Goal: Information Seeking & Learning: Learn about a topic

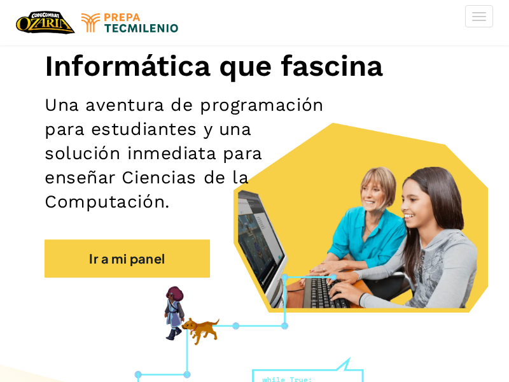
scroll to position [155, 0]
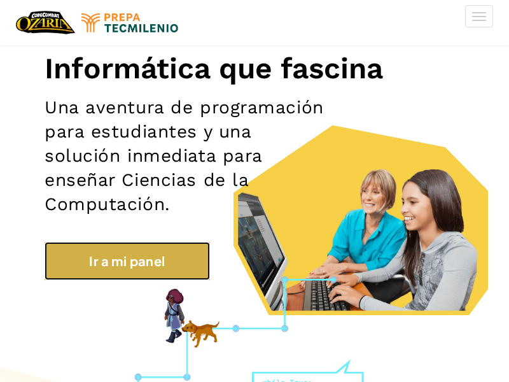
click at [171, 263] on link "Ir a mi panel" at bounding box center [127, 261] width 165 height 38
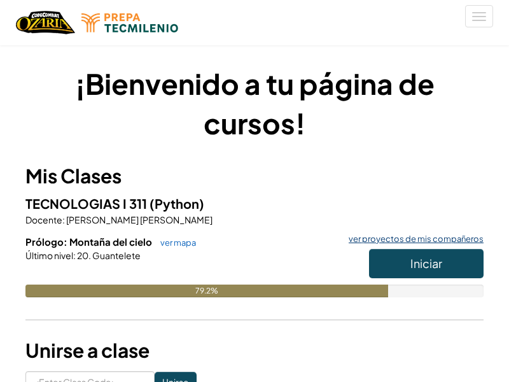
click at [415, 243] on link "ver proyectos de mis compañeros" at bounding box center [412, 239] width 141 height 8
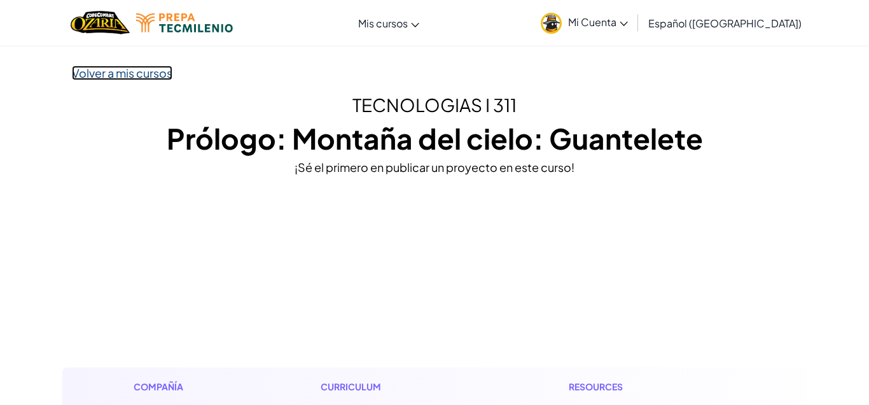
click at [94, 69] on link "Volver a mis cursos" at bounding box center [122, 73] width 101 height 15
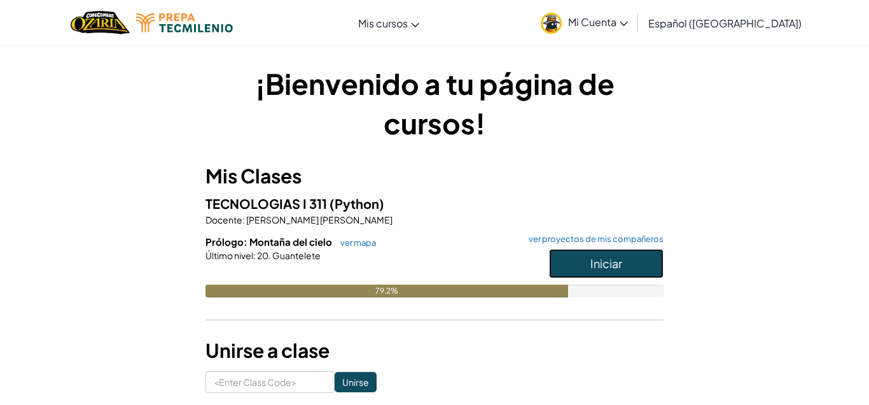
click at [508, 255] on button "Iniciar" at bounding box center [606, 263] width 115 height 29
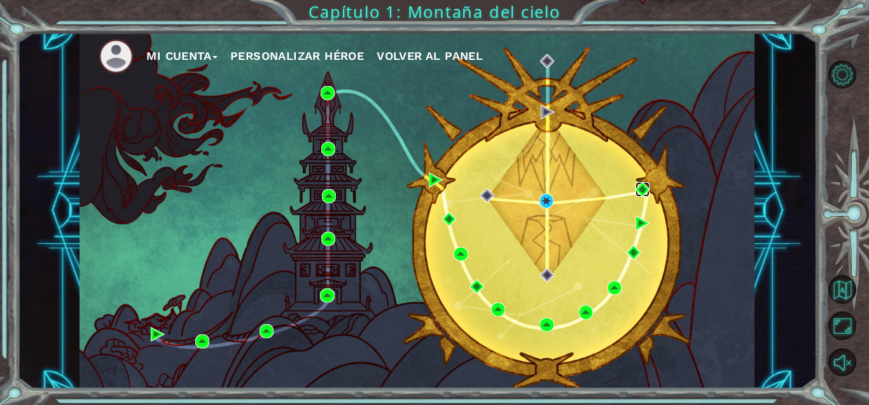
click at [508, 192] on img at bounding box center [643, 189] width 14 height 14
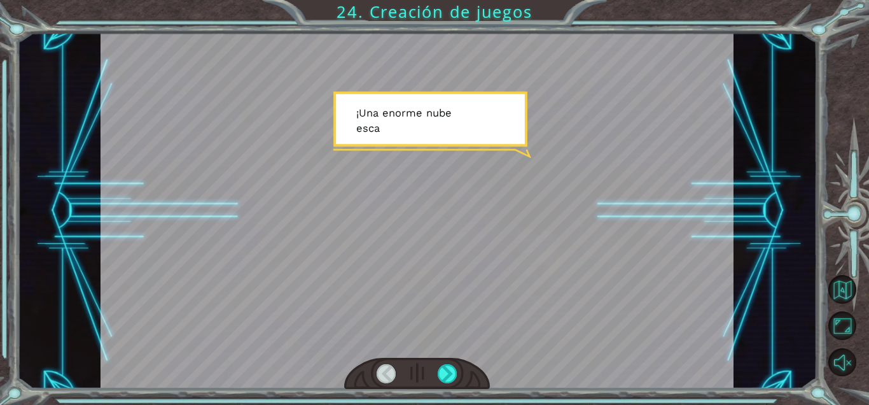
click at [508, 219] on div at bounding box center [417, 210] width 633 height 356
click at [438, 372] on div at bounding box center [448, 373] width 20 height 19
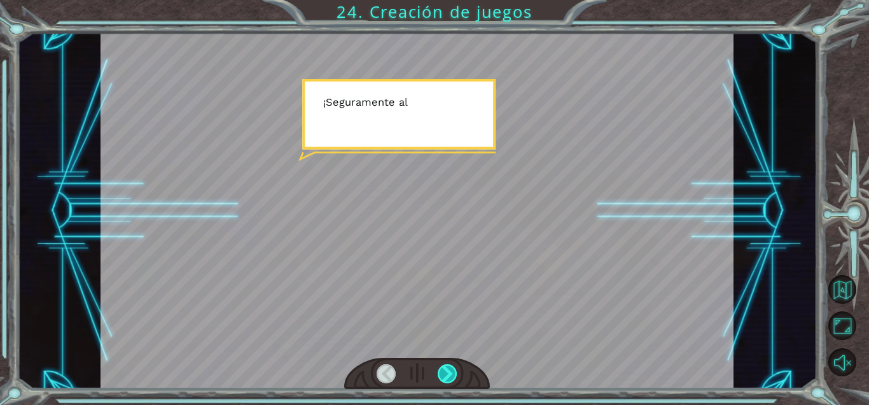
click at [438, 372] on div at bounding box center [448, 373] width 20 height 19
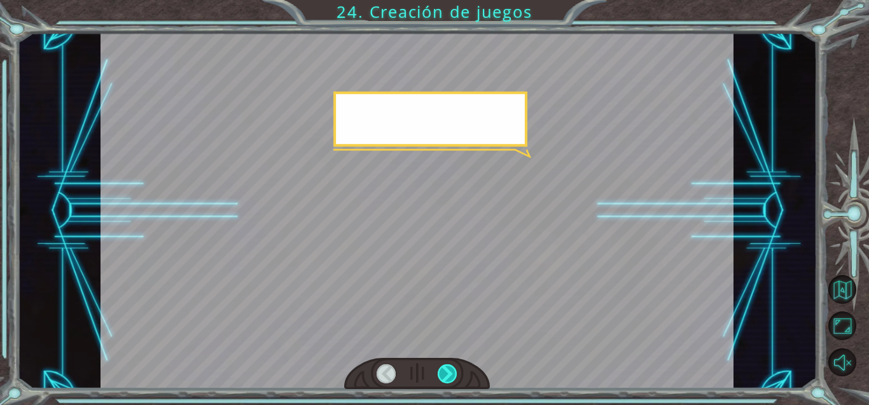
click at [438, 372] on div at bounding box center [448, 373] width 20 height 19
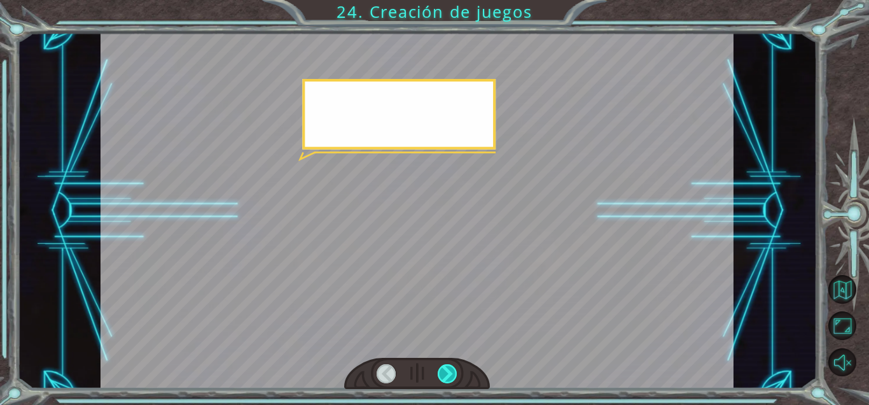
click at [438, 372] on div at bounding box center [448, 373] width 20 height 19
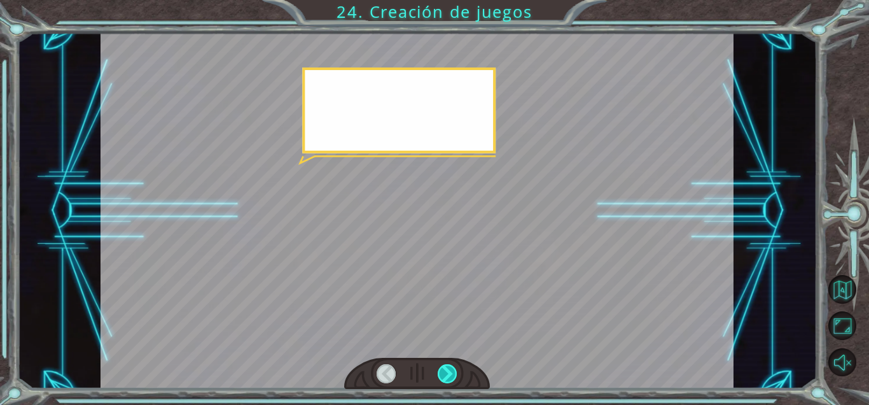
click at [438, 372] on div at bounding box center [448, 373] width 20 height 19
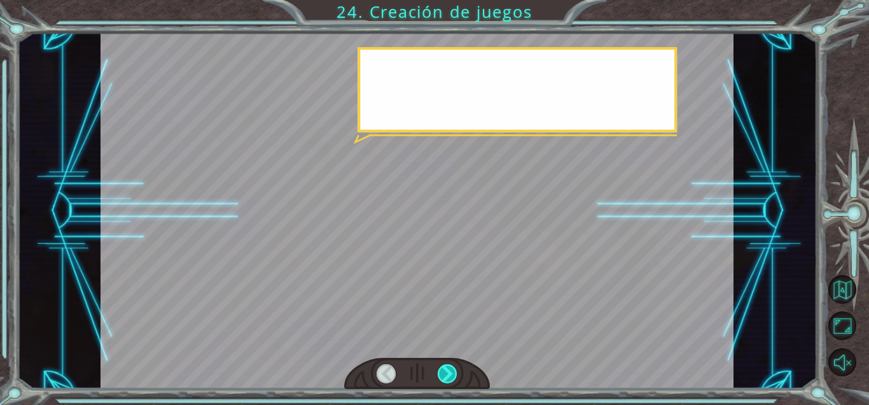
click at [438, 372] on div at bounding box center [448, 373] width 20 height 19
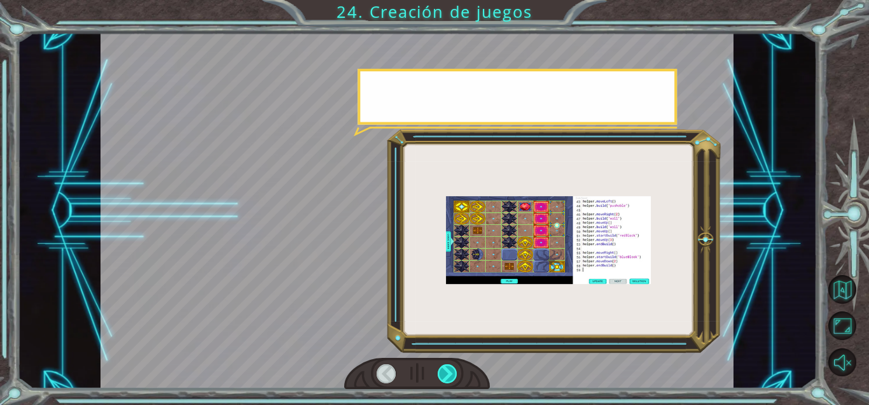
click at [438, 372] on div at bounding box center [448, 373] width 20 height 19
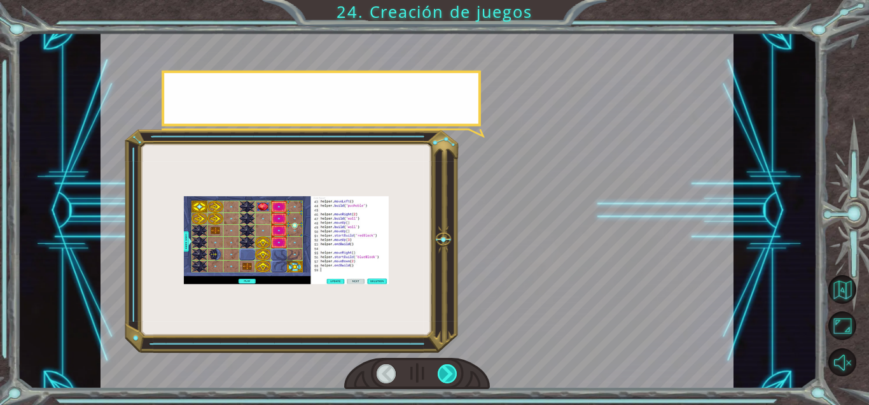
click at [438, 372] on div at bounding box center [448, 373] width 20 height 19
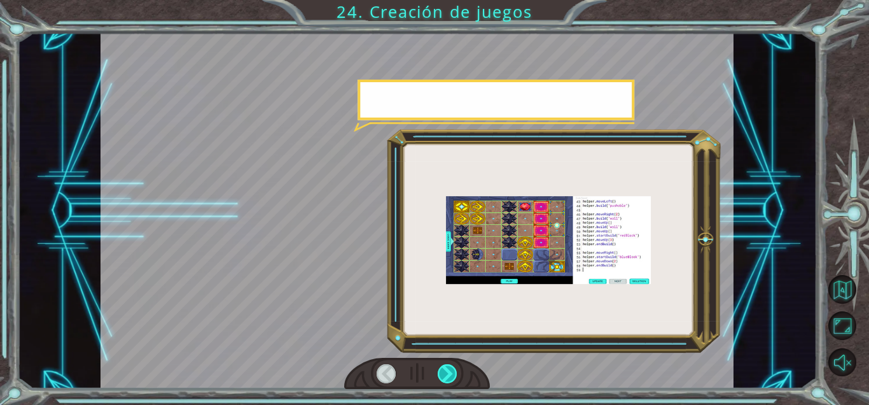
click at [438, 372] on div at bounding box center [448, 373] width 20 height 19
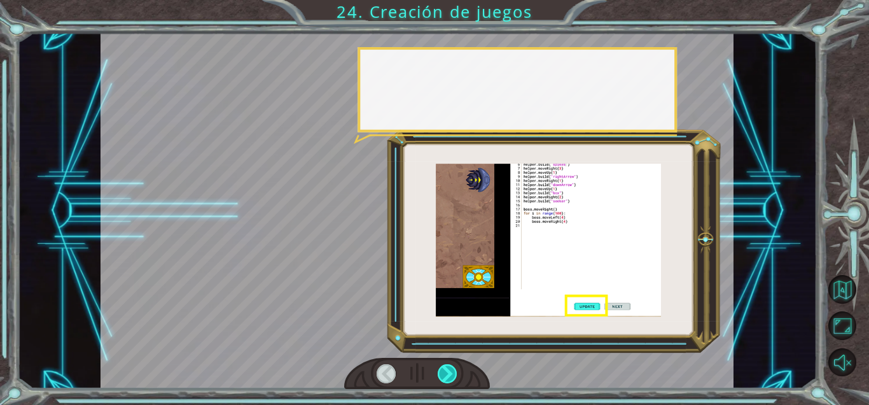
click at [438, 372] on div at bounding box center [448, 373] width 20 height 19
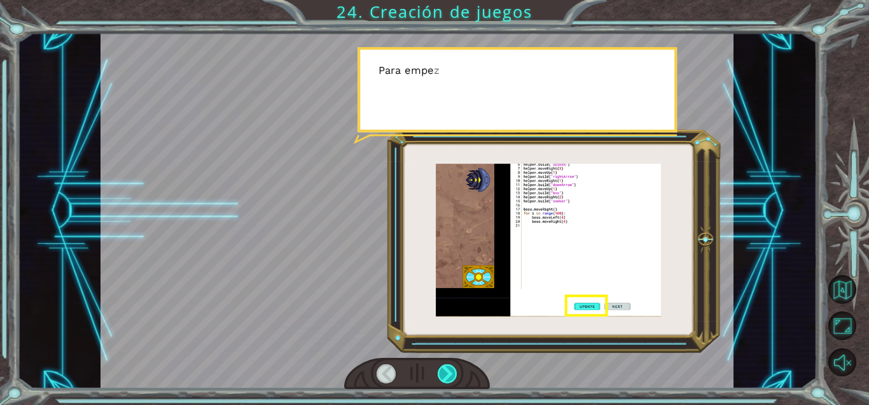
click at [438, 372] on div at bounding box center [448, 373] width 20 height 19
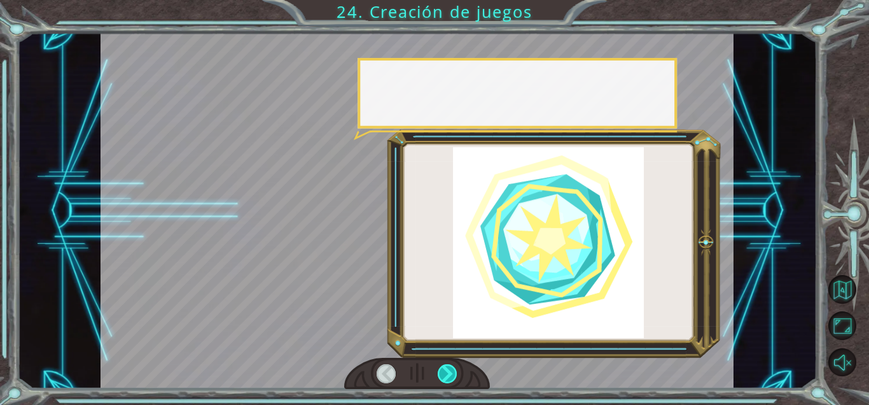
click at [438, 372] on div at bounding box center [448, 373] width 20 height 19
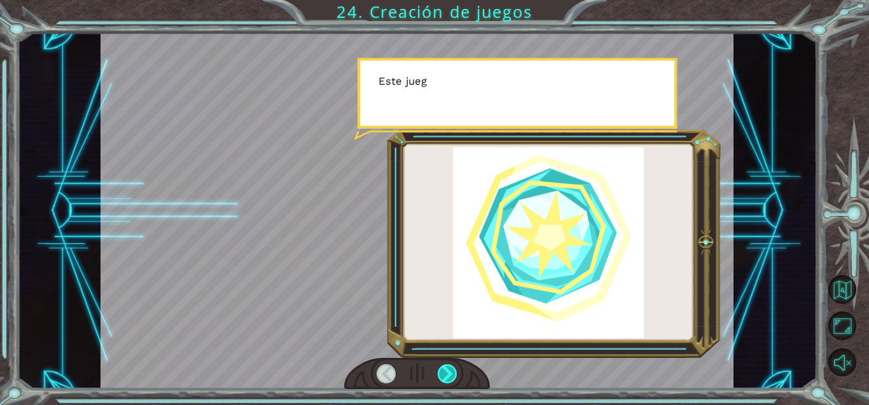
click at [438, 372] on div at bounding box center [448, 373] width 20 height 19
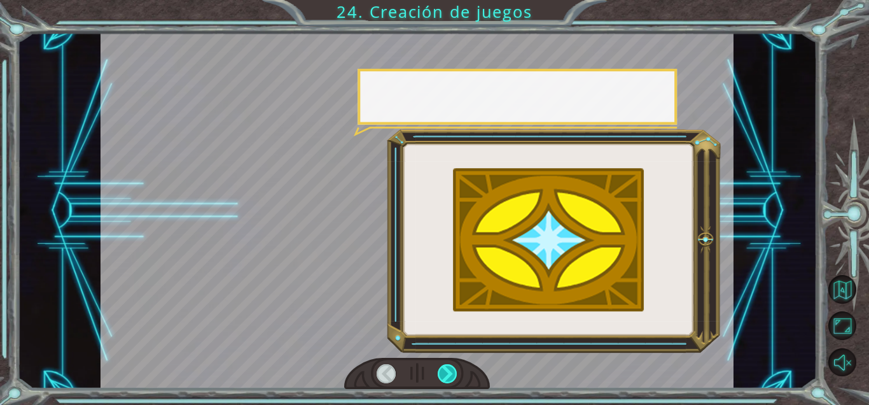
click at [438, 372] on div at bounding box center [448, 373] width 20 height 19
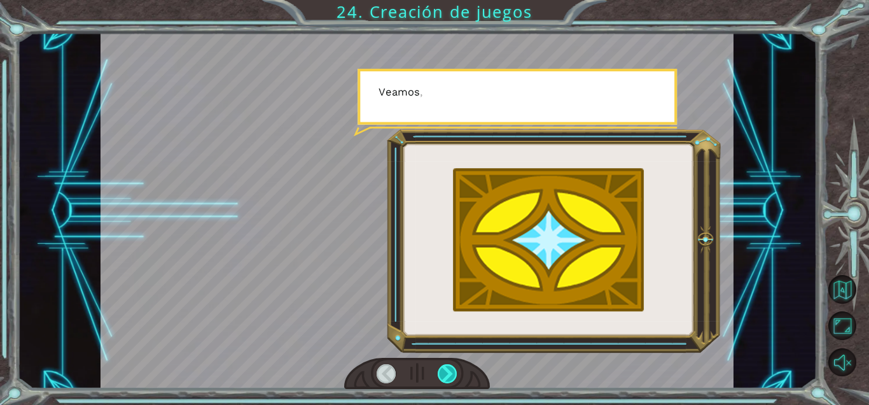
click at [438, 372] on div at bounding box center [448, 373] width 20 height 19
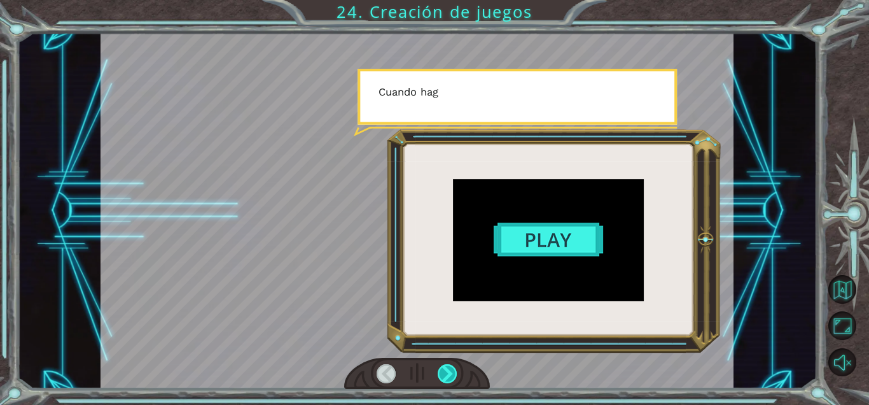
click at [438, 372] on div at bounding box center [448, 373] width 20 height 19
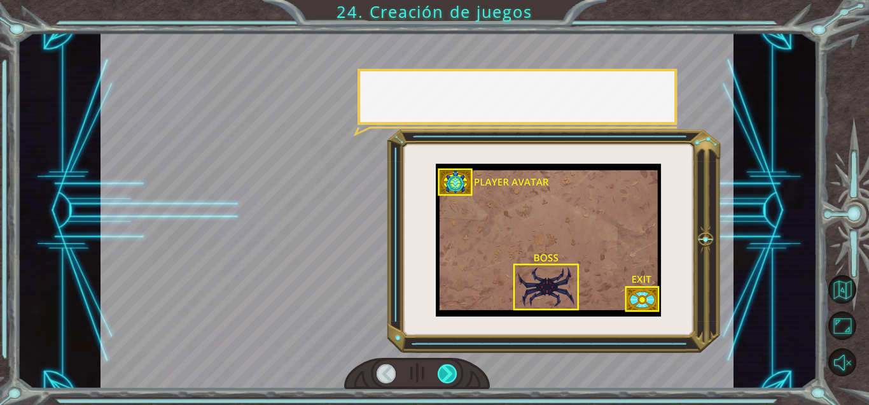
click at [438, 372] on div at bounding box center [448, 373] width 20 height 19
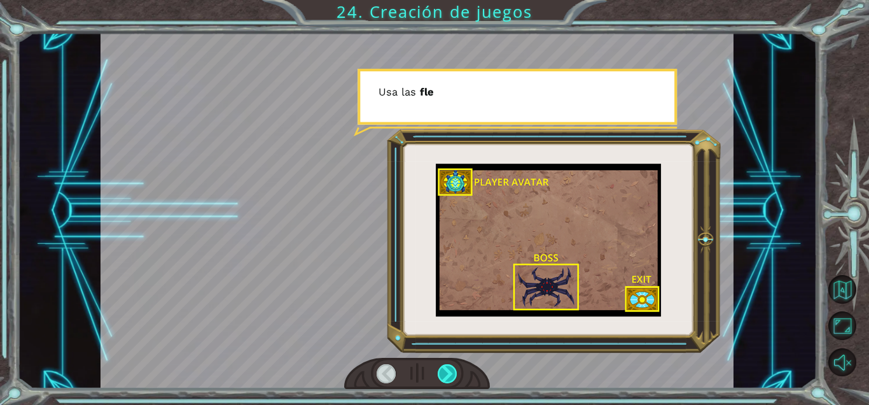
click at [438, 372] on div at bounding box center [448, 373] width 20 height 19
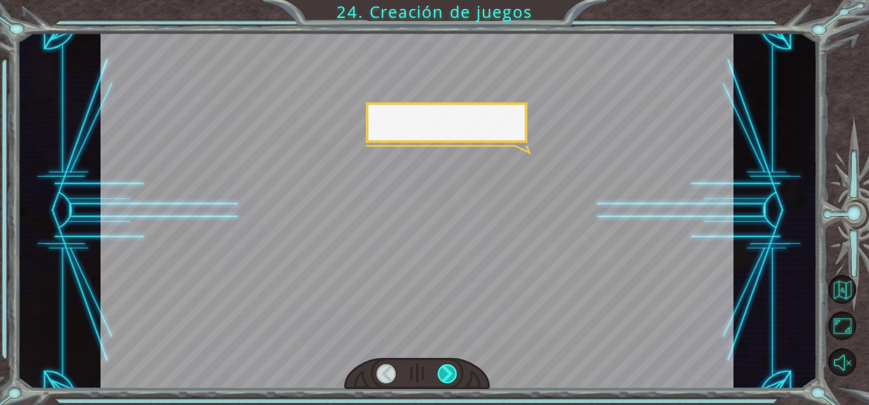
click at [438, 372] on div at bounding box center [448, 373] width 20 height 19
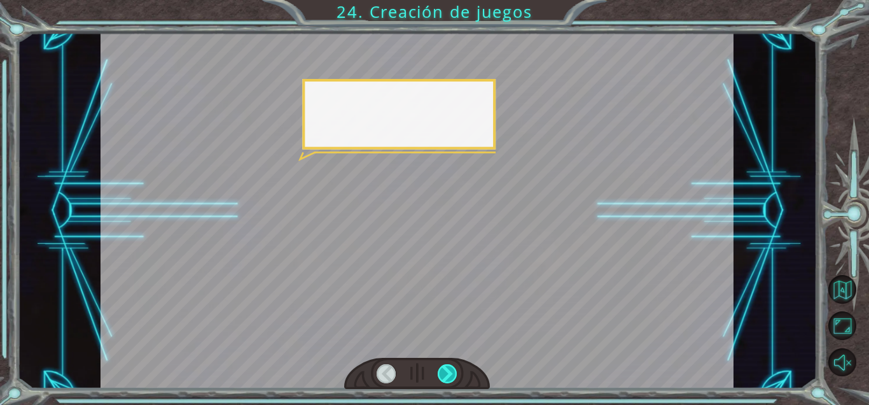
click at [438, 372] on div at bounding box center [448, 373] width 20 height 19
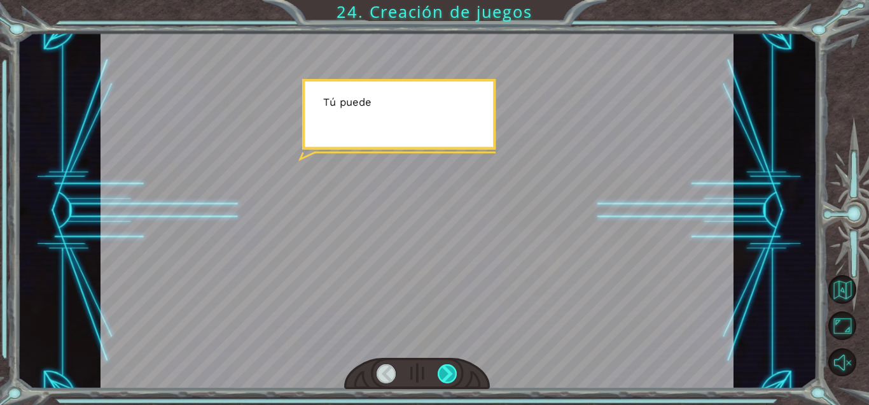
click at [438, 372] on div at bounding box center [448, 373] width 20 height 19
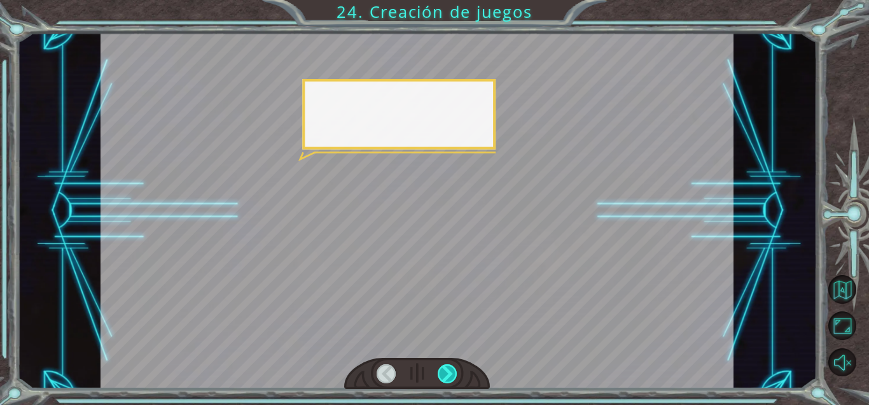
click at [438, 372] on div at bounding box center [448, 373] width 20 height 19
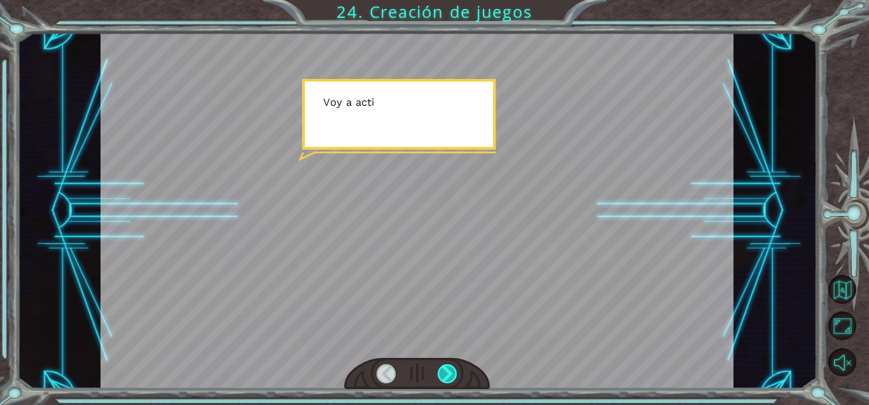
click at [438, 372] on div at bounding box center [448, 373] width 20 height 19
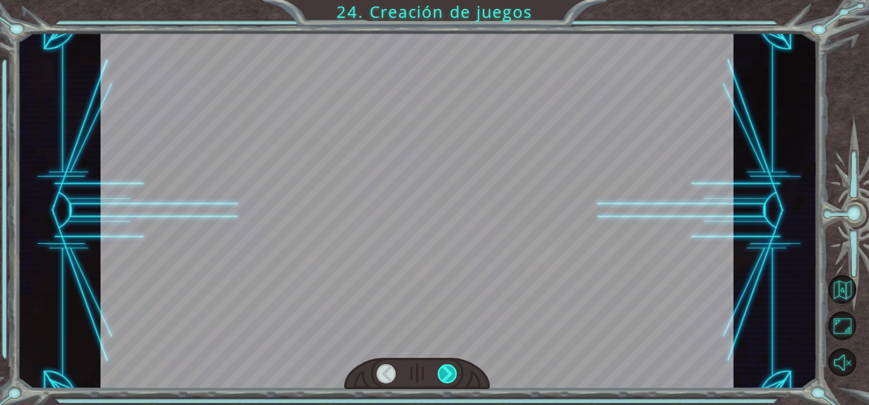
click at [438, 372] on div at bounding box center [448, 373] width 20 height 19
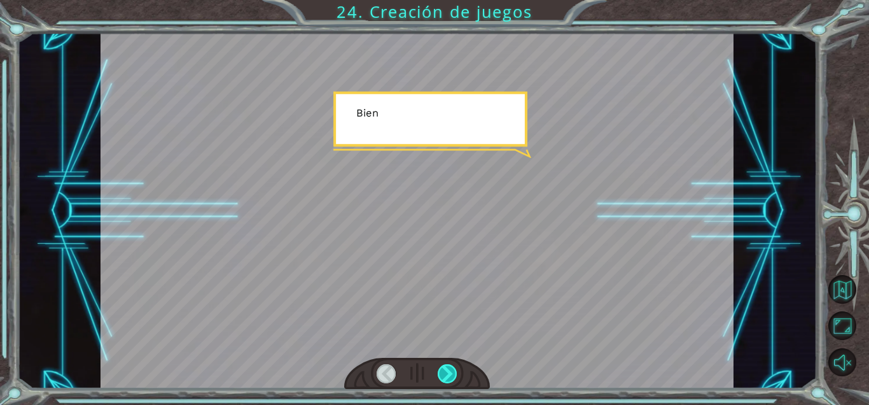
click at [438, 372] on div at bounding box center [448, 373] width 20 height 19
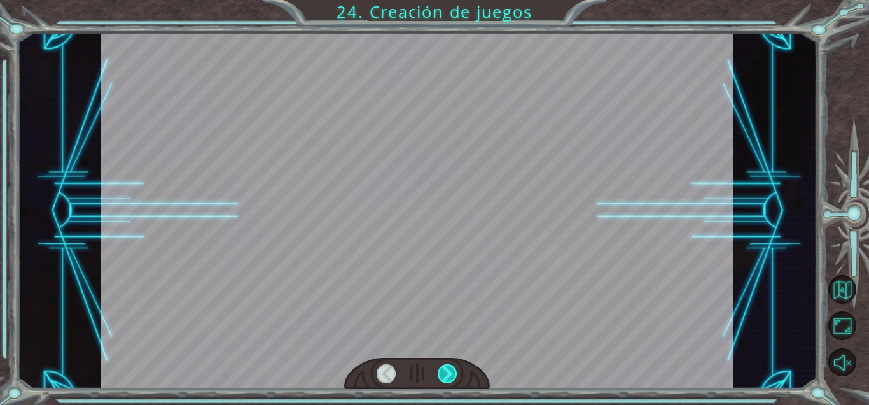
click at [438, 372] on div at bounding box center [448, 373] width 20 height 19
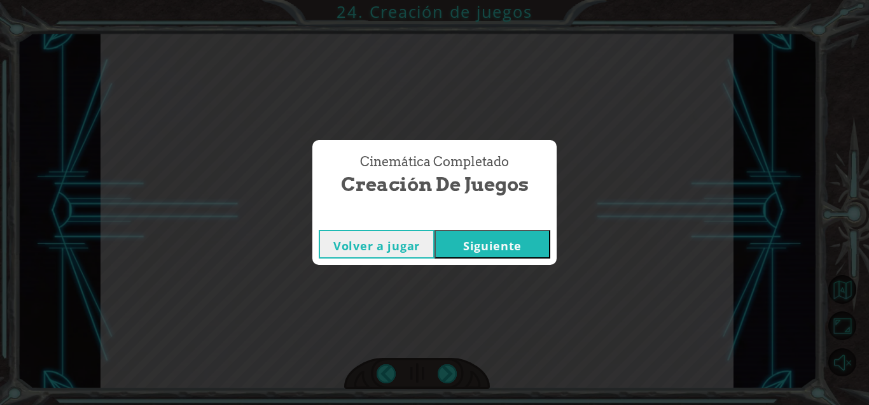
click at [508, 240] on button "Siguiente" at bounding box center [493, 244] width 116 height 29
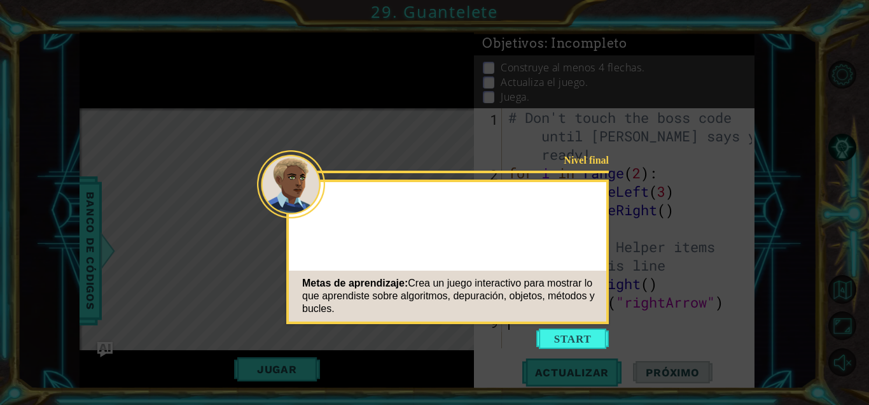
click at [508, 335] on button "Start" at bounding box center [572, 338] width 73 height 20
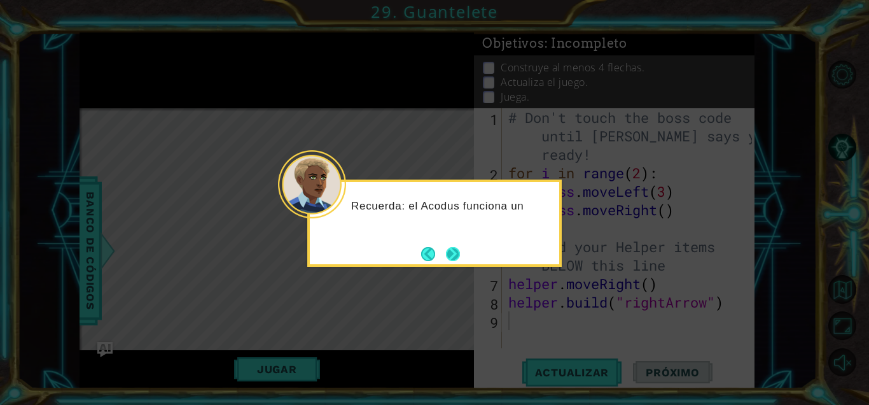
click at [450, 260] on button "Next" at bounding box center [453, 254] width 14 height 14
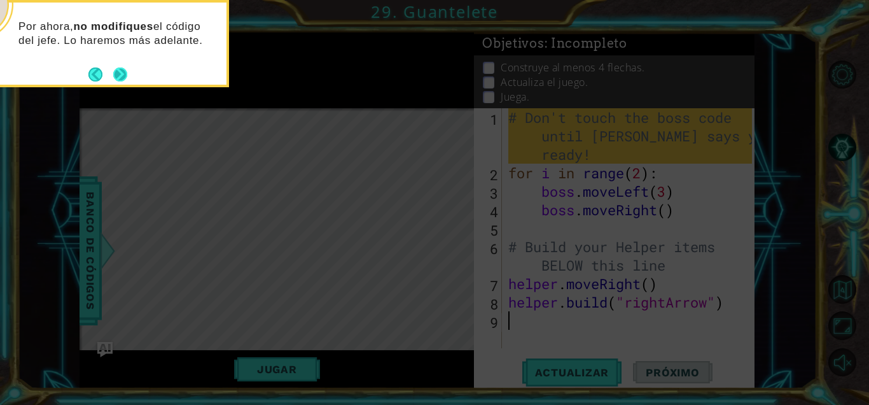
click at [113, 72] on button "Next" at bounding box center [120, 74] width 14 height 14
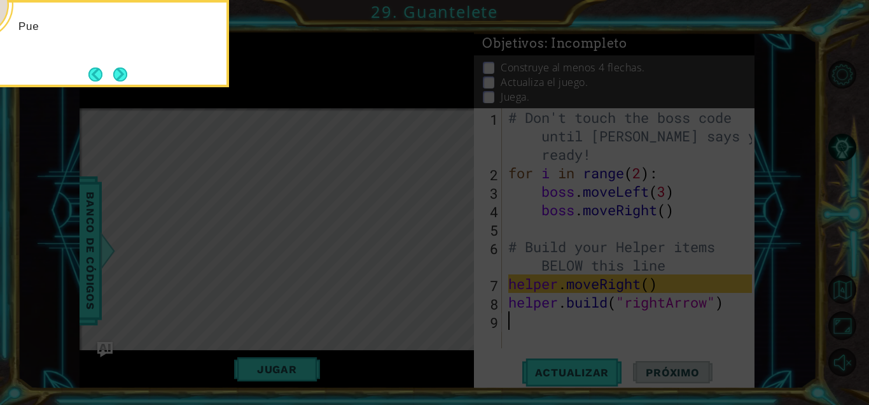
click at [113, 72] on button "Next" at bounding box center [120, 74] width 14 height 14
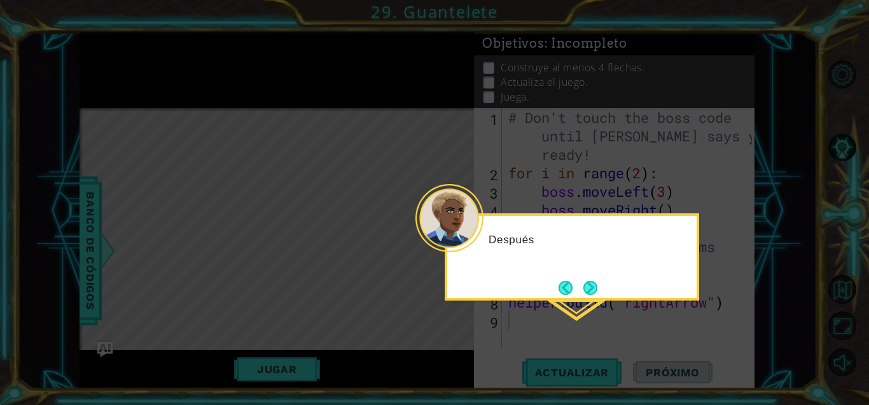
click at [113, 72] on icon at bounding box center [434, 202] width 869 height 405
click at [508, 291] on div "Después de agregar código, presiona" at bounding box center [572, 256] width 255 height 87
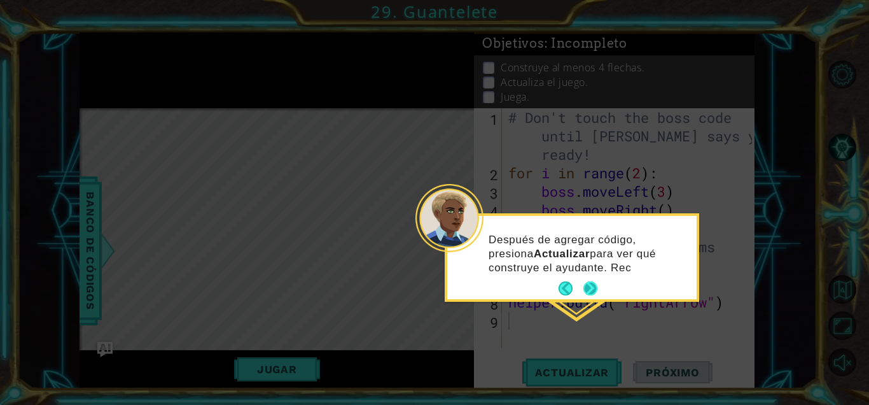
click at [508, 289] on button "Next" at bounding box center [590, 288] width 14 height 14
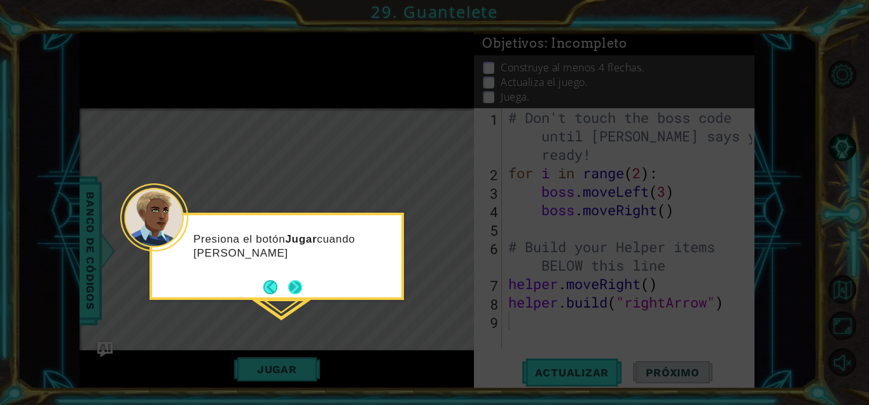
click at [285, 290] on button "Next" at bounding box center [295, 287] width 20 height 20
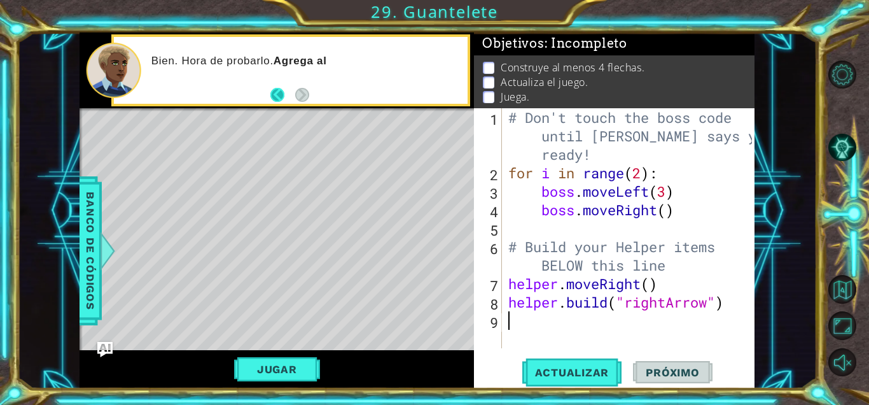
click at [281, 94] on button "Back" at bounding box center [282, 95] width 25 height 14
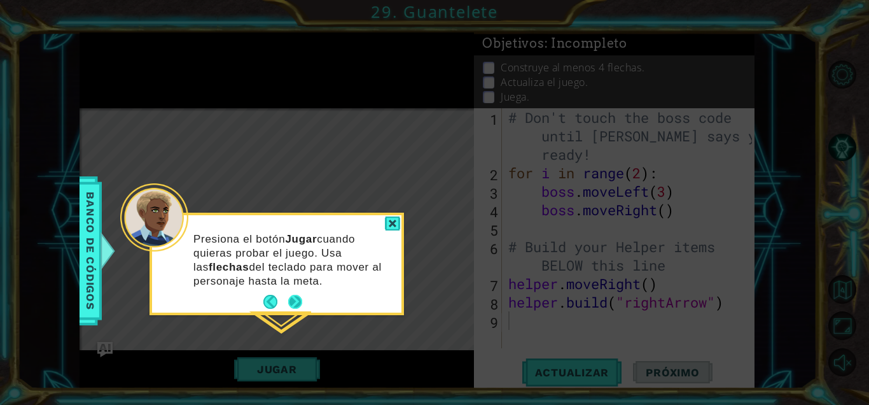
click at [293, 295] on button "Next" at bounding box center [295, 302] width 14 height 14
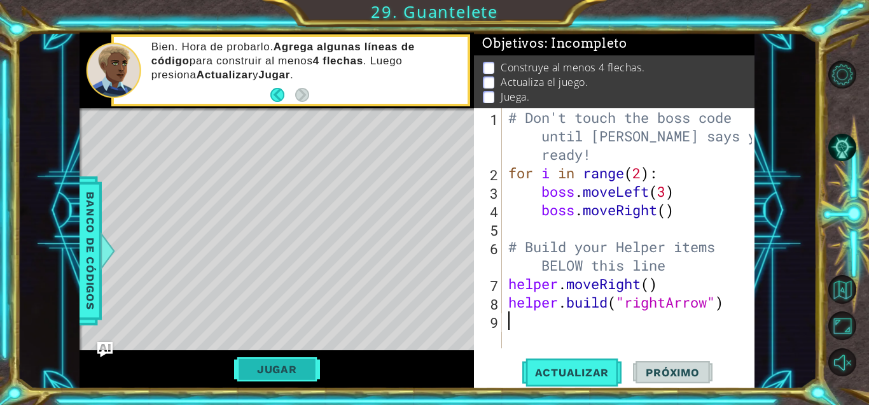
click at [272, 375] on button "Jugar" at bounding box center [277, 369] width 86 height 24
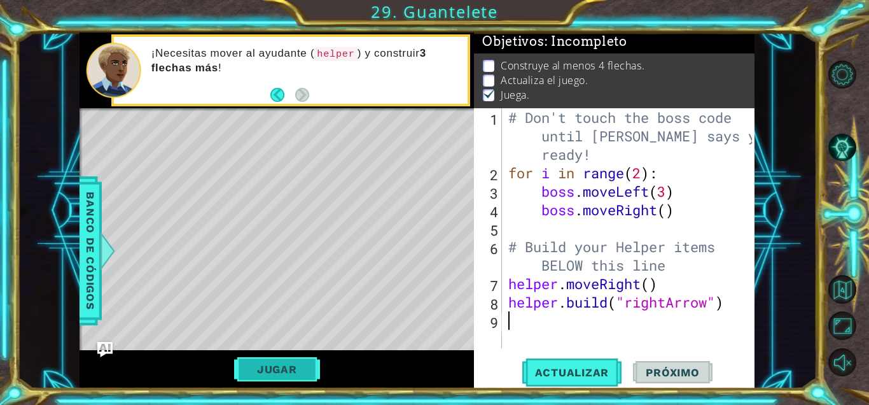
click at [304, 361] on button "Jugar" at bounding box center [277, 369] width 86 height 24
click at [508, 310] on div "# Don't touch the boss code until [PERSON_NAME] says you're ready! for i in ran…" at bounding box center [632, 265] width 252 height 314
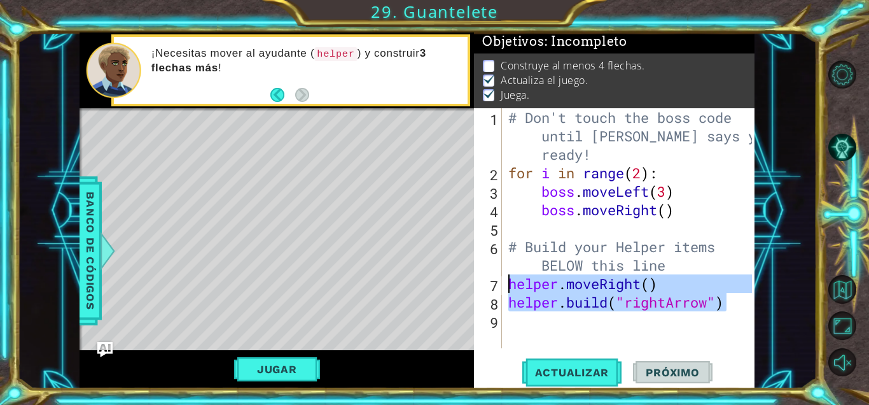
drag, startPoint x: 733, startPoint y: 310, endPoint x: 508, endPoint y: 281, distance: 226.4
click at [508, 281] on div "# Don't touch the boss code until [PERSON_NAME] says you're ready! for i in ran…" at bounding box center [632, 265] width 252 height 314
type textarea "helper.moveRight() [DOMAIN_NAME]("rightArrow")"
click at [508, 317] on div "# Don't touch the boss code until [PERSON_NAME] says you're ready! for i in ran…" at bounding box center [632, 265] width 252 height 314
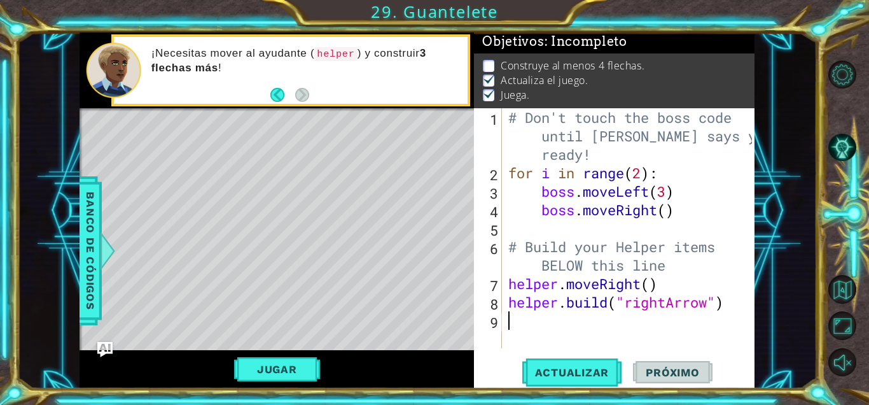
paste textarea "[DOMAIN_NAME]("rightArrow")"
type textarea "[DOMAIN_NAME]("rightArrow")"
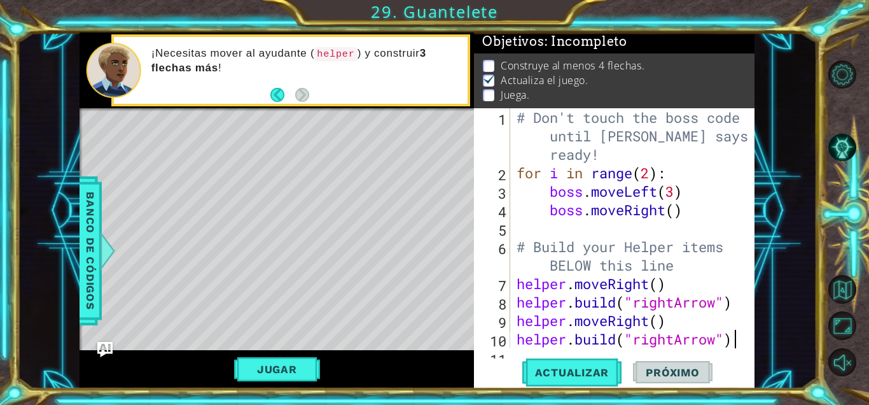
scroll to position [18, 0]
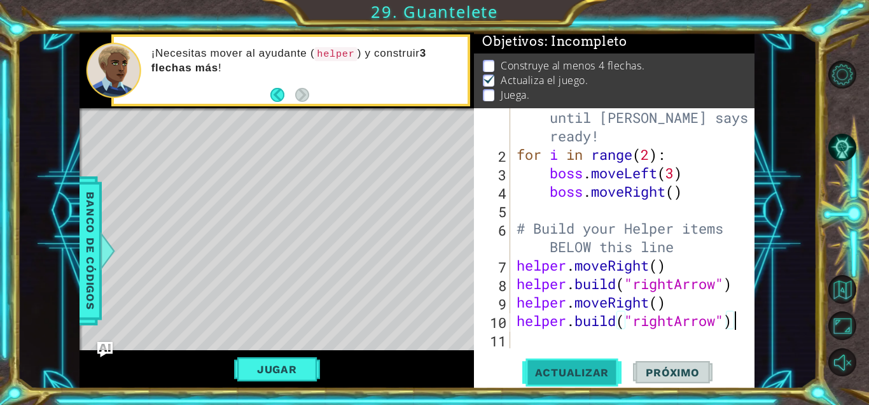
click at [508, 378] on span "Actualizar" at bounding box center [572, 372] width 100 height 13
click at [508, 342] on div "# Don't touch the boss code until [PERSON_NAME] says you're ready! for i in ran…" at bounding box center [636, 247] width 244 height 314
paste textarea "[DOMAIN_NAME]("rightArrow")"
type textarea "[DOMAIN_NAME]("rightArrow")"
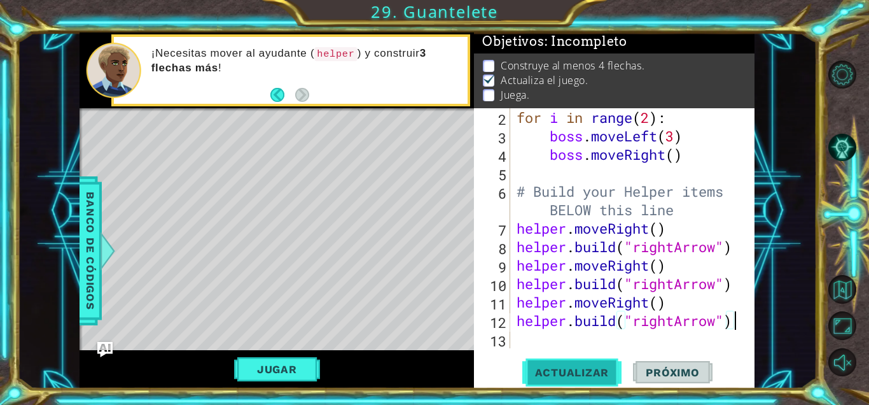
click at [508, 367] on span "Actualizar" at bounding box center [572, 372] width 100 height 13
click at [508, 333] on div "for i in range ( 2 ) : boss . moveLeft ( 3 ) boss . moveRight ( ) # Build your …" at bounding box center [636, 246] width 244 height 277
paste textarea "[DOMAIN_NAME]("rightArrow")"
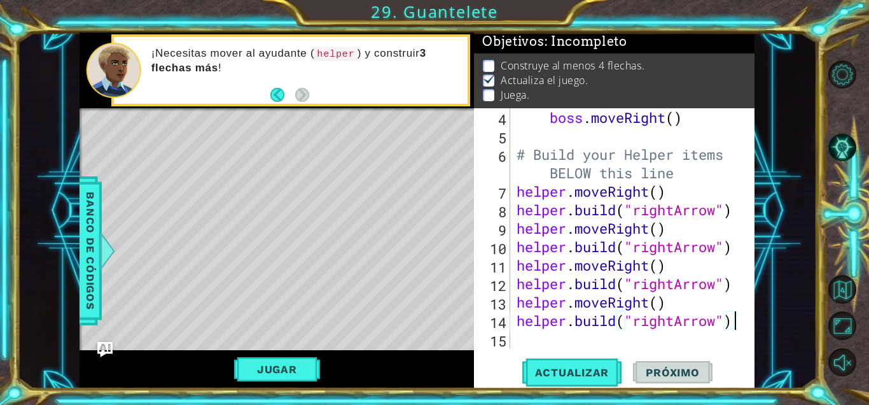
scroll to position [92, 0]
click at [508, 364] on button "Actualizar" at bounding box center [572, 372] width 100 height 28
click at [259, 373] on button "Jugar" at bounding box center [277, 369] width 86 height 24
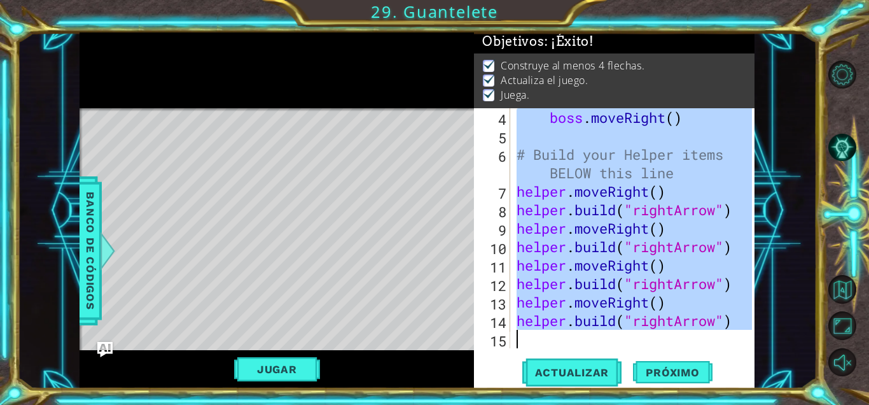
drag, startPoint x: 516, startPoint y: 117, endPoint x: 746, endPoint y: 331, distance: 314.3
click at [508, 331] on div "# Don't touch the boss code until [PERSON_NAME] says you're ready! 4 5 6 7 8 9 …" at bounding box center [612, 228] width 277 height 240
type textarea "[DOMAIN_NAME]("rightArrow")"
click at [508, 332] on div "boss . moveRight ( ) # Build your Helper items BELOW this line helper . moveRig…" at bounding box center [632, 228] width 237 height 240
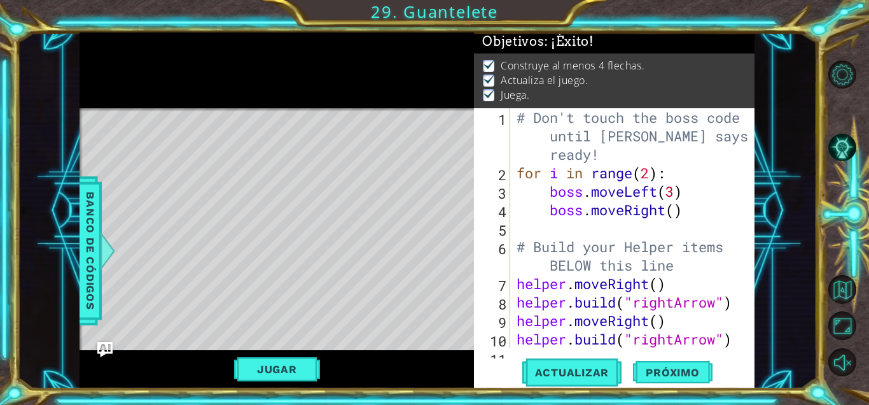
scroll to position [0, 0]
click at [294, 375] on button "Jugar" at bounding box center [277, 369] width 86 height 24
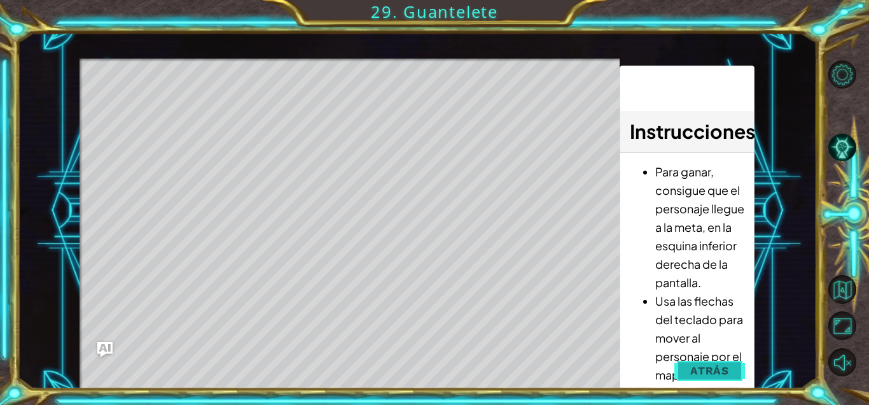
click at [508, 363] on button "Atrás" at bounding box center [709, 370] width 71 height 25
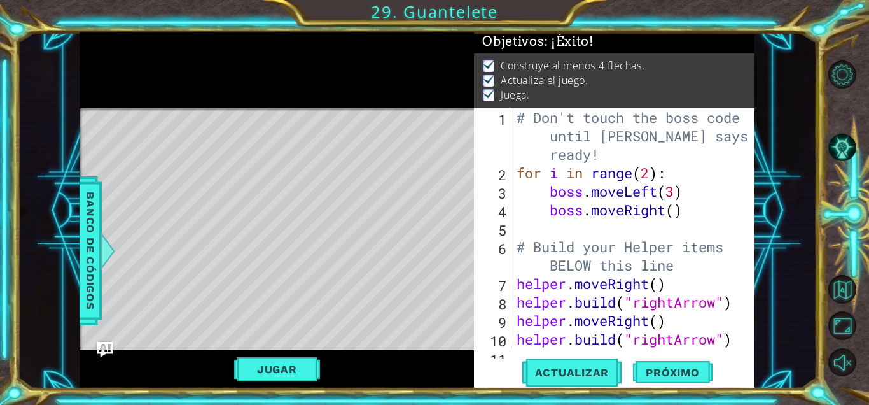
click at [508, 214] on div "# Don't touch the boss code until [PERSON_NAME] says you're ready! for i in ran…" at bounding box center [636, 265] width 244 height 314
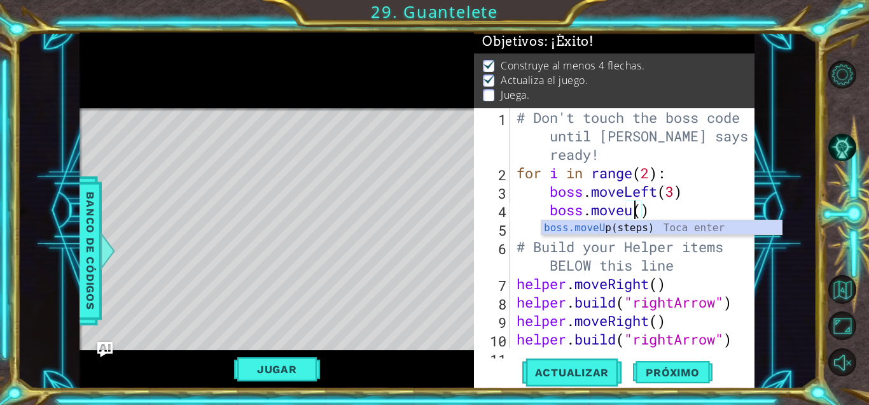
scroll to position [0, 6]
click at [508, 230] on div "boss.moveUp (steps) Toca enter" at bounding box center [661, 243] width 241 height 46
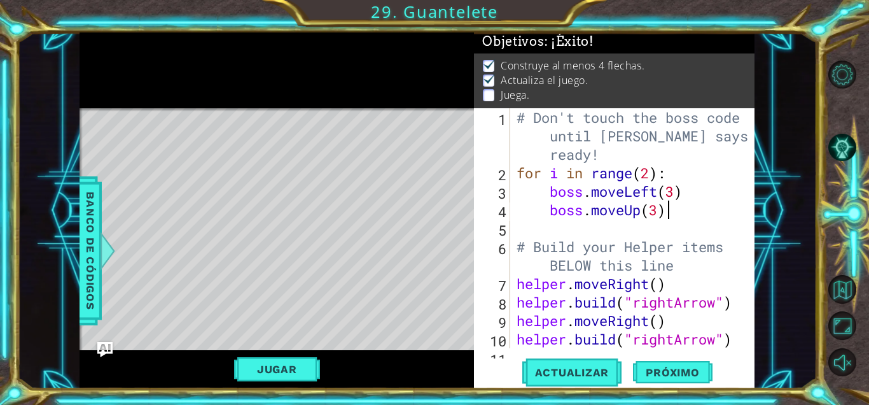
scroll to position [0, 6]
click at [289, 372] on button "Jugar" at bounding box center [277, 369] width 86 height 24
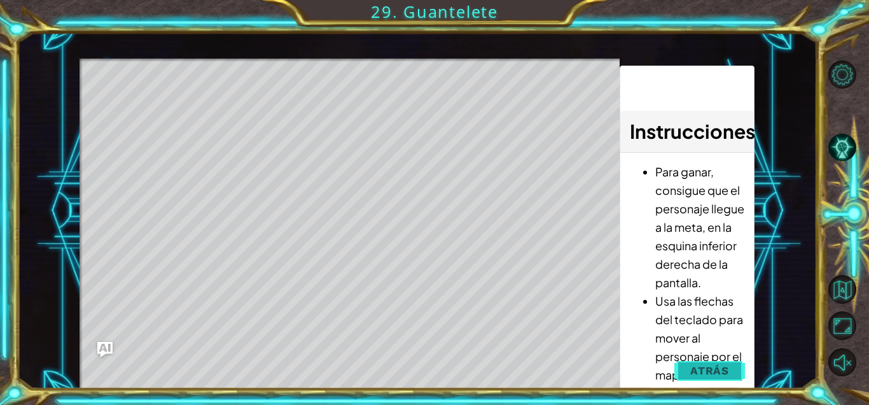
click at [508, 367] on button "Atrás" at bounding box center [709, 370] width 71 height 25
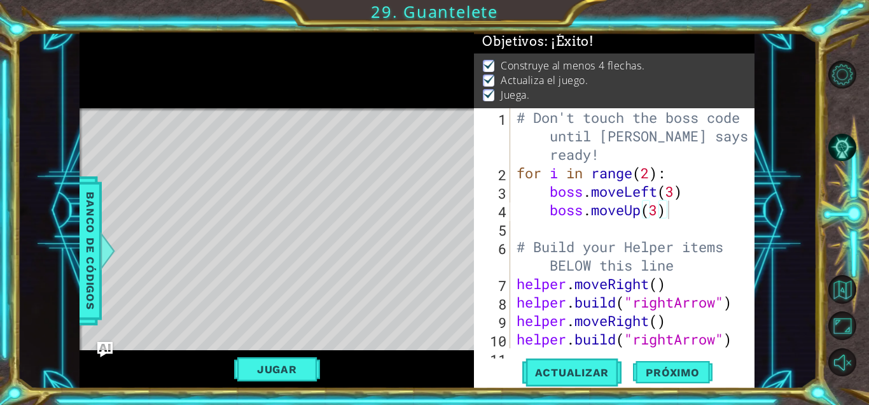
scroll to position [0, 0]
click at [508, 204] on div "# Don't touch the boss code until [PERSON_NAME] says you're ready! for i in ran…" at bounding box center [636, 265] width 244 height 314
click at [508, 211] on div "# Don't touch the boss code until [PERSON_NAME] says you're ready! for i in ran…" at bounding box center [636, 265] width 244 height 314
click at [508, 197] on div "# Don't touch the boss code until [PERSON_NAME] says you're ready! for i in ran…" at bounding box center [636, 265] width 244 height 314
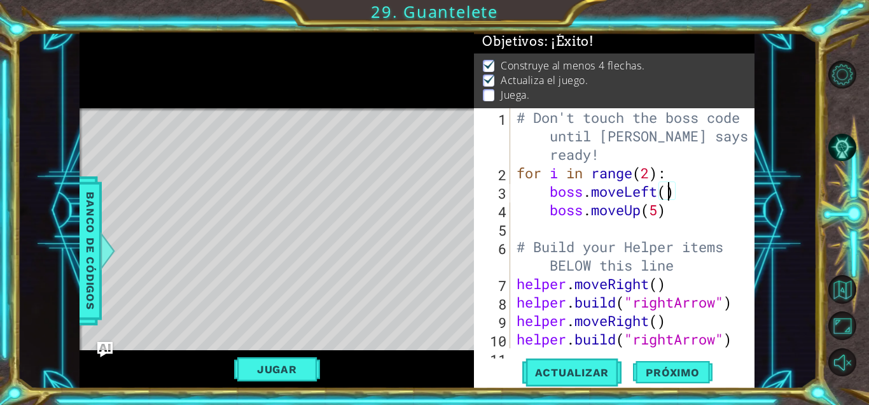
type textarea "boss.moveLeft(5)"
click at [508, 221] on div "# Don't touch the boss code until [PERSON_NAME] says you're ready! for i in ran…" at bounding box center [636, 265] width 244 height 314
click at [92, 281] on span "Banco de códigos" at bounding box center [90, 251] width 20 height 132
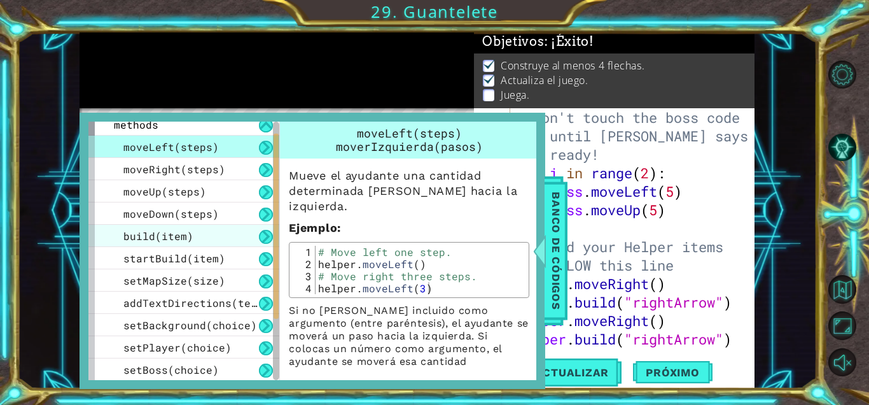
click at [248, 271] on div "setMapSize(size)" at bounding box center [183, 280] width 191 height 22
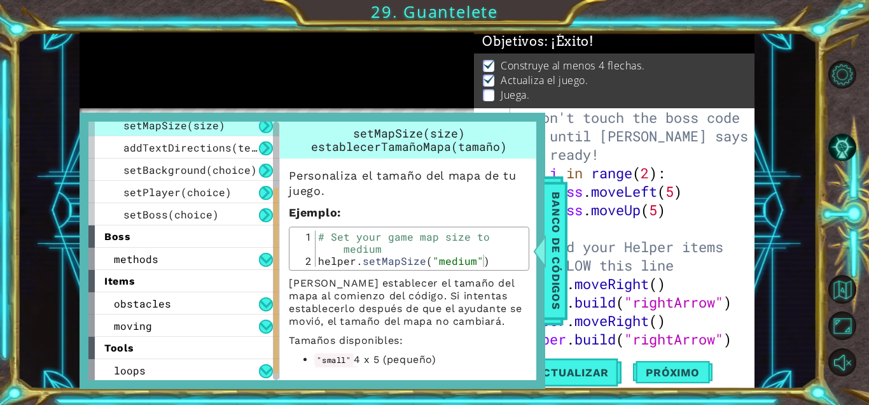
scroll to position [187, 0]
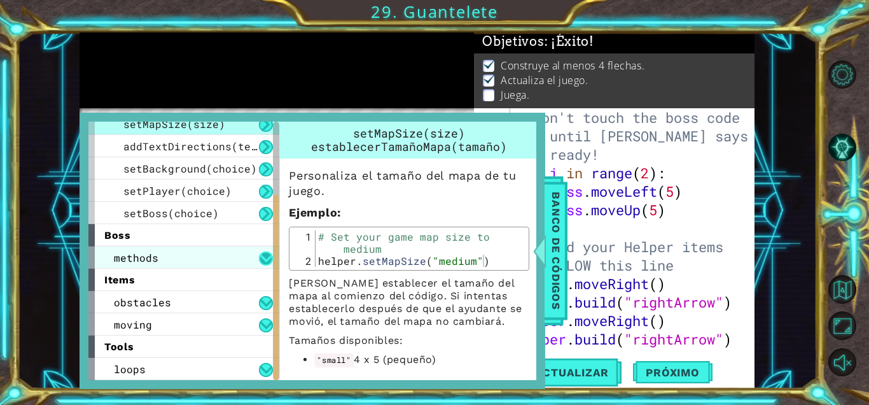
click at [269, 256] on button at bounding box center [266, 258] width 14 height 14
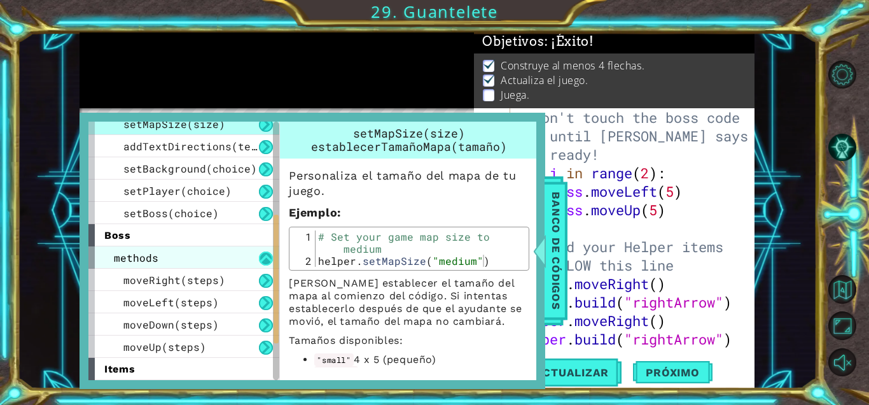
click at [269, 256] on button at bounding box center [266, 258] width 14 height 14
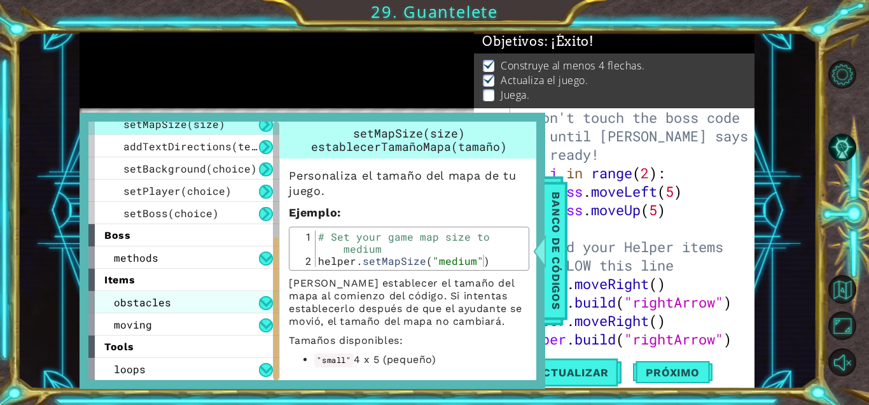
click at [202, 301] on div "obstacles" at bounding box center [183, 302] width 191 height 22
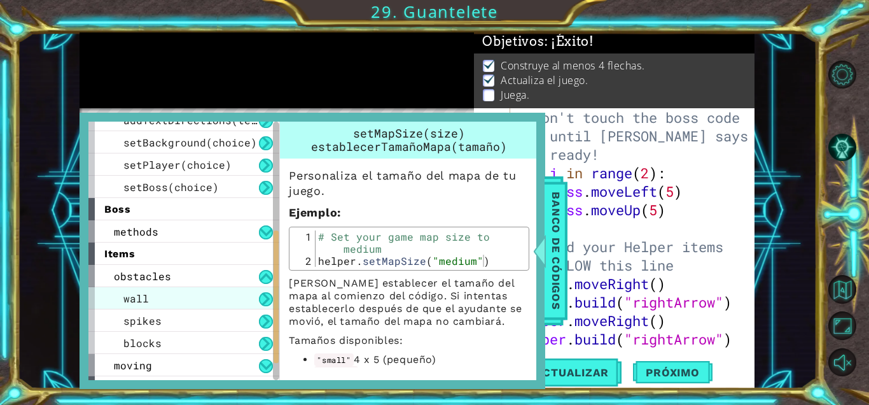
scroll to position [222, 0]
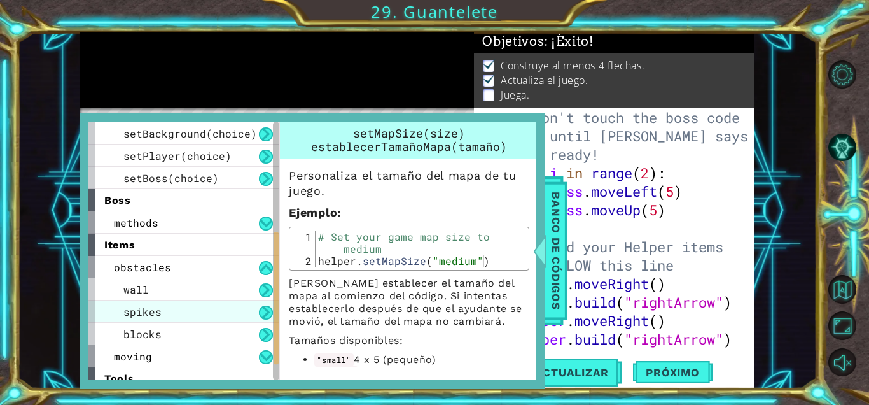
click at [197, 312] on div "spikes" at bounding box center [183, 311] width 191 height 22
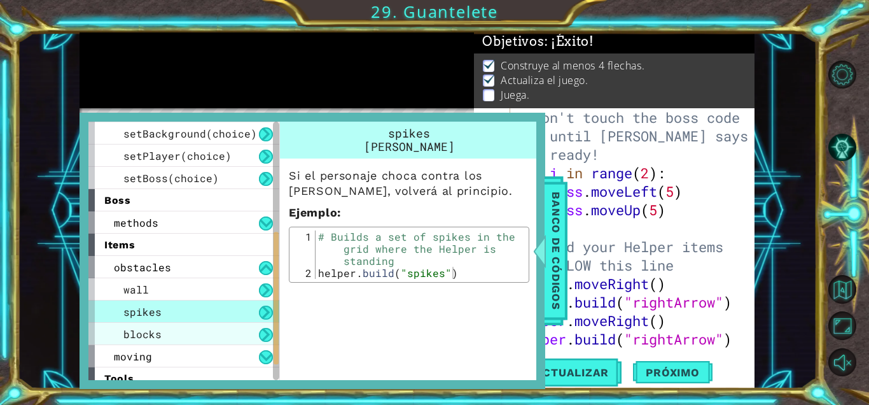
click at [134, 328] on span "blocks" at bounding box center [142, 333] width 38 height 13
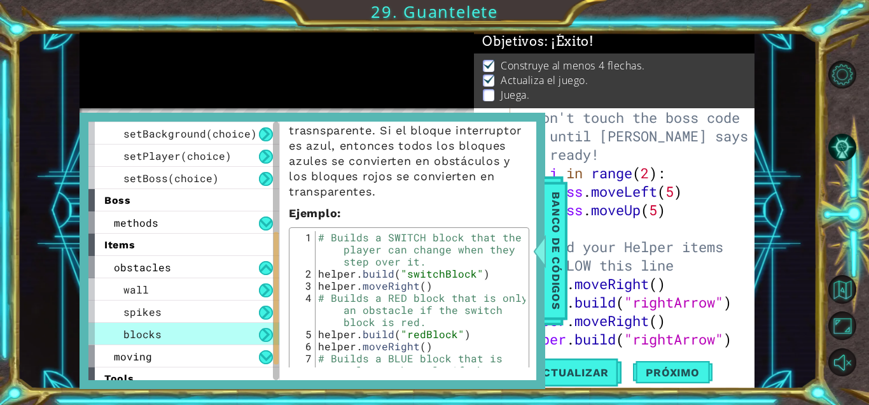
scroll to position [225, 0]
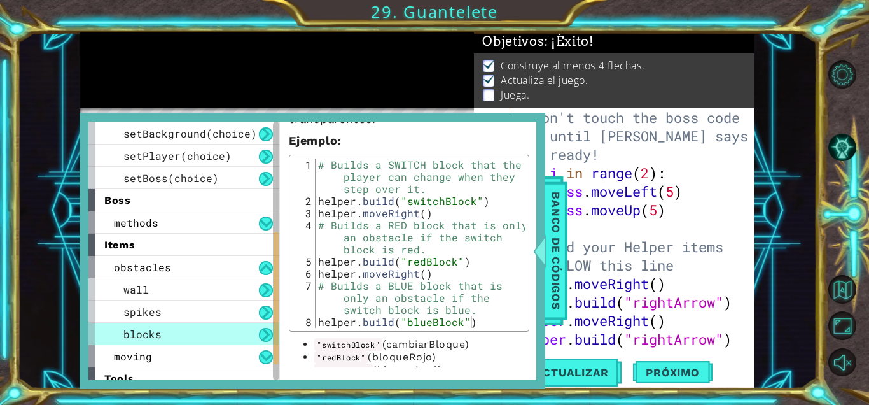
click at [508, 120] on div "# Don't touch the boss code until [PERSON_NAME] says you're ready! for i in ran…" at bounding box center [636, 265] width 244 height 314
click at [508, 239] on span "Banco de códigos" at bounding box center [556, 251] width 20 height 132
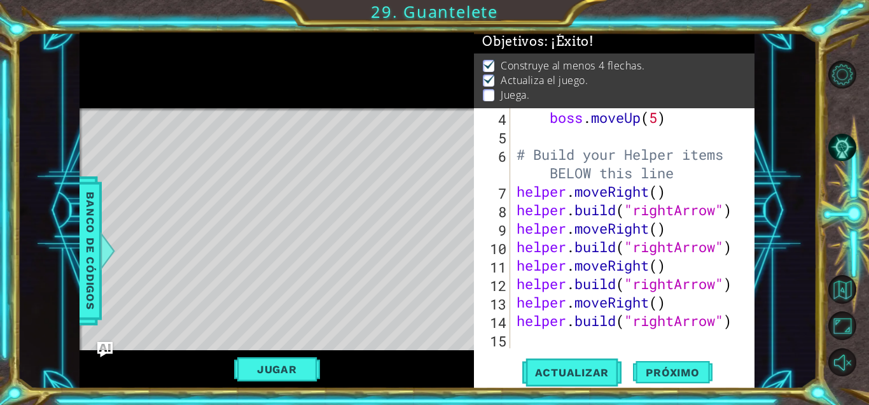
scroll to position [92, 0]
click at [508, 327] on div at bounding box center [745, 182] width 13 height 332
drag, startPoint x: 740, startPoint y: 327, endPoint x: 804, endPoint y: 368, distance: 76.4
click at [508, 368] on div "1 ההההההההההההההההההההההההההההההההההההההההההההההההההההההההההההההההההההההההההההה…" at bounding box center [417, 210] width 800 height 356
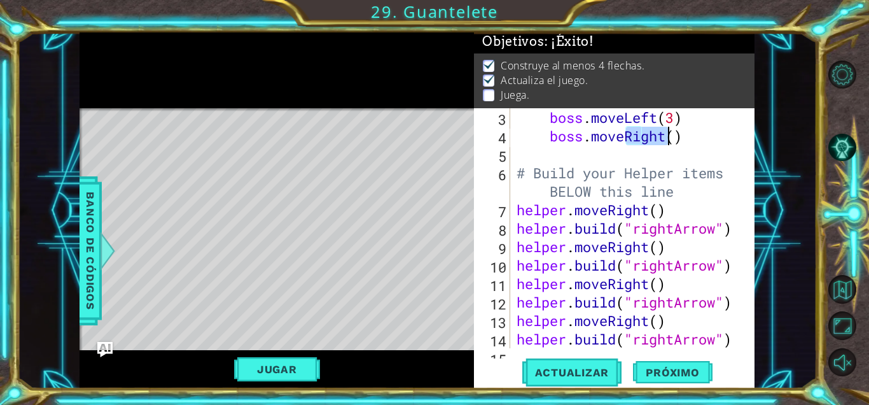
type textarea "[DOMAIN_NAME]("rightArrow")"
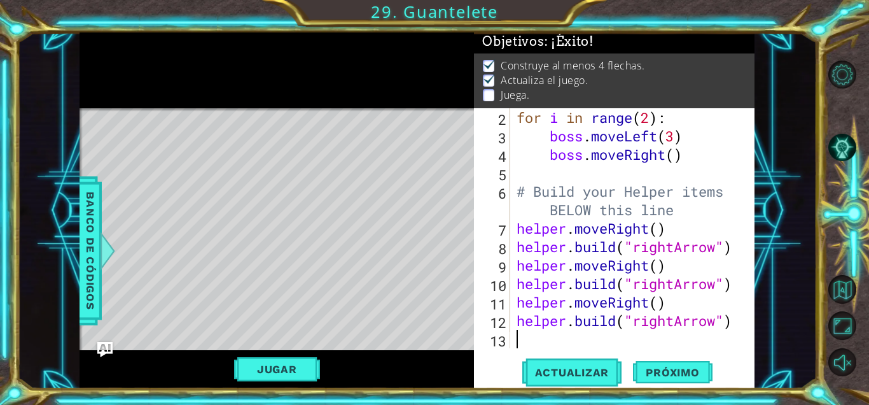
type textarea "[DOMAIN_NAME]("rightArrow")"
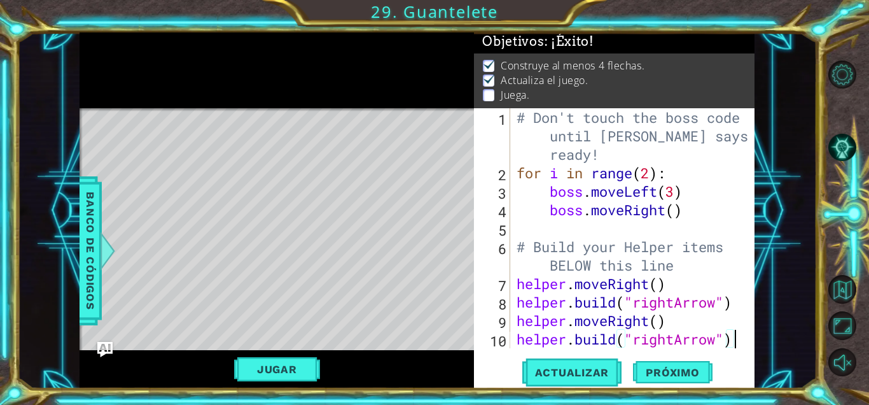
scroll to position [18, 0]
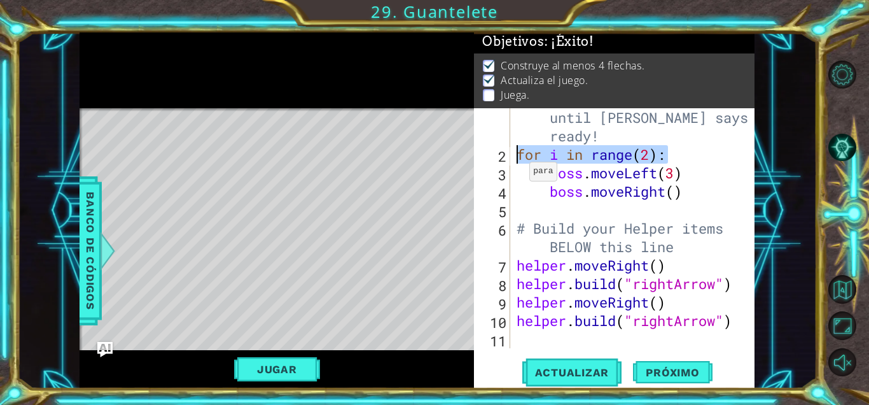
drag, startPoint x: 672, startPoint y: 151, endPoint x: 518, endPoint y: 155, distance: 154.0
click at [508, 155] on div "# Don't touch the boss code until [PERSON_NAME] says you're ready! for i in ran…" at bounding box center [636, 247] width 244 height 314
click at [508, 266] on div "# Don't touch the boss code until [PERSON_NAME] says you're ready! for i in ran…" at bounding box center [636, 247] width 244 height 314
paste textarea "for i in range(2):"
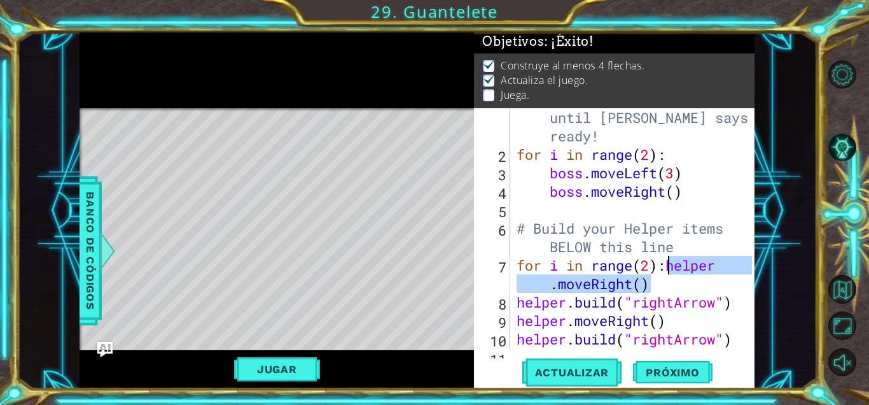
drag, startPoint x: 664, startPoint y: 282, endPoint x: 669, endPoint y: 269, distance: 14.1
click at [508, 269] on div "# Don't touch the boss code until [PERSON_NAME] says you're ready! for i in ran…" at bounding box center [636, 247] width 244 height 314
type textarea "for i in range(2):"
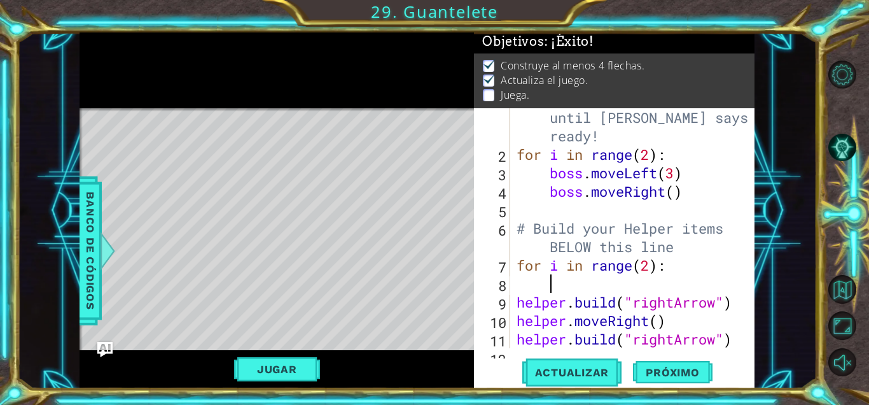
paste textarea "helper.moveRight()"
type textarea "[DOMAIN_NAME]("rightArrow")"
click at [508, 318] on div "# Don't touch the boss code until [PERSON_NAME] says you're ready! for i in ran…" at bounding box center [636, 247] width 244 height 314
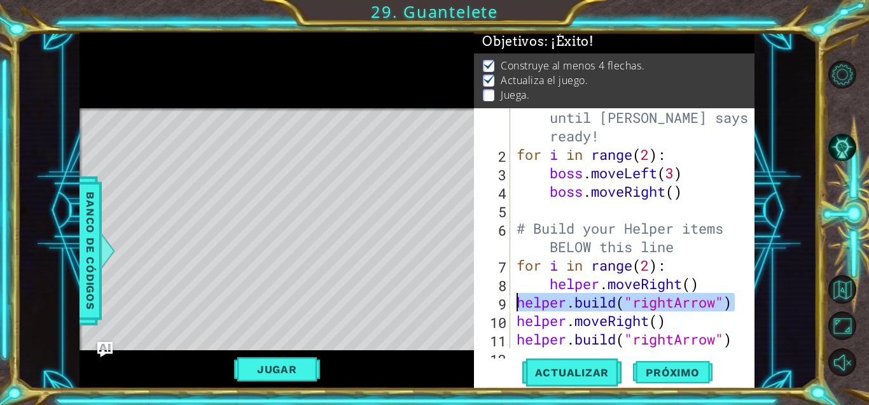
drag, startPoint x: 735, startPoint y: 307, endPoint x: 519, endPoint y: 301, distance: 216.4
click at [508, 301] on div "# Don't touch the boss code until [PERSON_NAME] says you're ready! for i in ran…" at bounding box center [636, 247] width 244 height 314
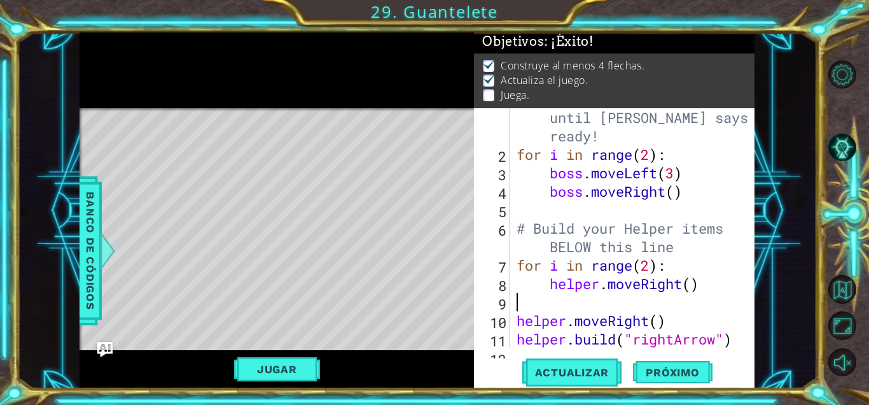
type textarea "helper.moveRight()"
paste textarea "[DOMAIN_NAME]("rightArrow")"
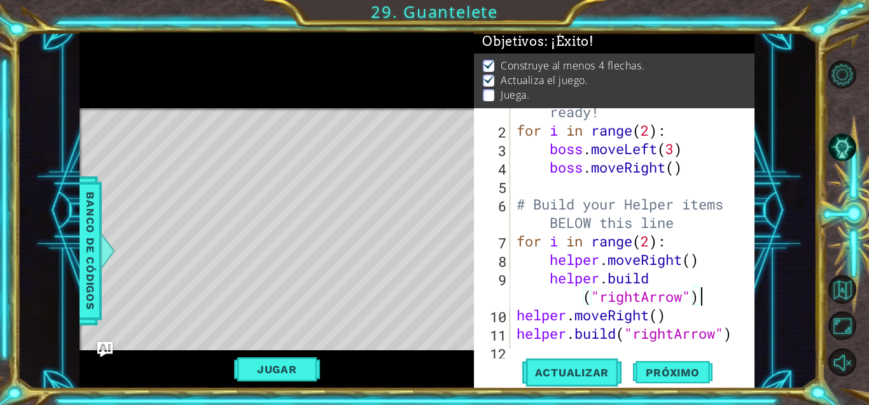
scroll to position [55, 0]
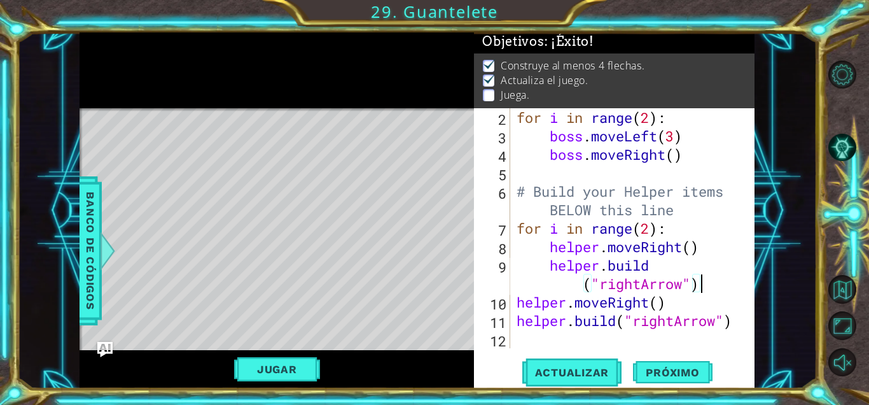
click at [508, 309] on div "for i in range ( 2 ) : boss . moveLeft ( 3 ) boss . moveRight ( ) # Build your …" at bounding box center [636, 246] width 244 height 277
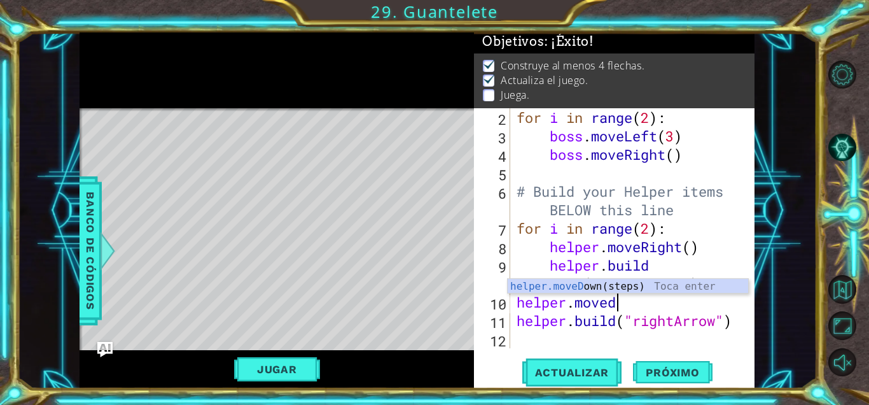
type textarea "helper.movedo"
click at [508, 290] on div "helper.moveDo wn(steps) Toca enter" at bounding box center [628, 302] width 241 height 46
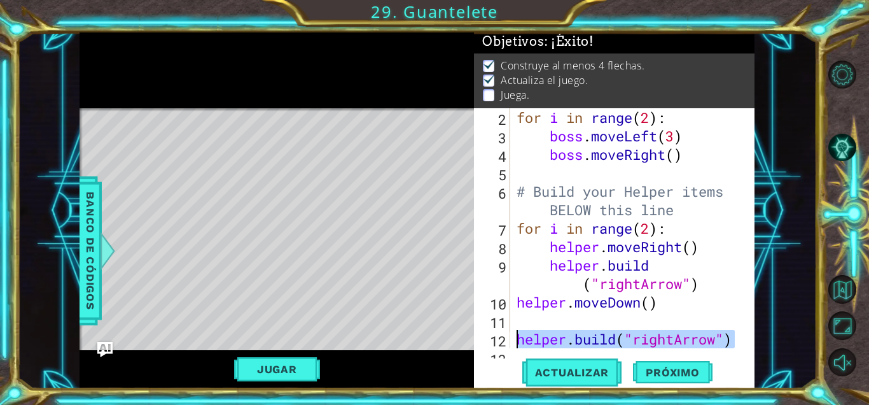
drag, startPoint x: 741, startPoint y: 339, endPoint x: 510, endPoint y: 342, distance: 230.4
click at [508, 342] on div "2 3 4 5 6 7 8 9 10 11 12 13 for i in range ( 2 ) : boss . moveLeft ( 3 ) boss .…" at bounding box center [612, 228] width 277 height 240
type textarea "[DOMAIN_NAME]("rightArrow")"
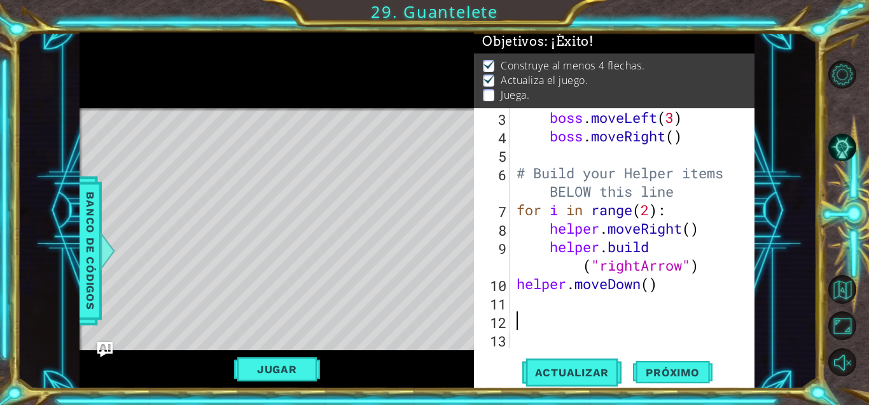
click at [508, 302] on div "boss . moveLeft ( 3 ) boss . moveRight ( ) # Build your Helper items BELOW this…" at bounding box center [636, 246] width 244 height 277
paste textarea "[DOMAIN_NAME]("rightArrow")"
click at [508, 305] on div "boss . moveLeft ( 3 ) boss . moveRight ( ) # Build your Helper items BELOW this…" at bounding box center [636, 246] width 244 height 277
type textarea "[DOMAIN_NAME]("wall")"
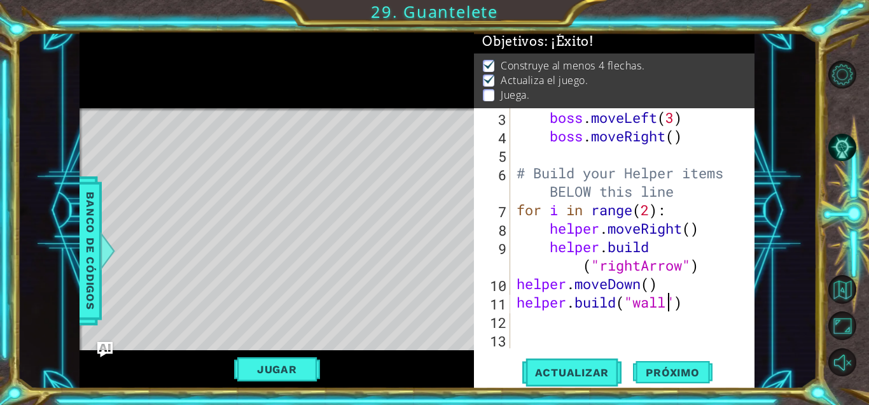
click at [508, 320] on div "boss . moveLeft ( 3 ) boss . moveRight ( ) # Build your Helper items BELOW this…" at bounding box center [636, 246] width 244 height 277
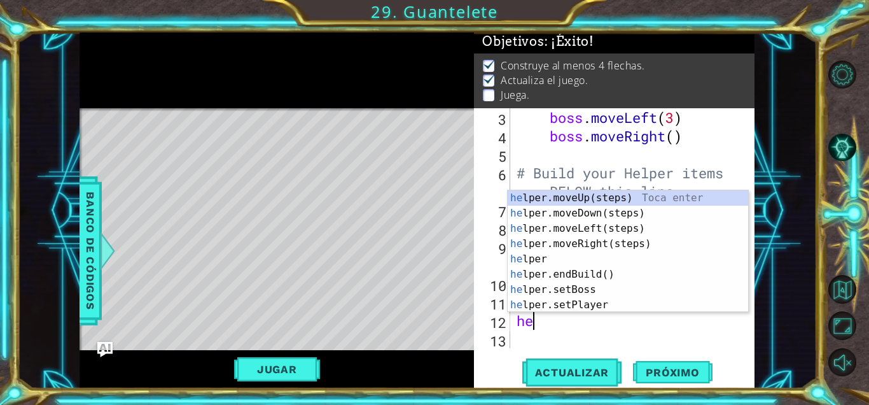
type textarea "hel"
click at [508, 247] on div "hel per.moveUp(steps) Toca enter hel per.moveDown(steps) Toca enter hel per.mov…" at bounding box center [628, 266] width 241 height 153
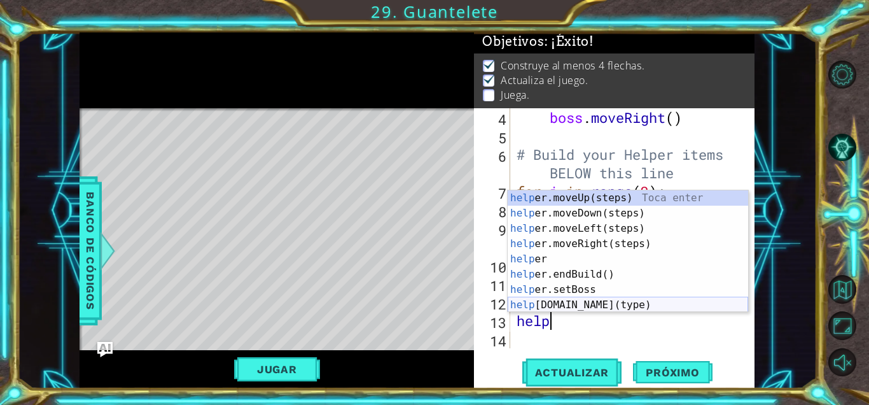
click at [508, 308] on div "help er.moveUp(steps) Toca enter help er.moveDown(steps) Toca enter help er.mov…" at bounding box center [628, 266] width 241 height 153
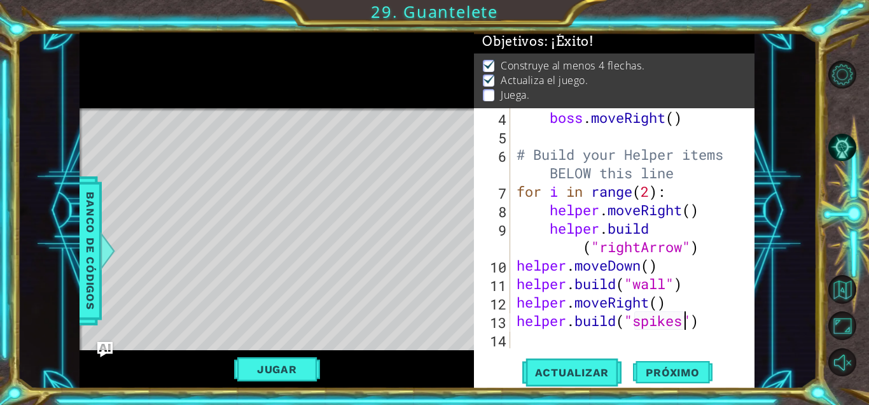
scroll to position [0, 0]
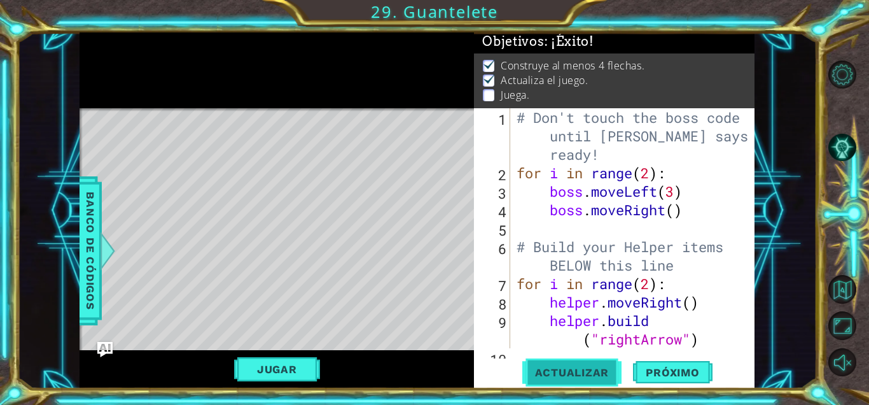
click at [508, 366] on span "Actualizar" at bounding box center [572, 372] width 100 height 13
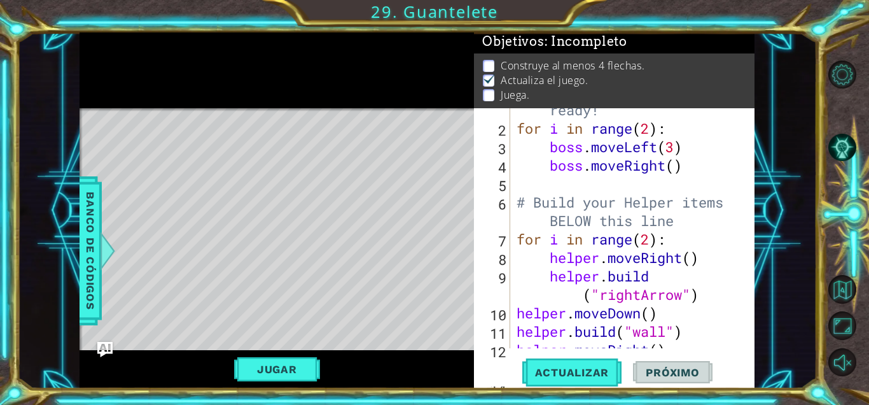
scroll to position [76, 0]
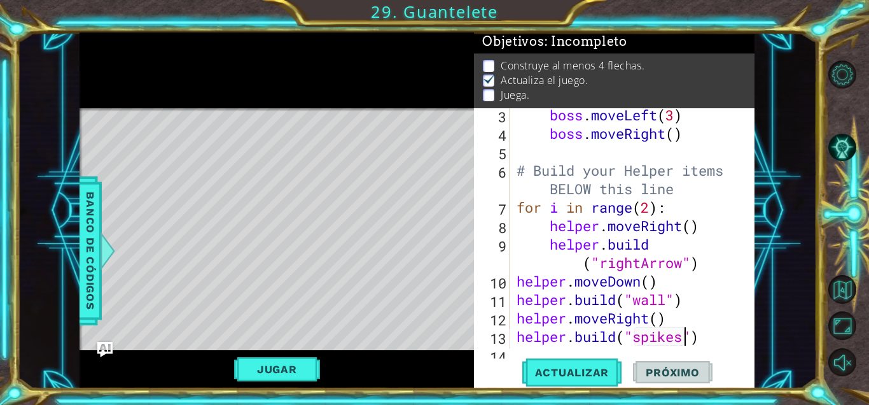
click at [508, 204] on div "boss . moveLeft ( 3 ) boss . moveRight ( ) # Build your Helper items BELOW this…" at bounding box center [636, 244] width 244 height 277
click at [508, 358] on button "Actualizar" at bounding box center [572, 372] width 100 height 28
click at [508, 363] on button "Actualizar" at bounding box center [572, 372] width 100 height 28
click at [508, 377] on span "Actualizar" at bounding box center [572, 372] width 100 height 13
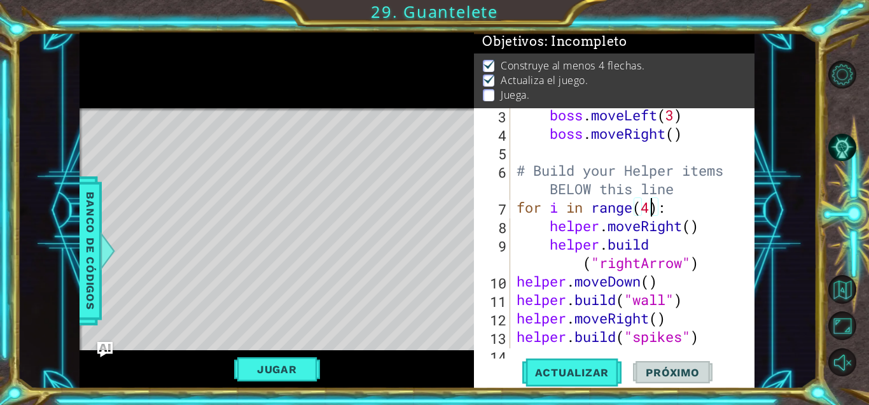
scroll to position [0, 0]
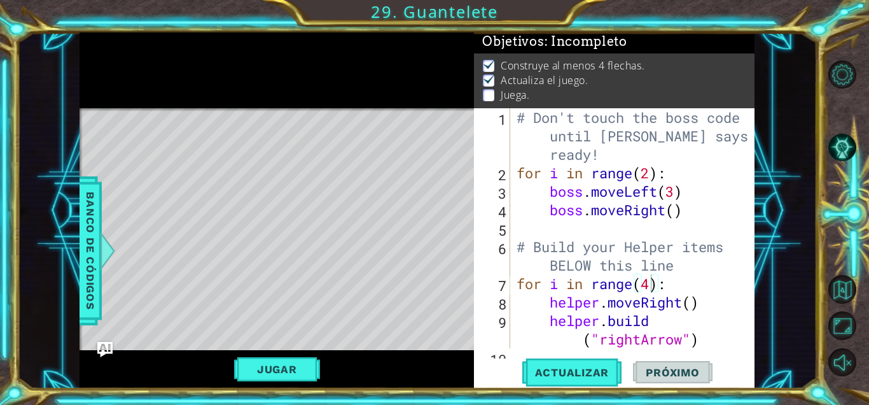
drag, startPoint x: 512, startPoint y: 172, endPoint x: 679, endPoint y: 345, distance: 240.3
click at [508, 345] on div "for i in range(4): 1 2 3 4 5 6 7 8 9 10 # Don't touch the boss code until [PERS…" at bounding box center [612, 228] width 277 height 240
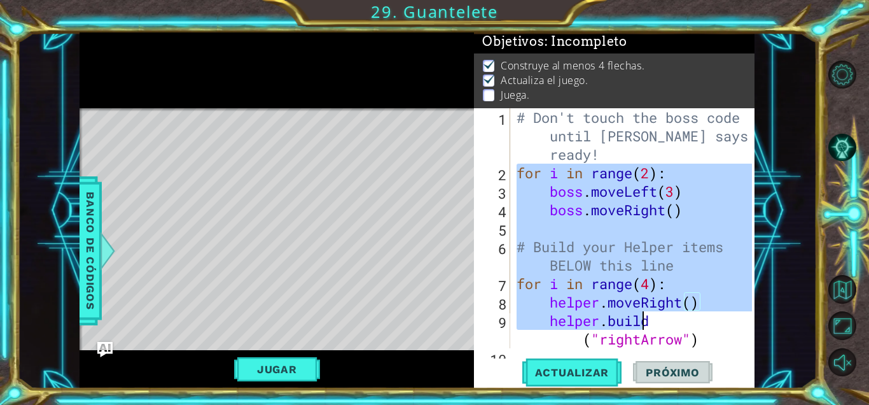
scroll to position [92, 0]
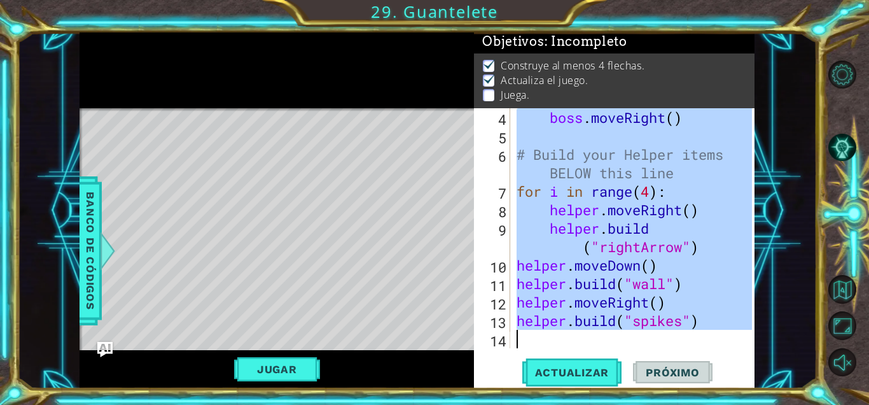
drag, startPoint x: 515, startPoint y: 173, endPoint x: 708, endPoint y: 339, distance: 254.0
click at [508, 339] on div "boss . moveRight ( ) # Build your Helper items BELOW this line for i in range (…" at bounding box center [636, 246] width 244 height 277
type textarea "[DOMAIN_NAME]("spikes")"
click at [508, 339] on div "boss . moveRight ( ) # Build your Helper items BELOW this line for i in range (…" at bounding box center [632, 228] width 237 height 240
drag, startPoint x: 515, startPoint y: 114, endPoint x: 746, endPoint y: 323, distance: 311.8
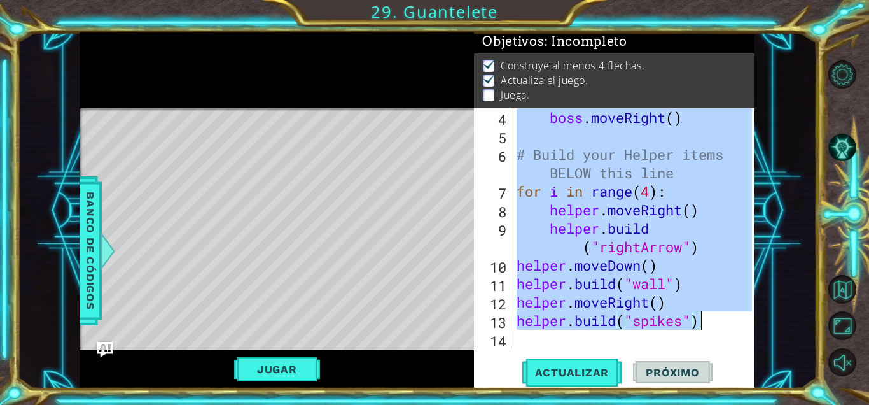
click at [508, 323] on div "4 5 6 7 8 9 10 11 12 13 14 boss . moveRight ( ) # Build your Helper items BELOW…" at bounding box center [612, 228] width 277 height 240
type textarea "helper.moveRight() [DOMAIN_NAME]("spikes")"
click at [274, 368] on button "Jugar" at bounding box center [277, 369] width 86 height 24
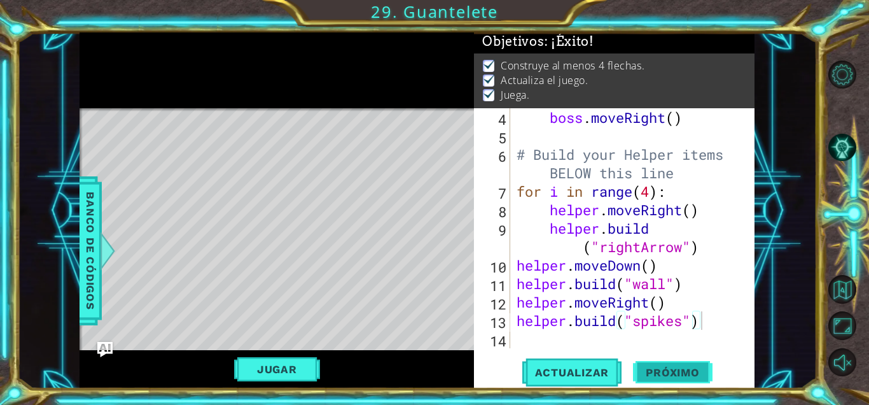
click at [508, 375] on span "Próximo" at bounding box center [672, 370] width 79 height 13
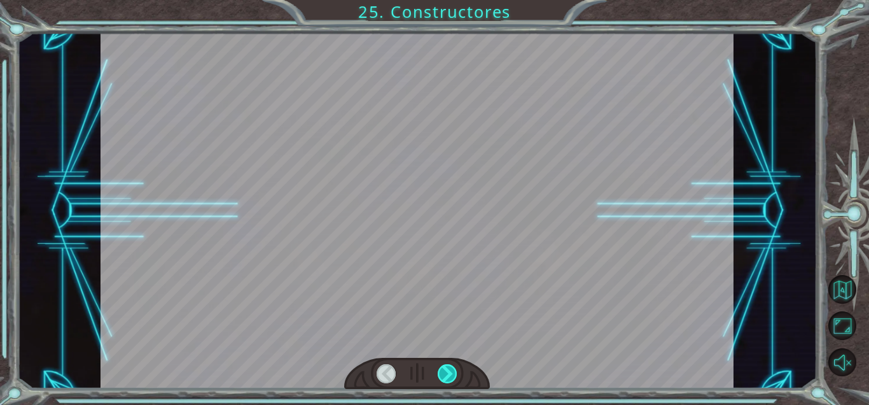
click at [454, 370] on div at bounding box center [448, 373] width 20 height 19
click at [456, 370] on div at bounding box center [448, 373] width 20 height 19
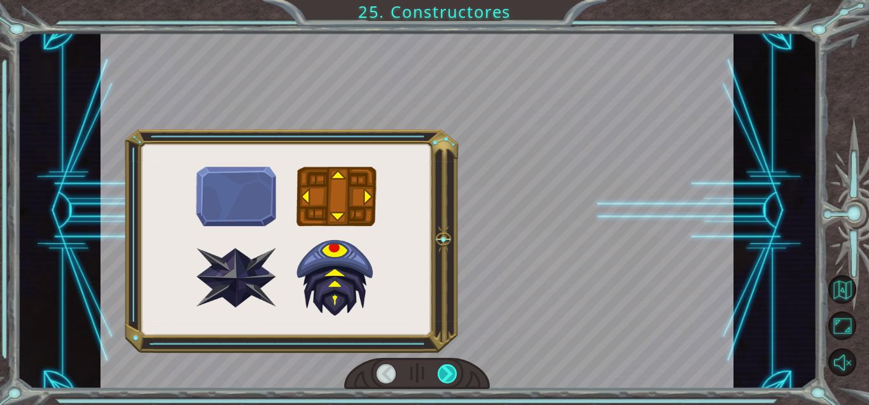
click at [456, 370] on div at bounding box center [448, 373] width 20 height 19
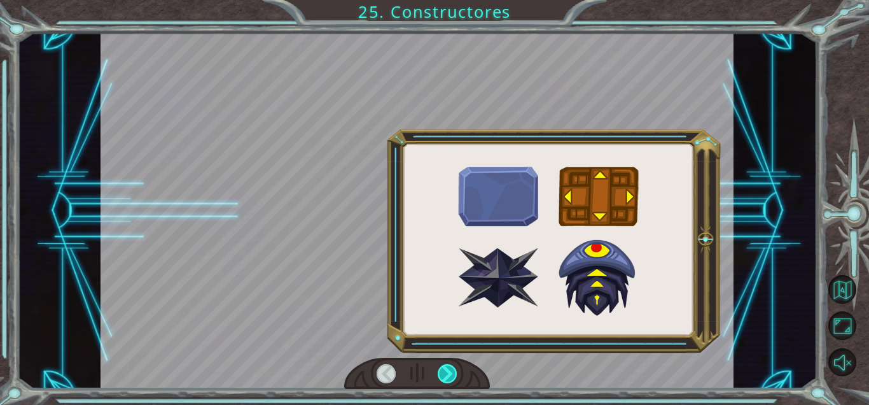
click at [456, 370] on div at bounding box center [448, 373] width 20 height 19
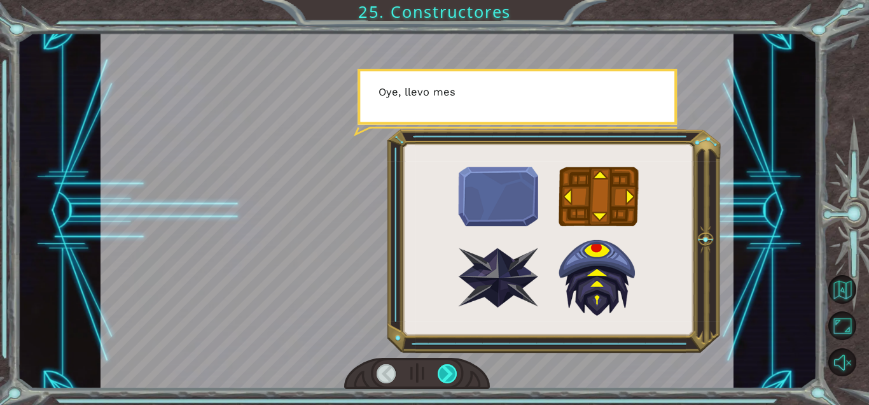
click at [456, 370] on div at bounding box center [448, 373] width 20 height 19
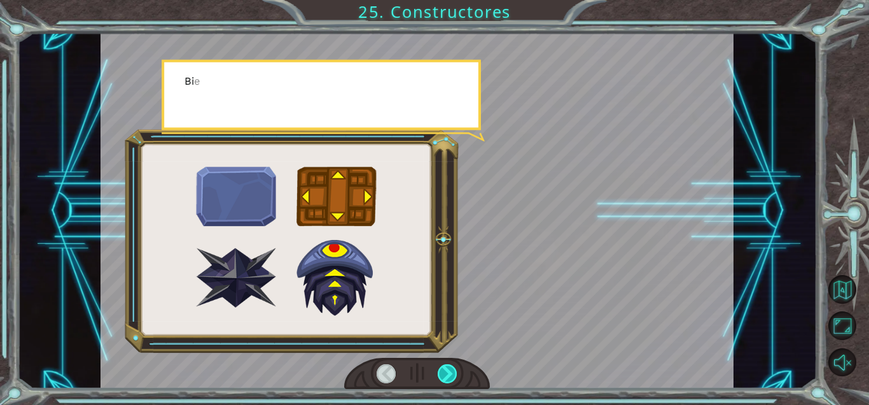
click at [456, 370] on div at bounding box center [448, 373] width 20 height 19
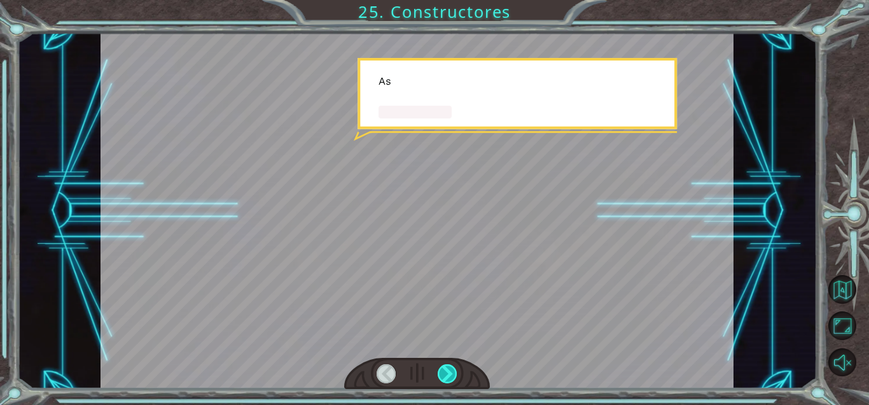
click at [456, 370] on div at bounding box center [448, 373] width 20 height 19
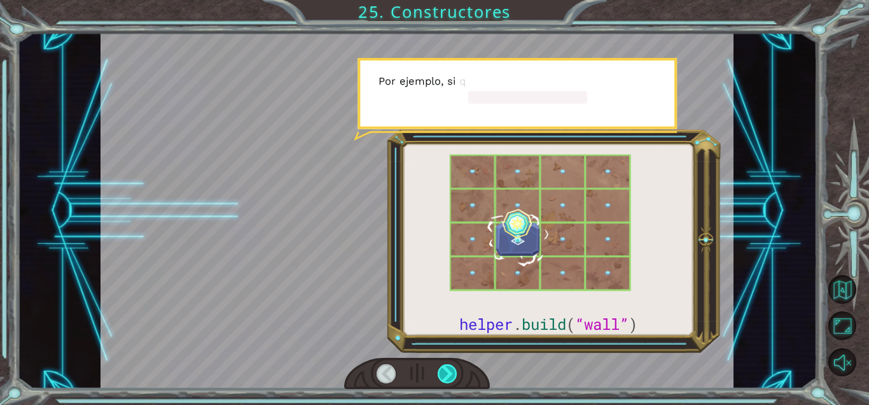
click at [456, 370] on div at bounding box center [448, 373] width 20 height 19
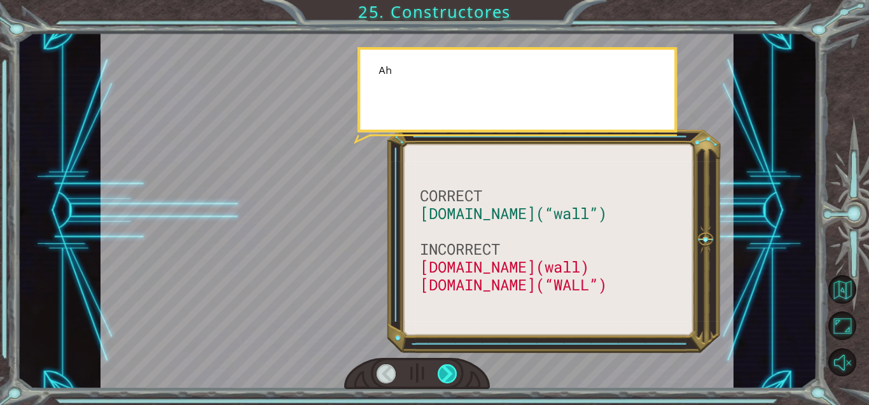
click at [456, 370] on div at bounding box center [448, 373] width 20 height 19
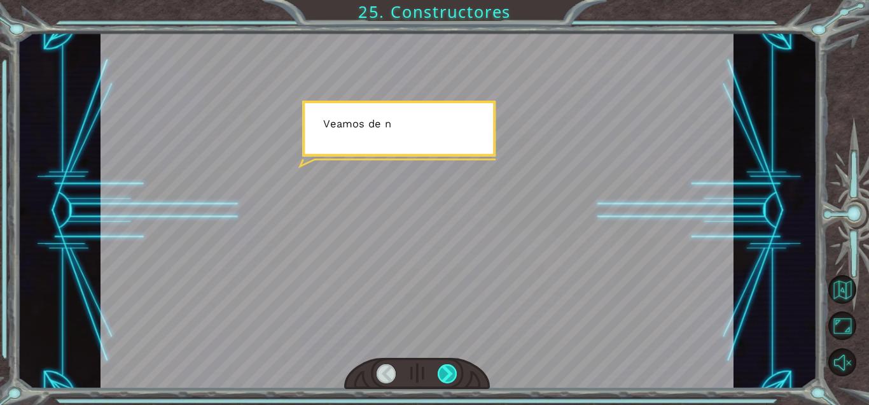
click at [456, 370] on div at bounding box center [448, 373] width 20 height 19
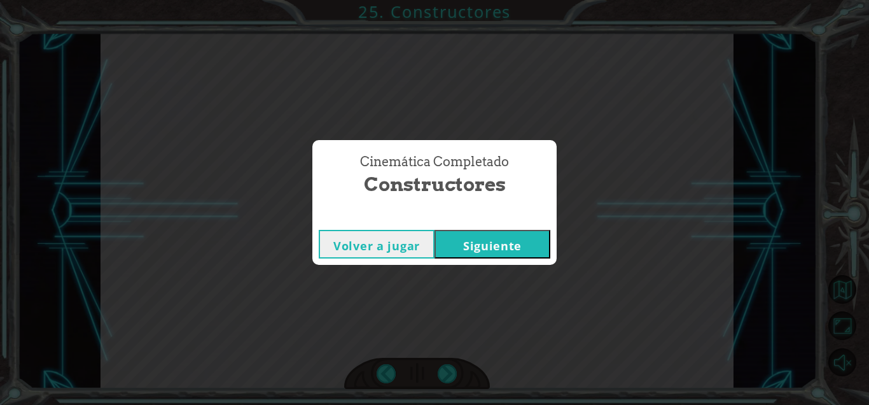
click at [496, 242] on button "Siguiente" at bounding box center [493, 244] width 116 height 29
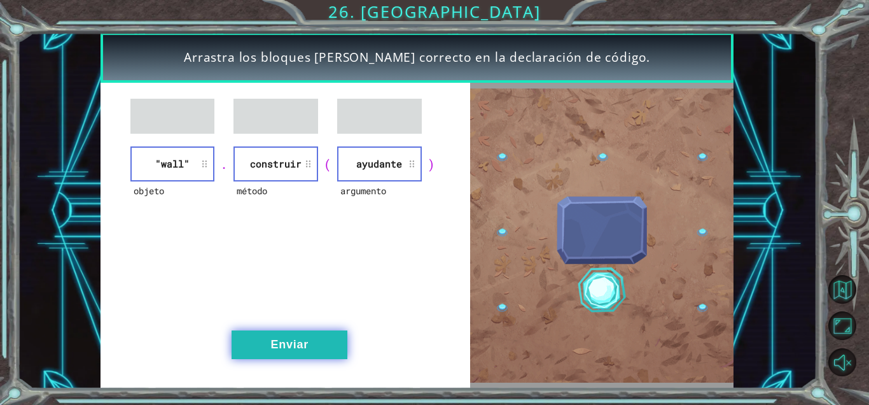
click at [316, 347] on button "Enviar" at bounding box center [290, 344] width 116 height 29
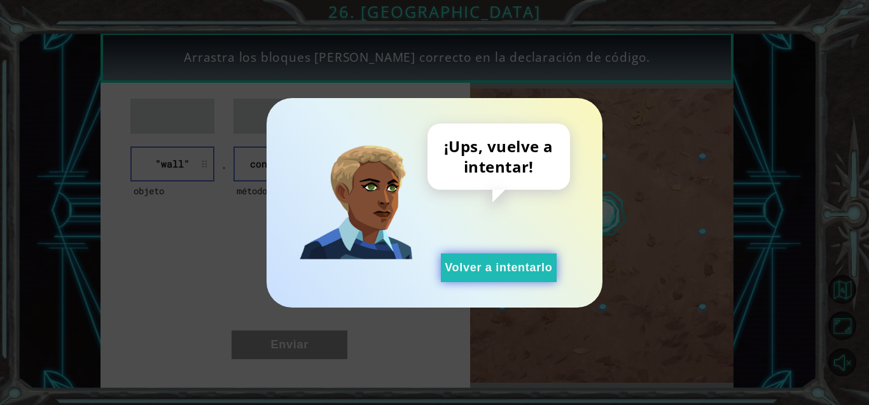
click at [508, 274] on button "Volver a intentarlo" at bounding box center [499, 267] width 116 height 29
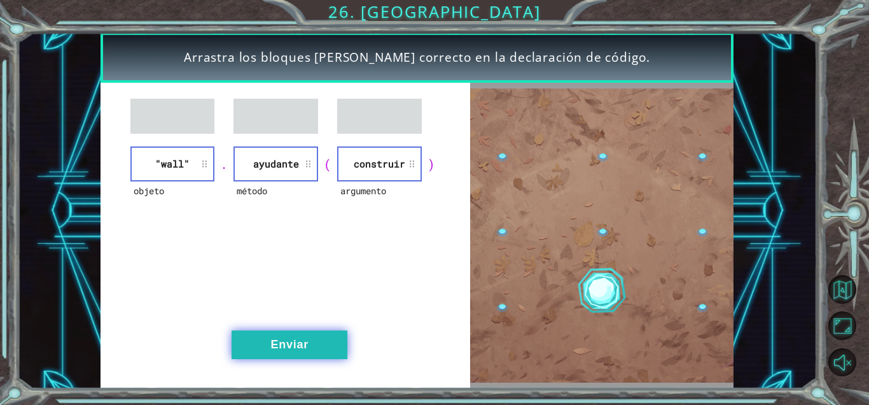
click at [301, 354] on button "Enviar" at bounding box center [290, 344] width 116 height 29
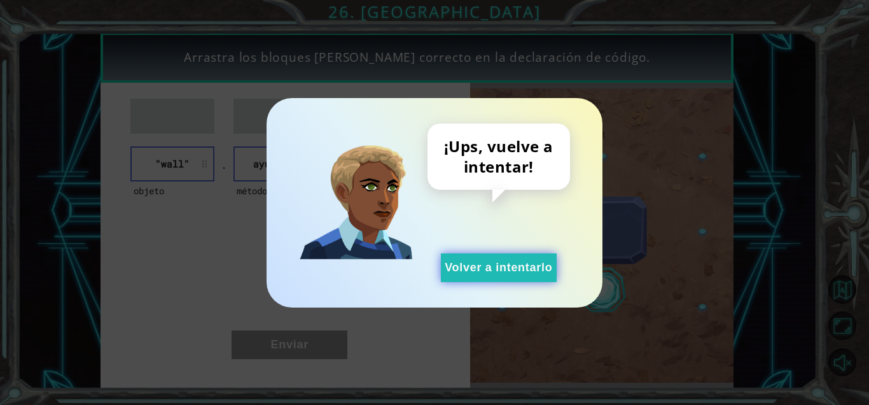
click at [480, 270] on button "Volver a intentarlo" at bounding box center [499, 267] width 116 height 29
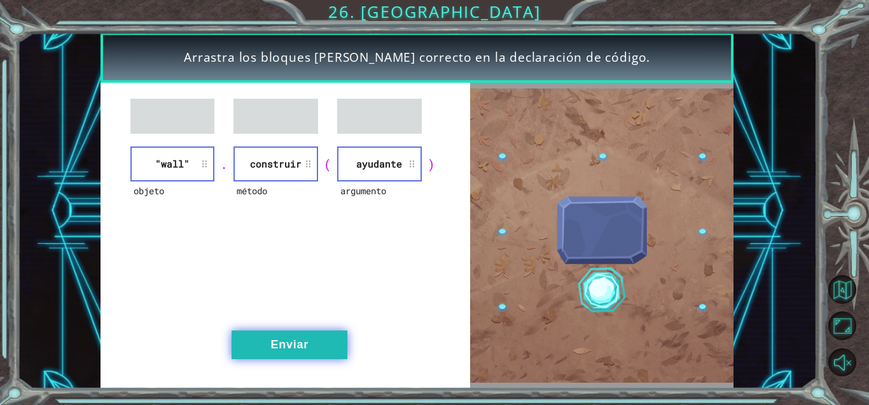
click at [299, 354] on button "Enviar" at bounding box center [290, 344] width 116 height 29
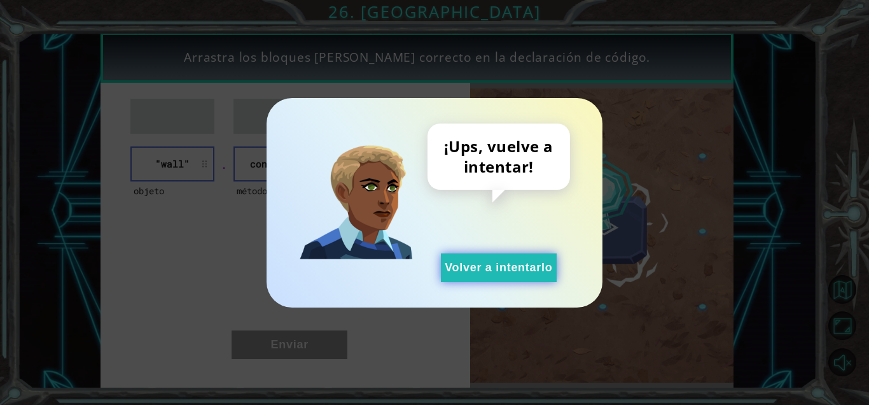
click at [466, 267] on button "Volver a intentarlo" at bounding box center [499, 267] width 116 height 29
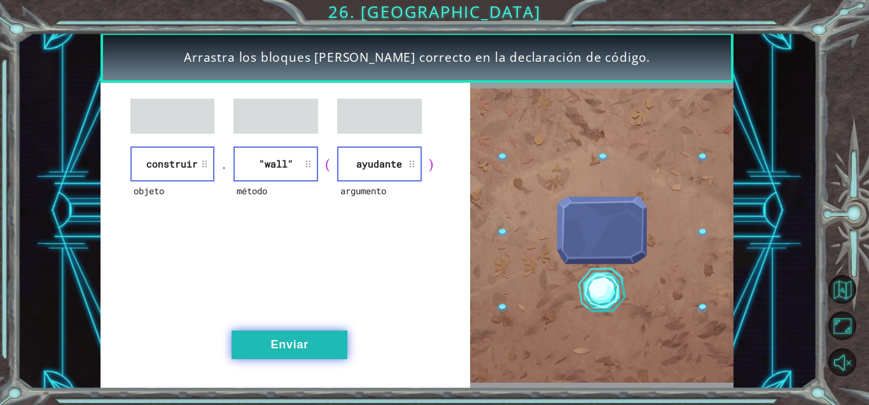
click at [304, 351] on button "Enviar" at bounding box center [290, 344] width 116 height 29
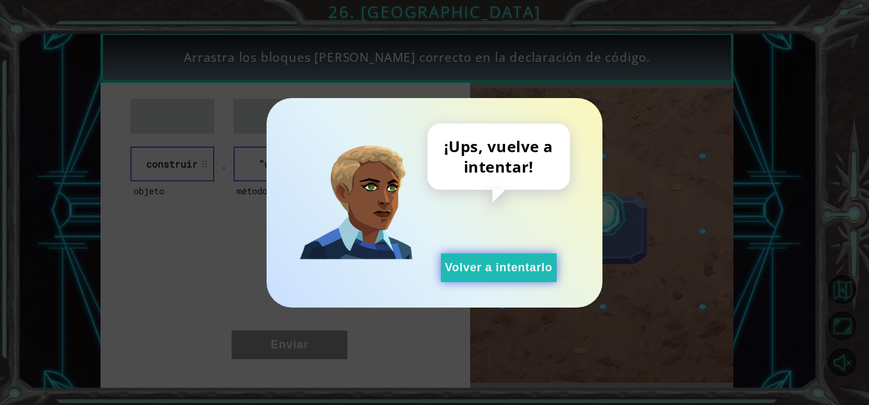
click at [464, 267] on button "Volver a intentarlo" at bounding box center [499, 267] width 116 height 29
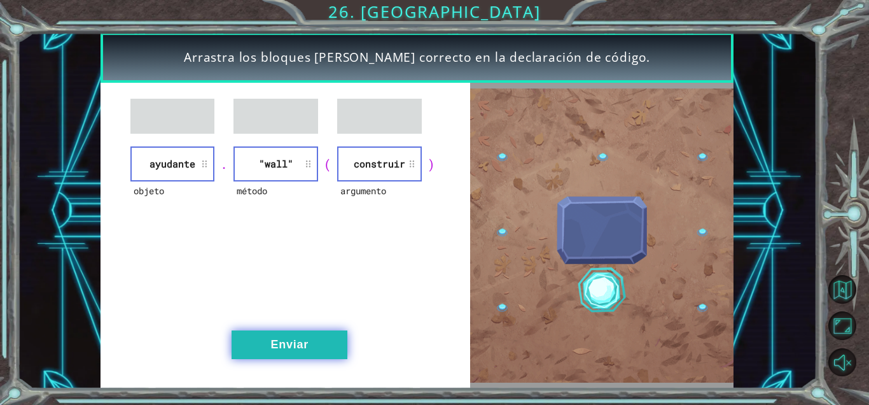
click at [284, 357] on button "Enviar" at bounding box center [290, 344] width 116 height 29
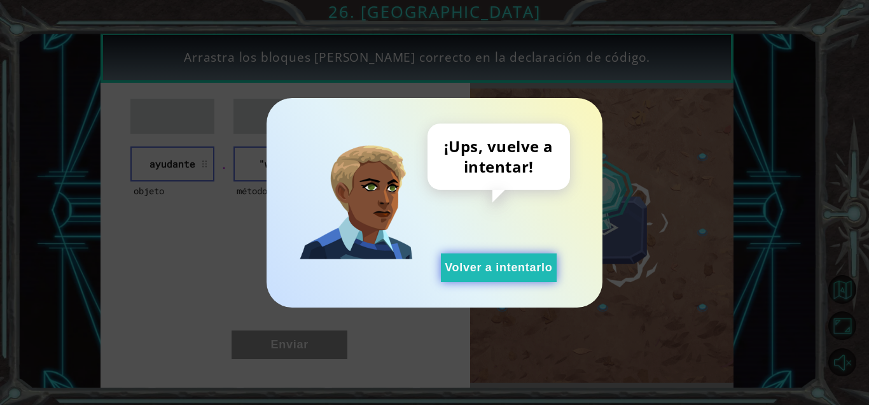
click at [468, 267] on button "Volver a intentarlo" at bounding box center [499, 267] width 116 height 29
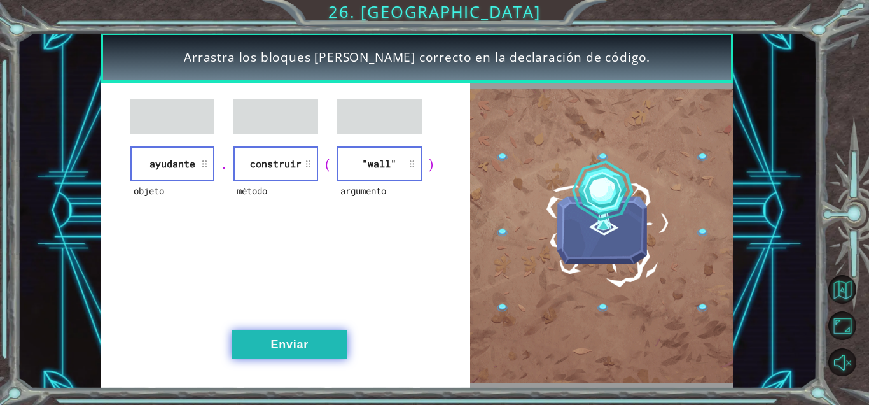
click at [288, 344] on button "Enviar" at bounding box center [290, 344] width 116 height 29
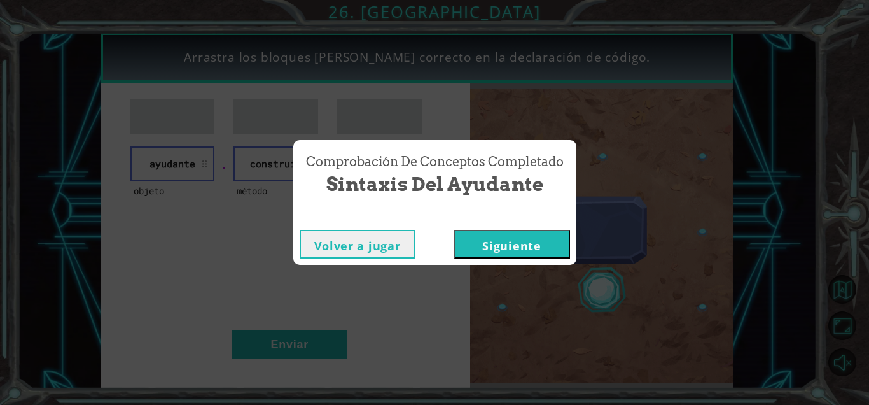
click at [508, 244] on button "Siguiente" at bounding box center [512, 244] width 116 height 29
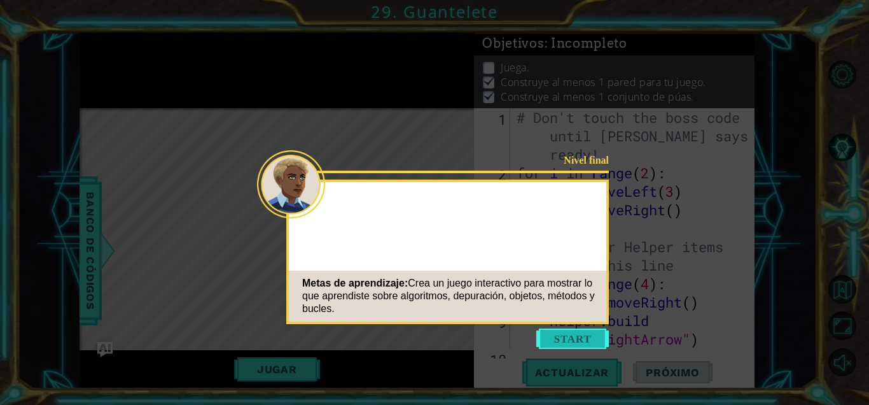
click at [508, 339] on button "Start" at bounding box center [572, 338] width 73 height 20
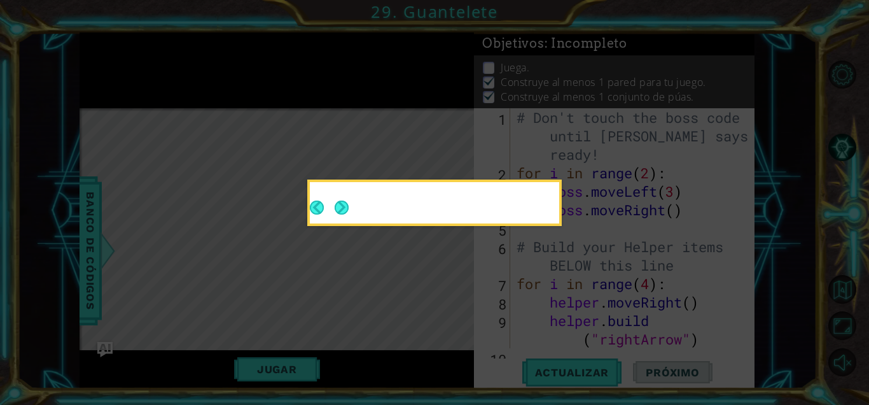
click at [508, 339] on icon at bounding box center [434, 202] width 869 height 405
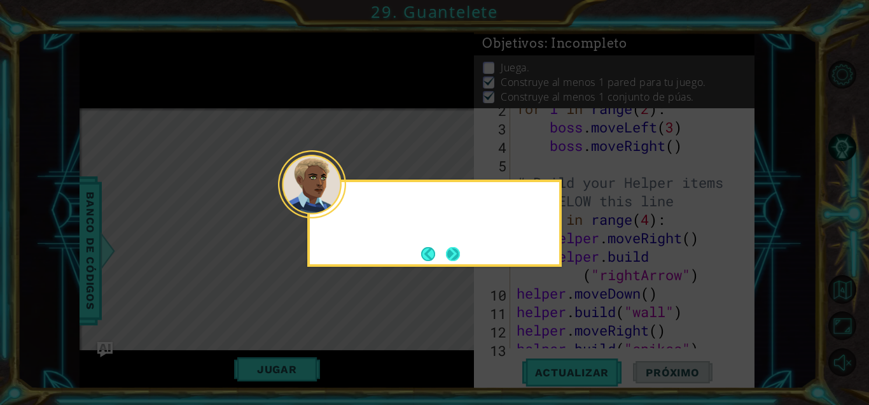
click at [449, 255] on button "Next" at bounding box center [453, 254] width 14 height 14
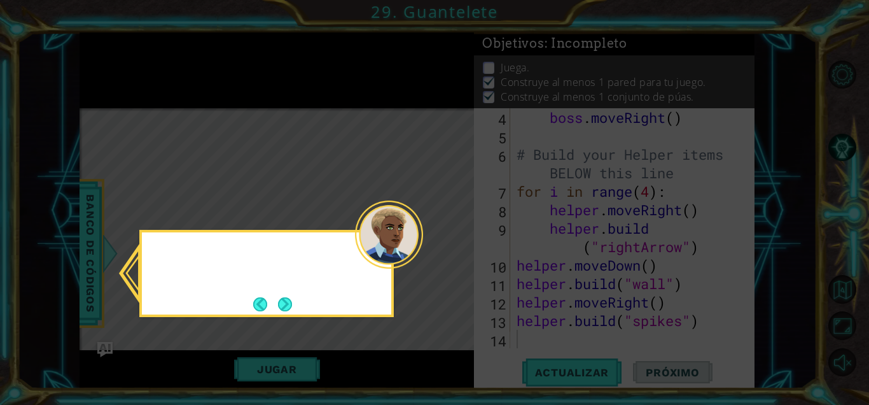
scroll to position [92, 0]
click at [179, 257] on div at bounding box center [266, 255] width 249 height 36
click at [289, 307] on button "Next" at bounding box center [285, 304] width 14 height 14
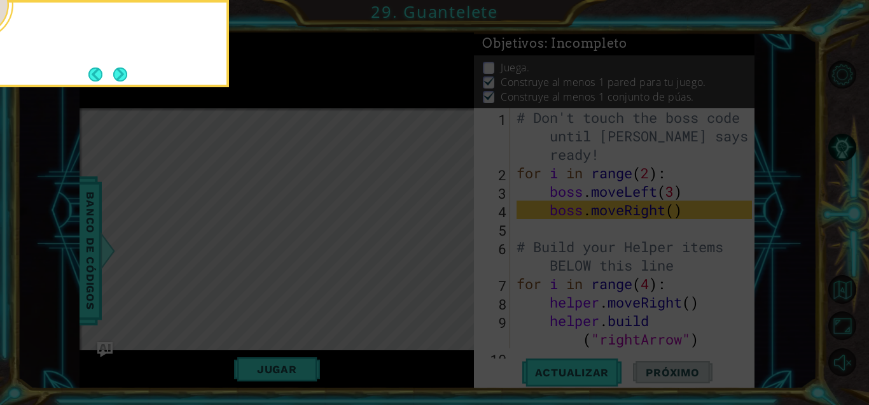
scroll to position [0, 0]
click at [128, 75] on button "Next" at bounding box center [120, 74] width 15 height 15
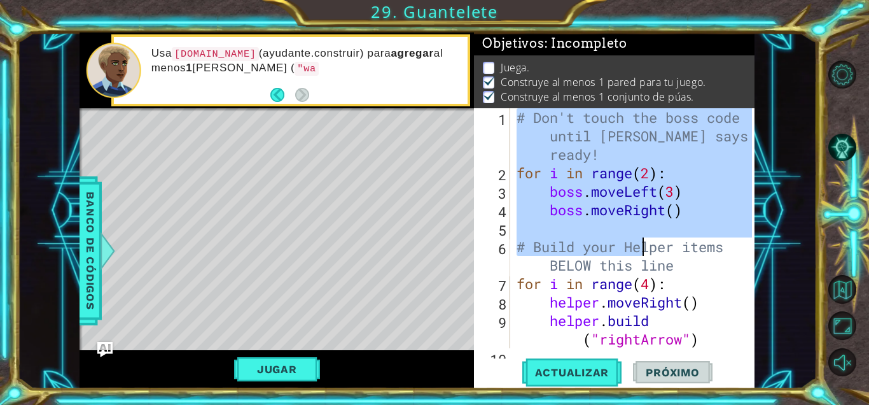
scroll to position [92, 0]
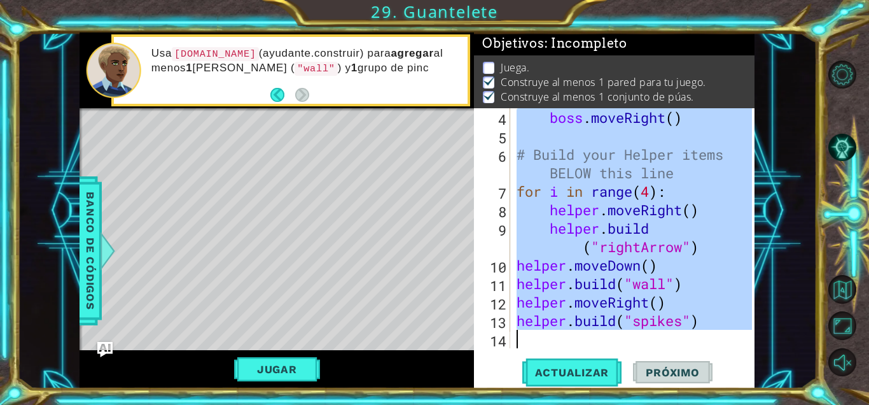
drag, startPoint x: 515, startPoint y: 114, endPoint x: 831, endPoint y: 418, distance: 438.8
click at [508, 381] on html "1 ההההההההההההההההההההההההההההההההההההההההההההההההההההההההההההההההההההההההההההה…" at bounding box center [434, 202] width 869 height 405
type textarea "[DOMAIN_NAME]("spikes")"
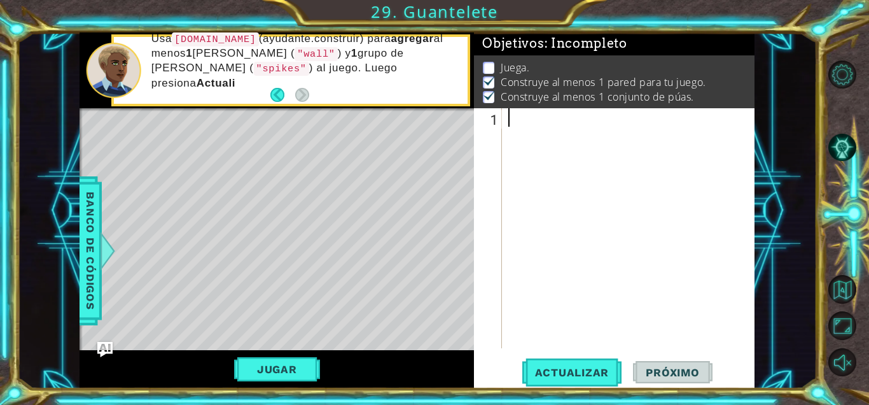
paste textarea "[DOMAIN_NAME]("spikes")"
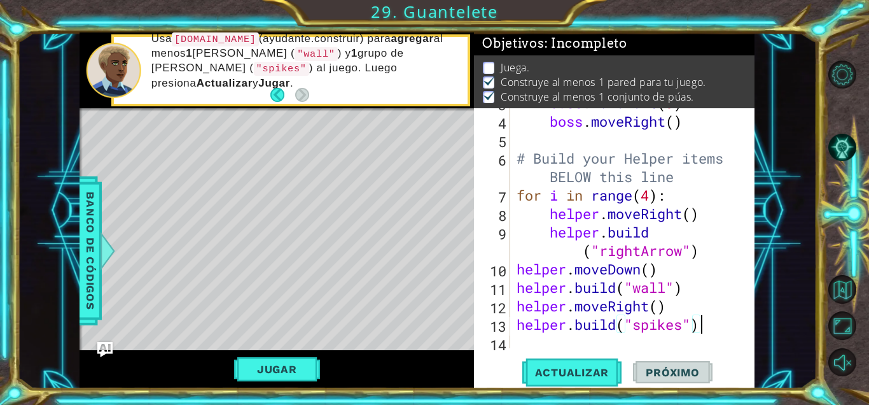
scroll to position [0, 0]
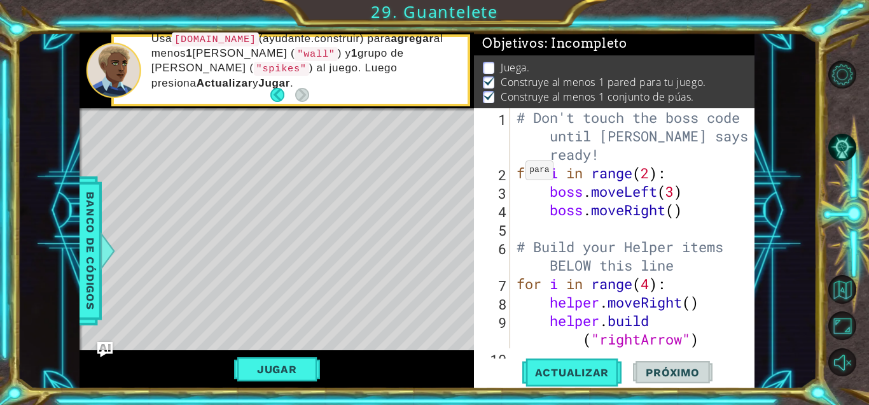
click at [508, 172] on div "# Don't touch the boss code until [PERSON_NAME] says you're ready! for i in ran…" at bounding box center [636, 265] width 244 height 314
type textarea "for i in range(2):"
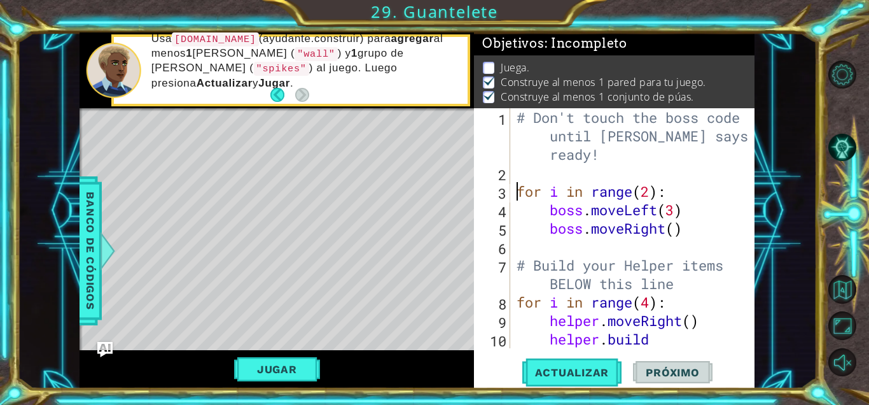
click at [508, 171] on div "# Don't touch the boss code until [PERSON_NAME] says you're ready! for i in ran…" at bounding box center [636, 274] width 244 height 332
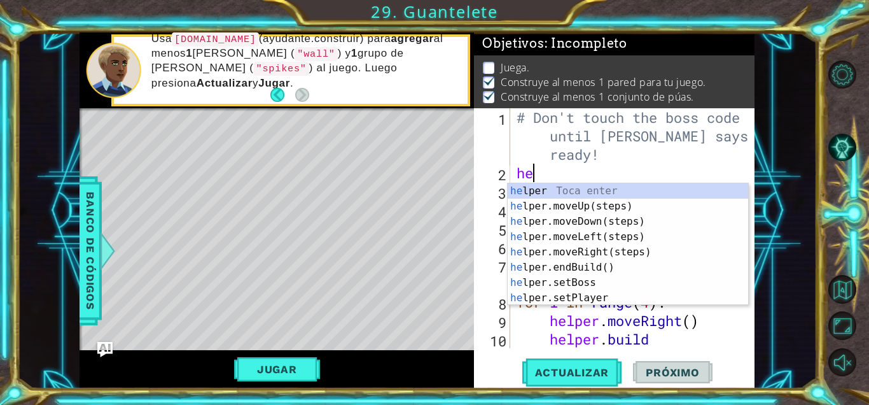
scroll to position [0, 1]
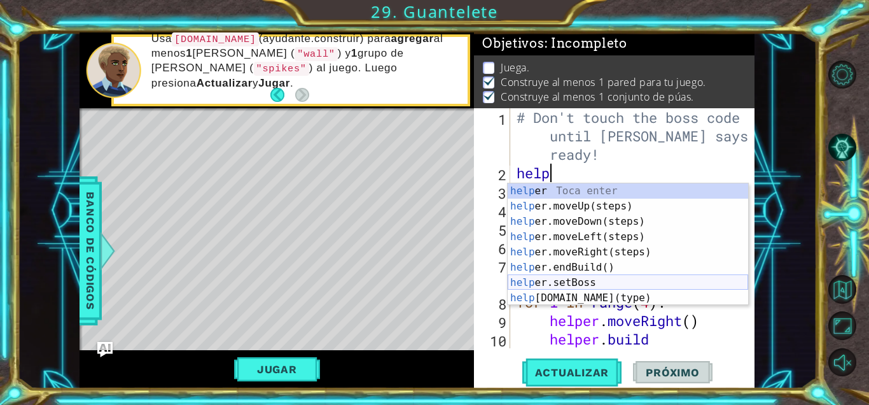
click at [508, 277] on div "help [PERSON_NAME] enter help er.moveUp(steps) Toca enter help er.moveDown(step…" at bounding box center [628, 259] width 241 height 153
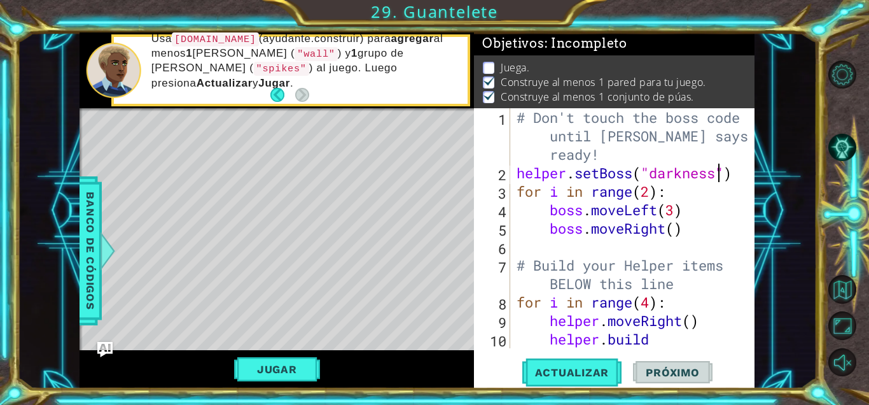
scroll to position [0, 10]
click at [508, 234] on div "# Don't touch the boss code until [PERSON_NAME] says you're ready! helper . set…" at bounding box center [636, 274] width 244 height 332
type textarea "boss.moveRight()"
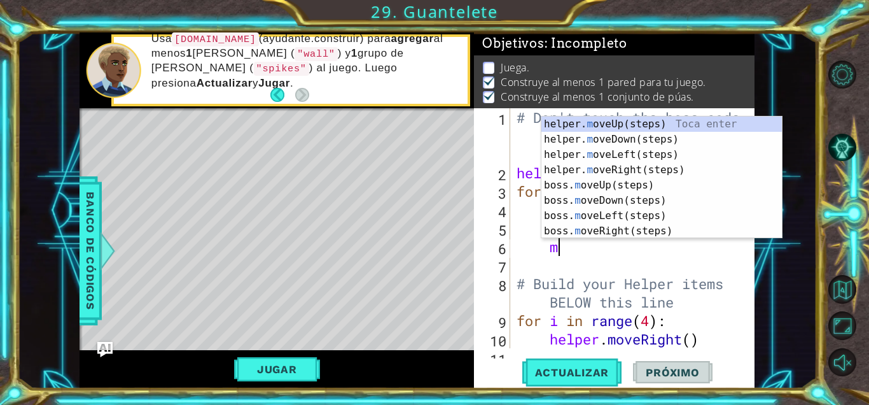
type textarea "mo"
click at [508, 190] on div "helper. mo veUp(steps) Toca enter helper. mo veDown(steps) Toca enter helper. m…" at bounding box center [661, 192] width 241 height 153
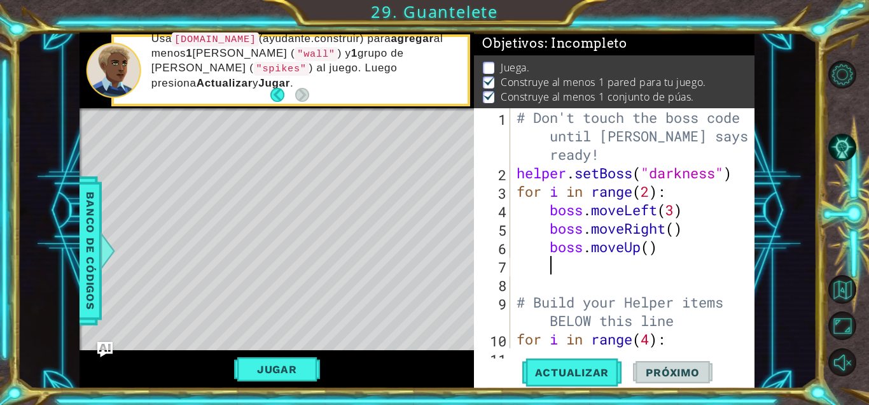
click at [508, 272] on div "# Don't touch the boss code until [PERSON_NAME] says you're ready! helper . set…" at bounding box center [636, 265] width 244 height 314
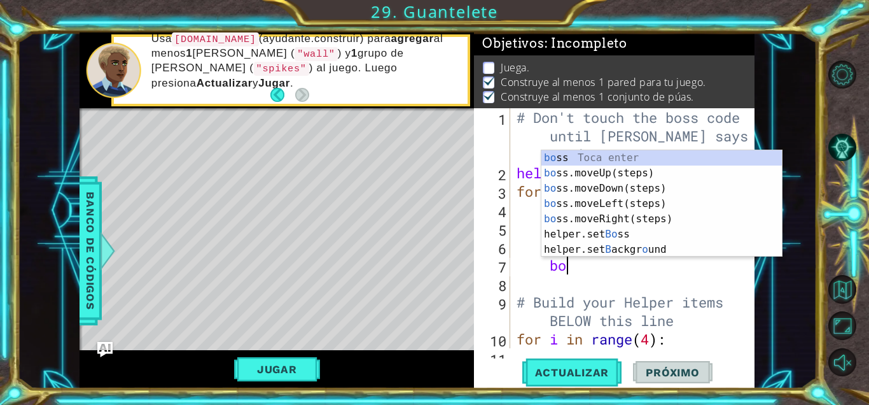
scroll to position [0, 2]
type textarea "bos"
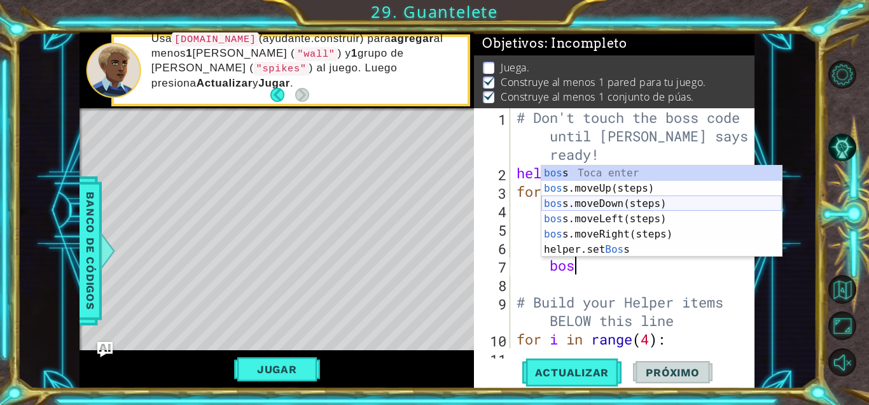
click at [508, 204] on div "bos s Toca enter bos s.moveUp(steps) Toca enter bos s.moveDown(steps) Toca ente…" at bounding box center [661, 226] width 241 height 122
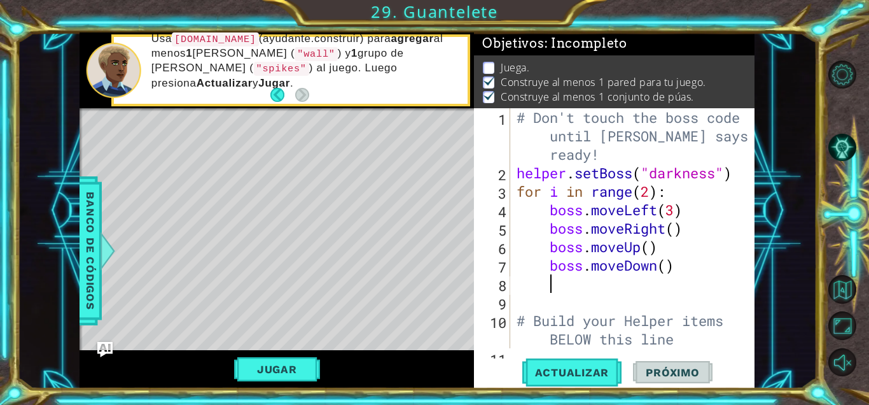
scroll to position [0, 1]
click at [508, 307] on div "# Don't touch the boss code until [PERSON_NAME] says you're ready! helper . set…" at bounding box center [636, 265] width 244 height 314
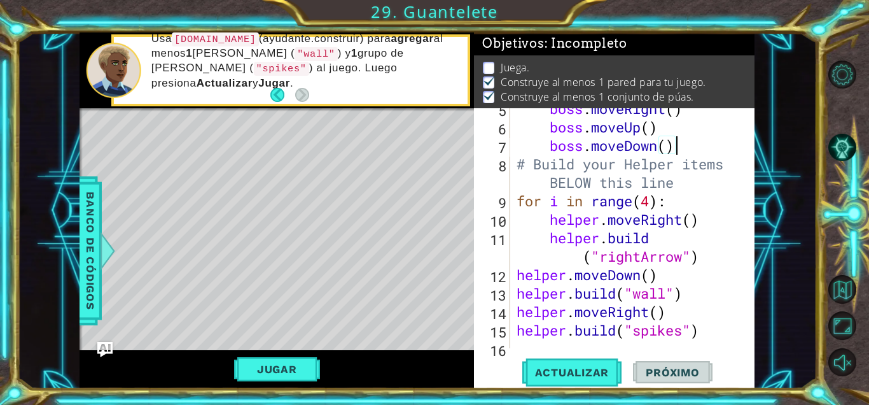
scroll to position [120, 0]
click at [508, 262] on div "boss . moveRight ( ) boss . moveUp ( ) boss . moveDown ( ) # Build your Helper …" at bounding box center [636, 237] width 244 height 277
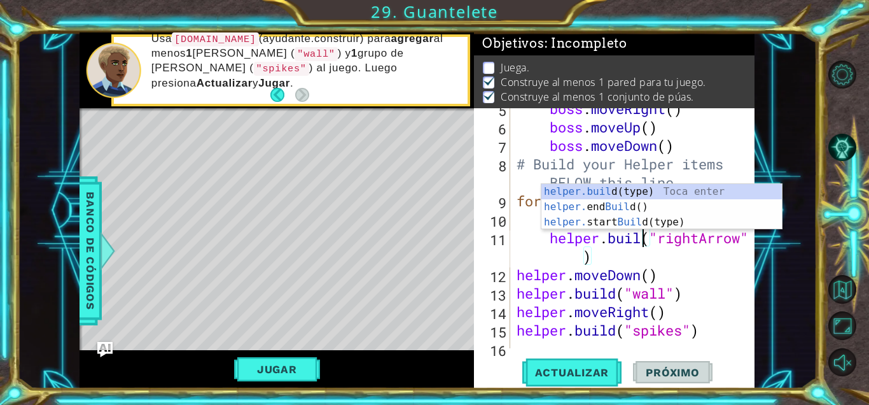
click at [508, 260] on div "boss . moveRight ( ) boss . moveUp ( ) boss . moveDown ( ) # Build your Helper …" at bounding box center [636, 237] width 244 height 277
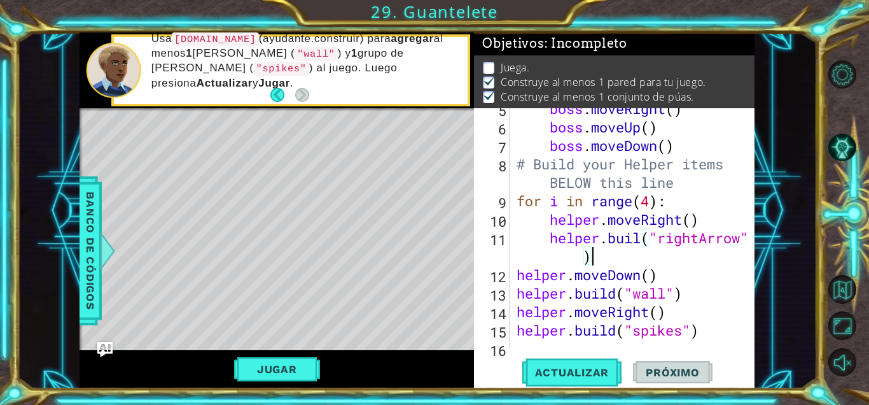
scroll to position [111, 0]
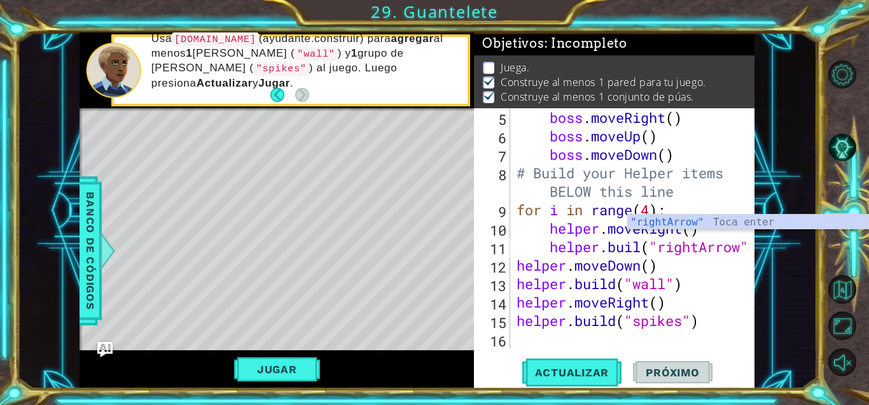
click at [508, 248] on div at bounding box center [745, 172] width 13 height 351
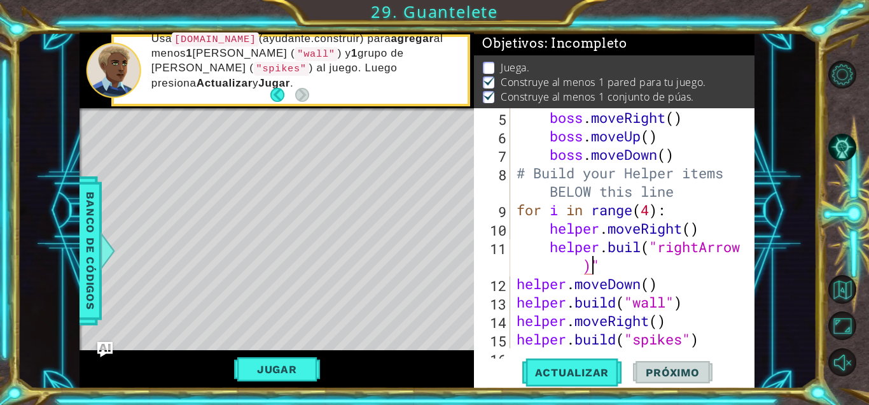
scroll to position [0, 10]
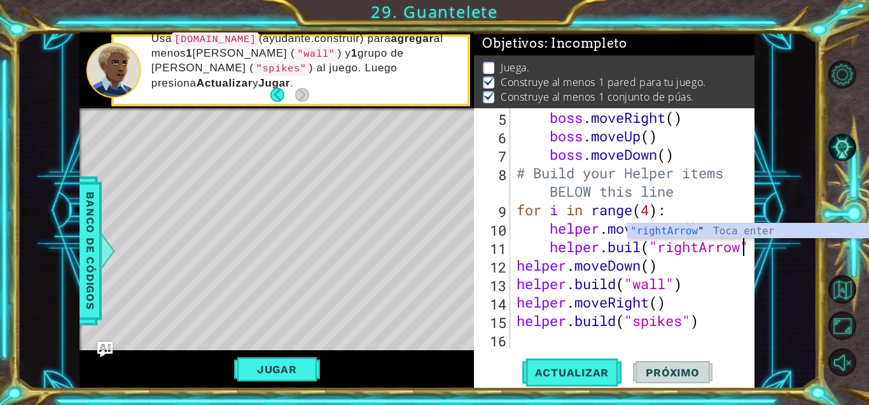
click at [508, 256] on div at bounding box center [745, 172] width 13 height 351
click at [508, 226] on div ""rightA rrow" Toca enter" at bounding box center [748, 246] width 241 height 46
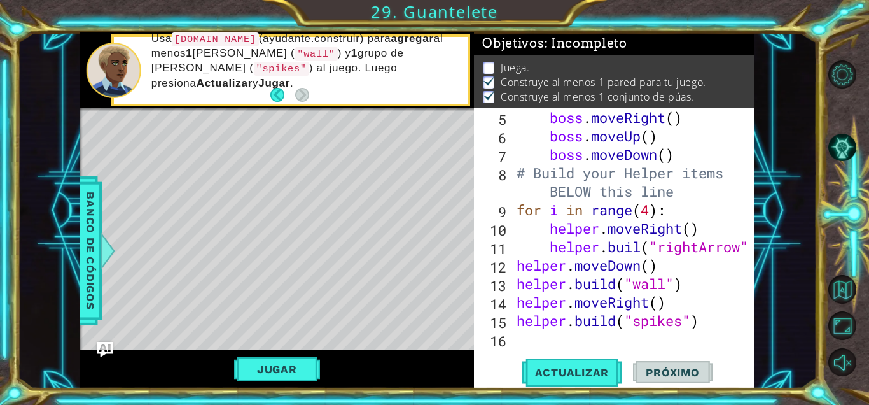
scroll to position [109, 0]
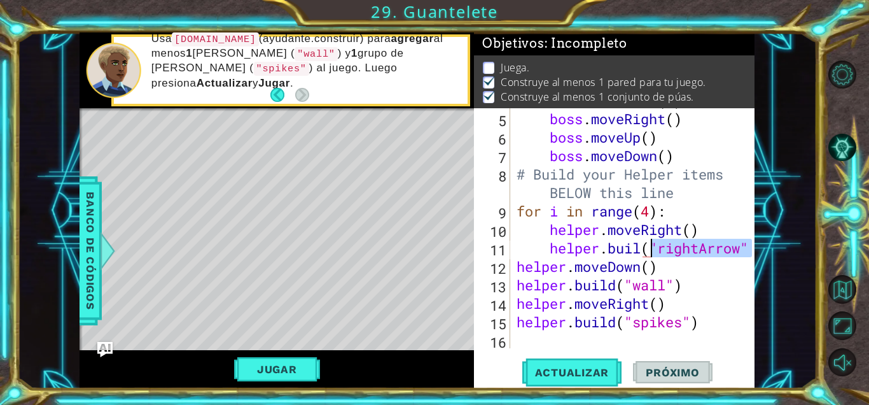
drag, startPoint x: 751, startPoint y: 249, endPoint x: 654, endPoint y: 248, distance: 96.7
click at [508, 248] on div "helper.buil("rightArrow" 4 5 6 7 8 9 10 11 12 13 14 15 16 boss . moveLeft ( 3 )…" at bounding box center [612, 228] width 277 height 240
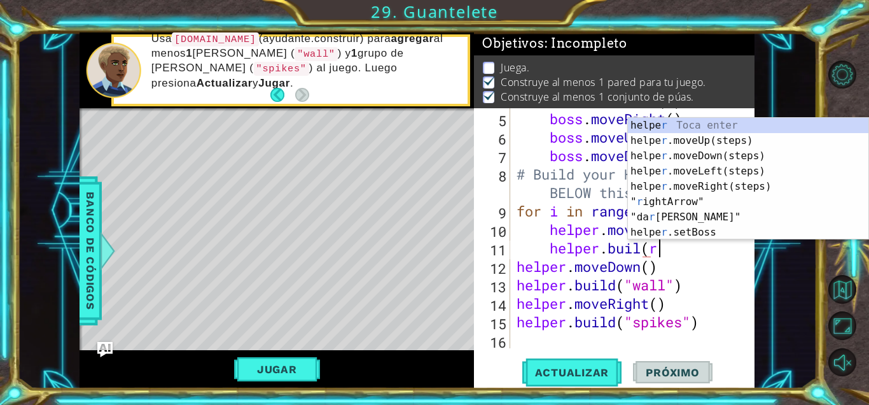
scroll to position [0, 6]
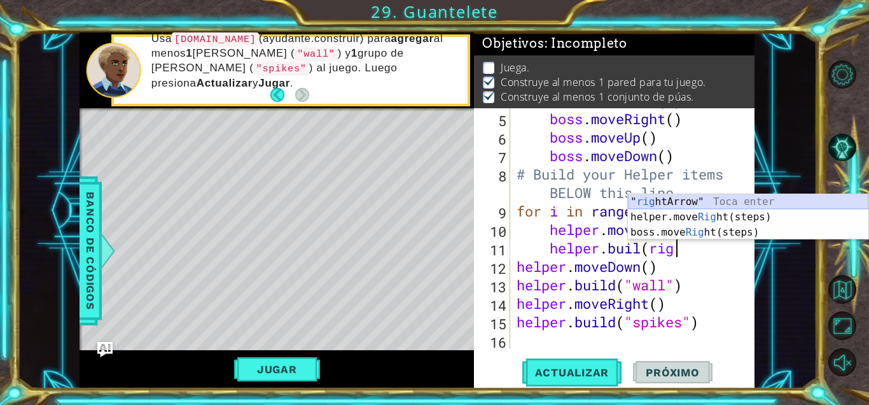
click at [508, 204] on div "" rig htArrow" Toca enter helper.move Rig ht(steps) Toca enter boss.move Rig ht…" at bounding box center [748, 232] width 241 height 76
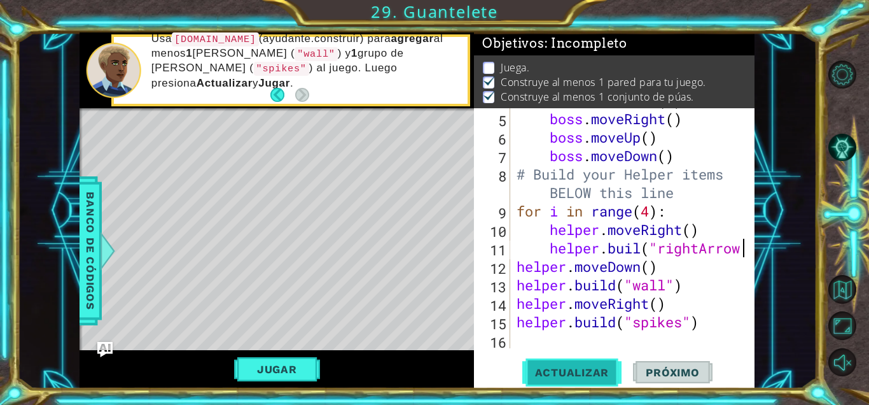
click at [508, 373] on span "Actualizar" at bounding box center [572, 372] width 100 height 13
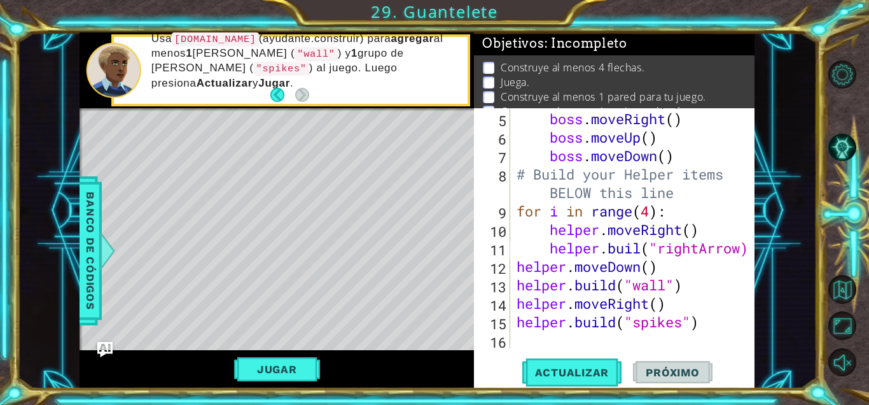
scroll to position [0, 10]
click at [508, 363] on button "Actualizar" at bounding box center [572, 372] width 100 height 28
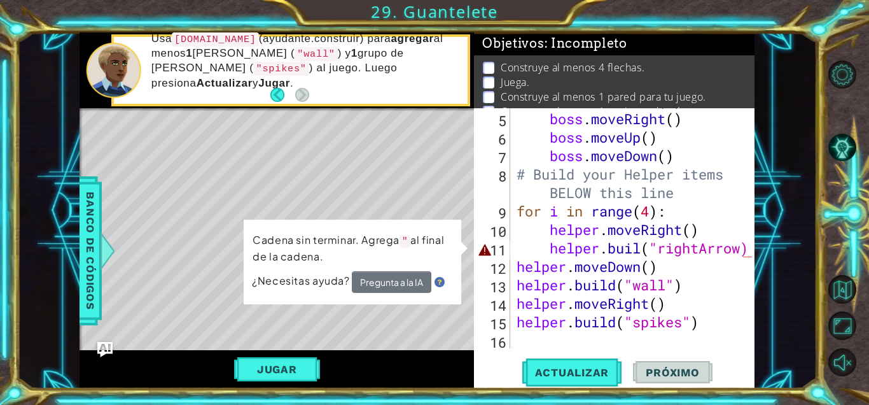
click at [508, 250] on div at bounding box center [745, 174] width 13 height 351
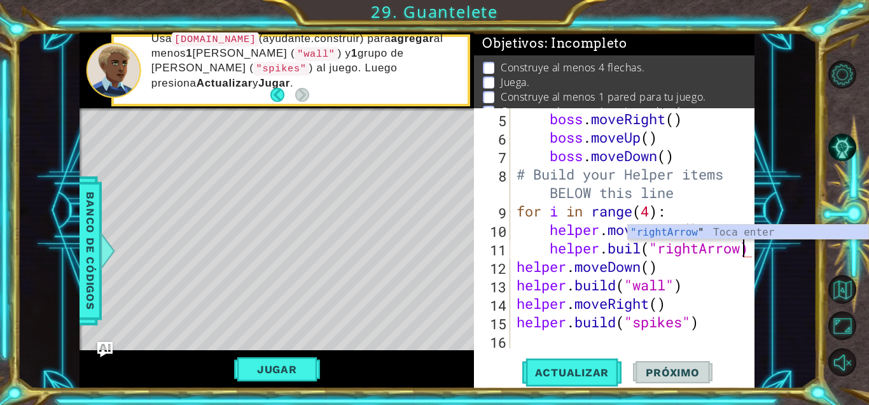
click at [508, 251] on div "boss . moveLeft ( 3 ) boss . moveRight ( ) boss . moveUp ( ) boss . moveDown ( …" at bounding box center [636, 229] width 244 height 277
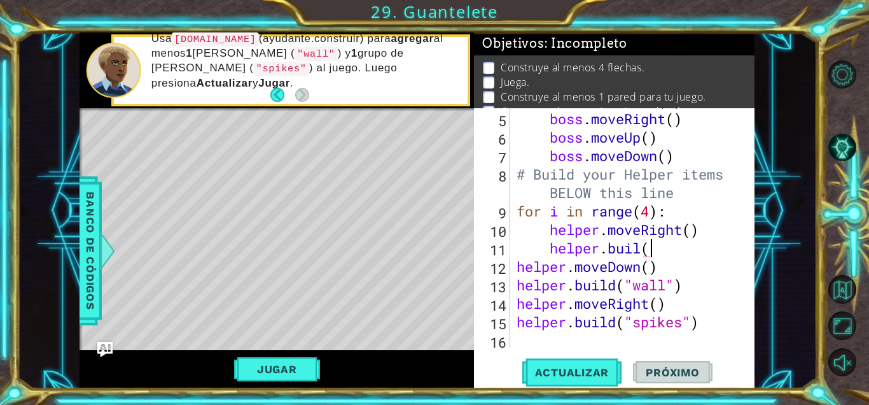
scroll to position [0, 6]
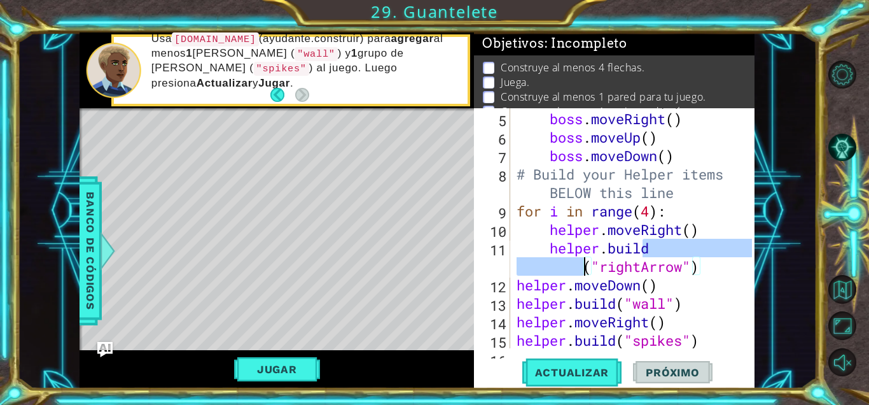
click at [508, 282] on div at bounding box center [745, 183] width 13 height 369
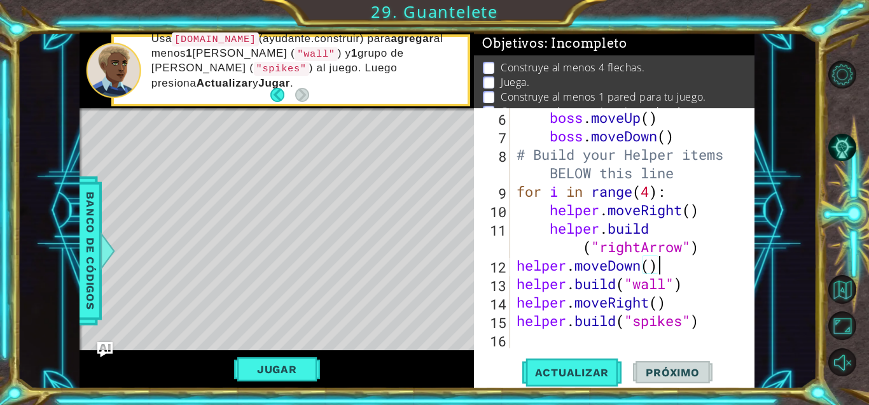
scroll to position [129, 0]
click at [299, 368] on button "Jugar" at bounding box center [277, 369] width 86 height 24
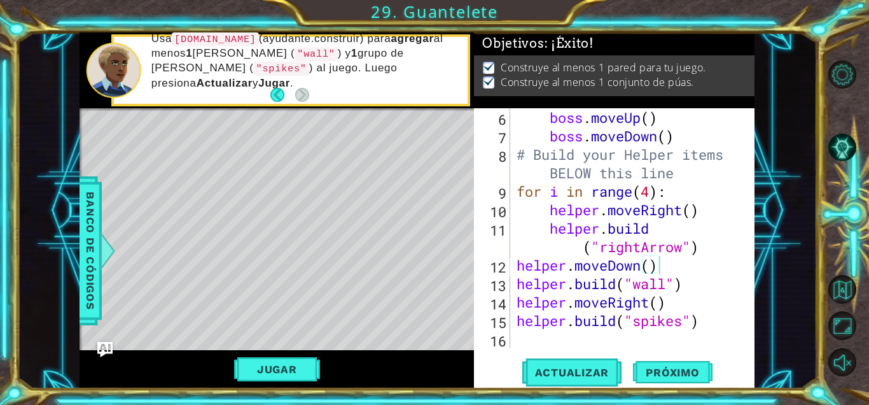
scroll to position [0, 0]
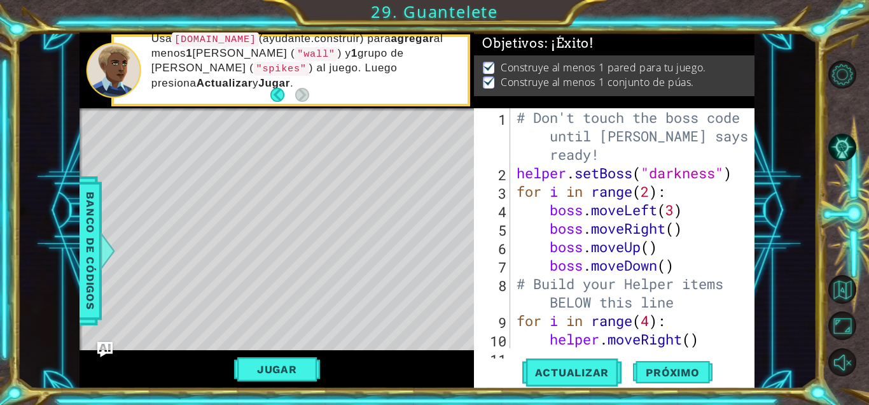
click at [508, 173] on div "# Don't touch the boss code until [PERSON_NAME] says you're ready! helper . set…" at bounding box center [636, 274] width 244 height 332
type textarea "helper.setBoss("darkness")"
click at [508, 174] on div "# Don't touch the boss code until [PERSON_NAME] says you're ready! helper . set…" at bounding box center [636, 274] width 244 height 332
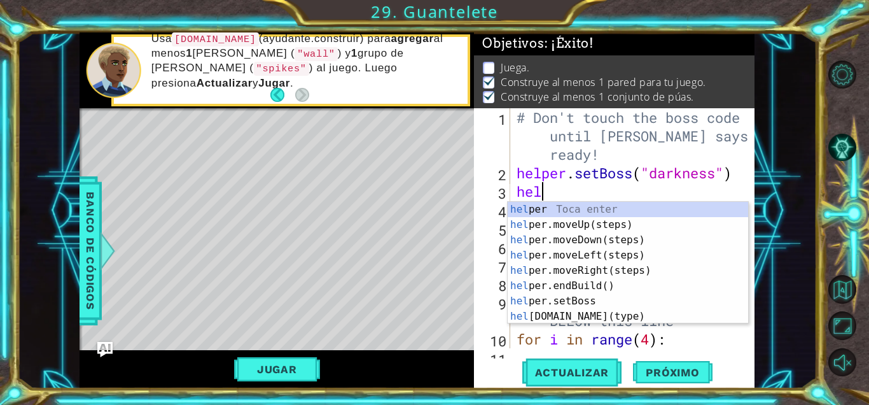
scroll to position [0, 1]
click at [508, 296] on div "hel per Toca enter hel per.moveUp(steps) Toca enter hel per.moveDown(steps) Toc…" at bounding box center [628, 278] width 241 height 153
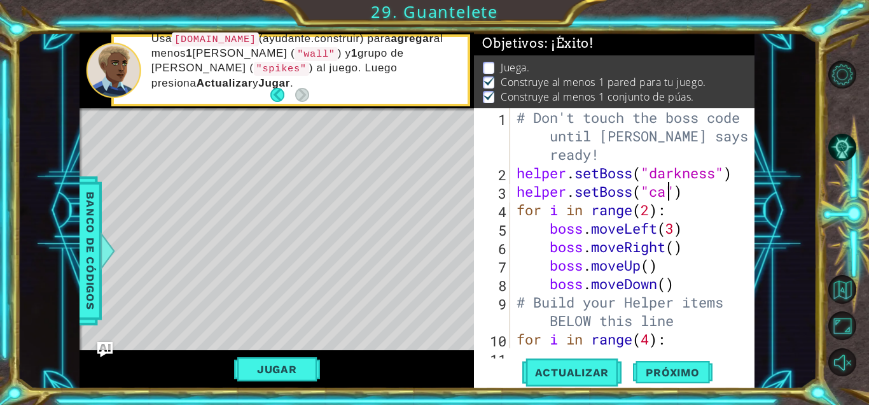
scroll to position [0, 8]
click at [508, 196] on div "# Don't touch the boss code until [PERSON_NAME] says you're ready! helper . set…" at bounding box center [636, 265] width 244 height 314
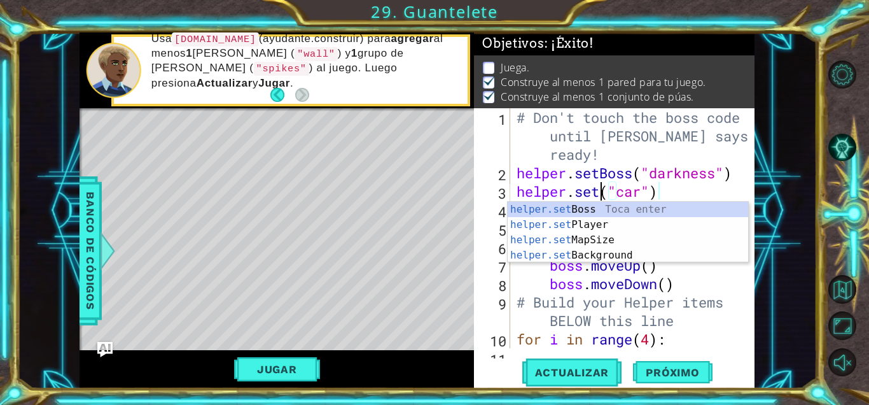
scroll to position [0, 6]
click at [508, 219] on div "helper.set Boss Toca enter helper.set Player Toca enter helper.set MapSize Toca…" at bounding box center [628, 248] width 241 height 92
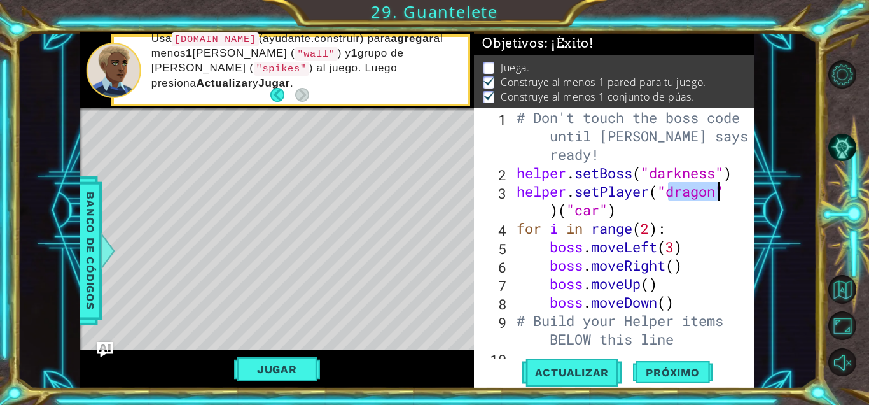
click at [508, 176] on div "# Don't touch the boss code until [PERSON_NAME] says you're ready! helper . set…" at bounding box center [636, 265] width 244 height 314
type textarea "helper.setBoss("darkness")"
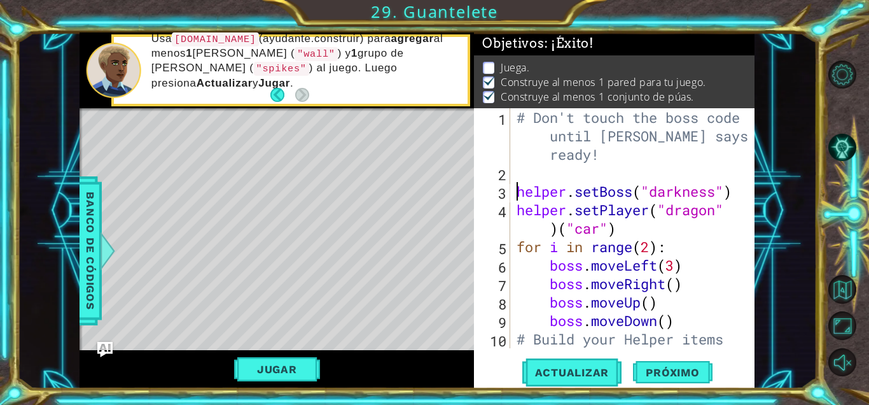
click at [508, 172] on div "# Don't touch the boss code until [PERSON_NAME] says you're ready! helper . set…" at bounding box center [636, 274] width 244 height 332
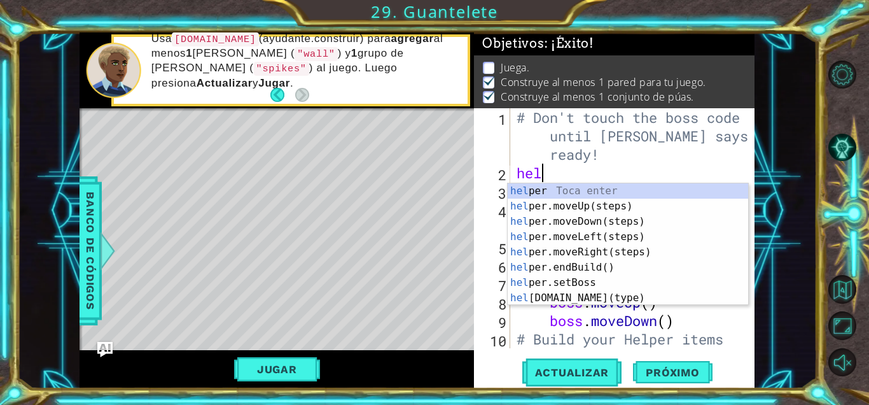
scroll to position [0, 1]
click at [508, 300] on div "hel per Toca enter hel per.moveUp(steps) Toca enter hel per.moveDown(steps) Toc…" at bounding box center [628, 259] width 241 height 153
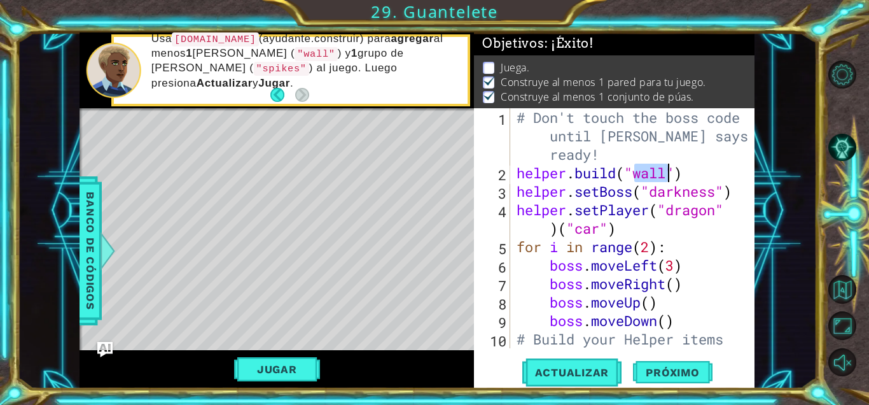
click at [508, 181] on div "# Don't touch the boss code until [PERSON_NAME] says you're ready! helper . bui…" at bounding box center [636, 274] width 244 height 332
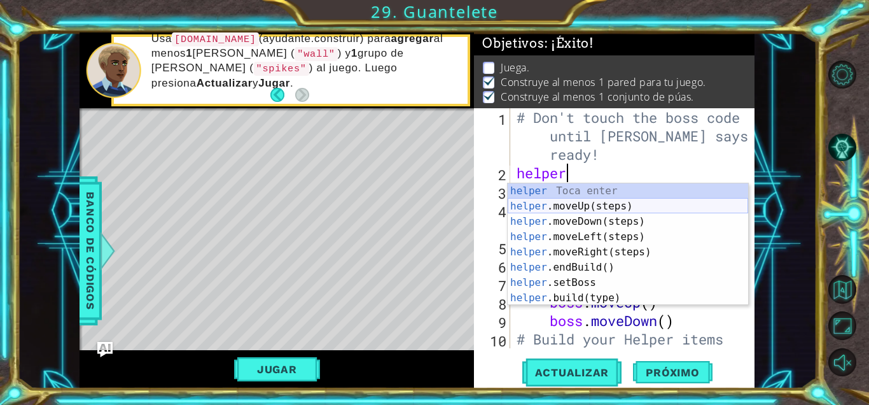
scroll to position [0, 2]
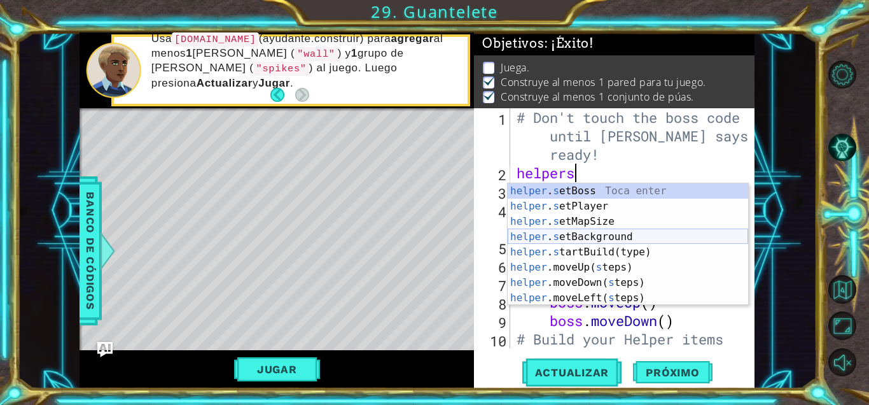
click at [508, 232] on div "helper . s etBoss Toca enter helper . s etPlayer Toca enter helper . s etMapSiz…" at bounding box center [628, 259] width 241 height 153
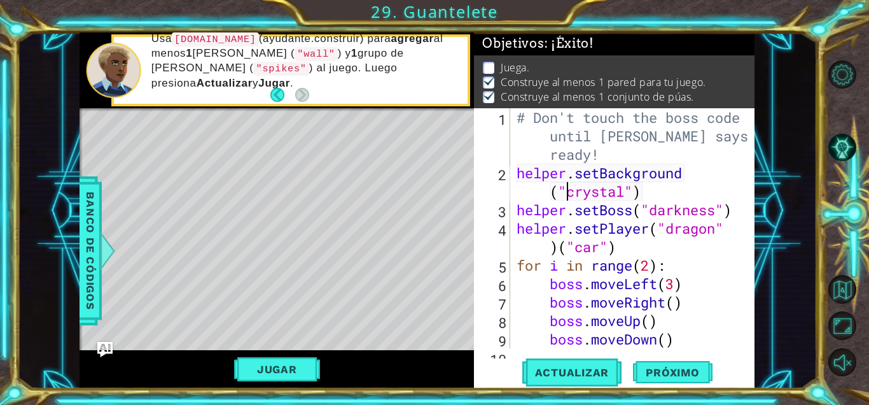
click at [508, 196] on div "# Don't touch the boss code until [PERSON_NAME] says you're ready! helper . set…" at bounding box center [636, 274] width 244 height 332
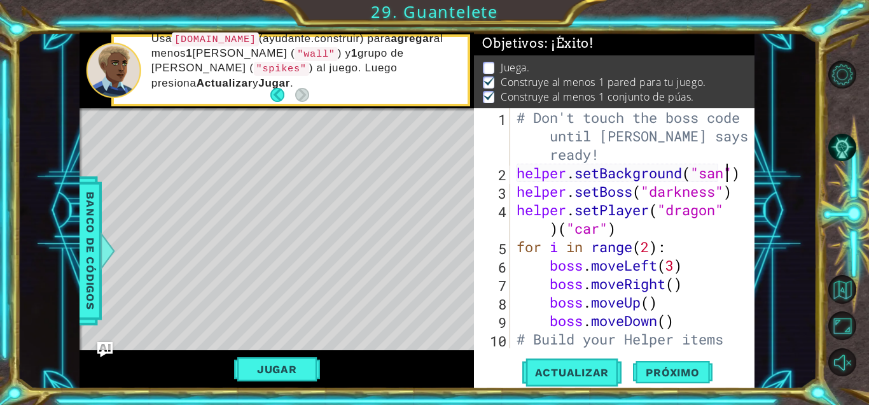
scroll to position [0, 10]
click at [508, 377] on span "Actualizar" at bounding box center [572, 372] width 100 height 13
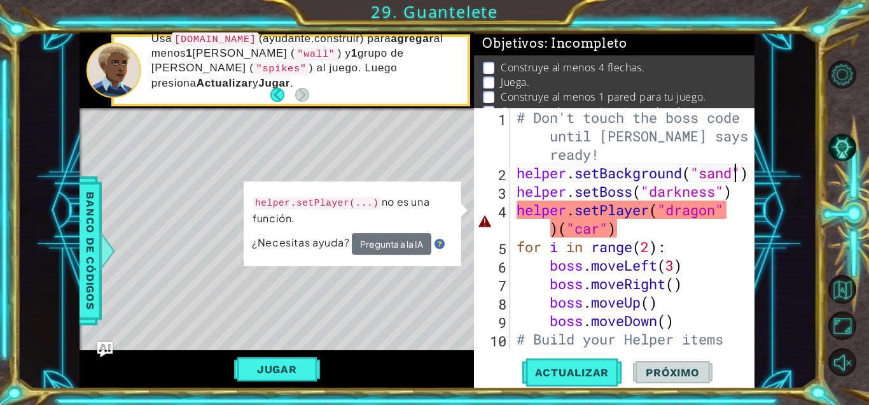
click at [508, 228] on div "# Don't touch the boss code until [PERSON_NAME] says you're ready! helper . set…" at bounding box center [636, 274] width 244 height 332
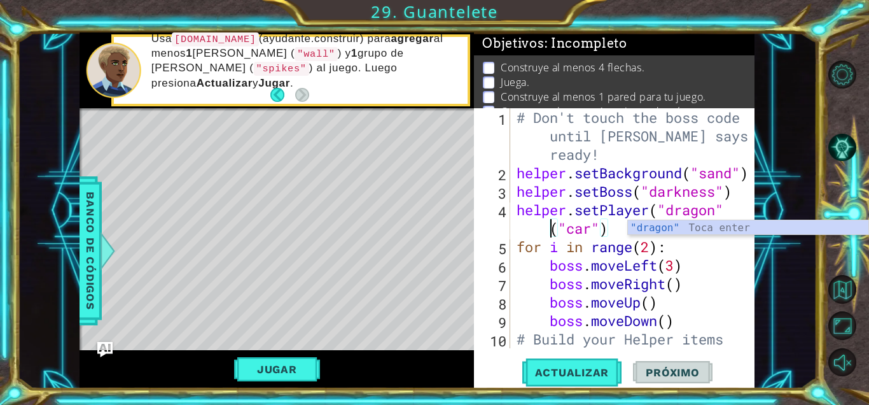
click at [508, 231] on div "# Don't touch the boss code until [PERSON_NAME] says you're ready! helper . set…" at bounding box center [636, 274] width 244 height 332
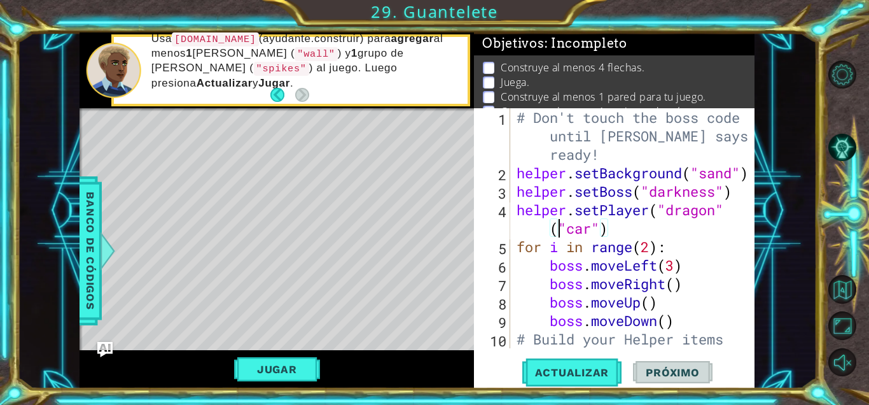
click at [508, 230] on div "# Don't touch the boss code until [PERSON_NAME] says you're ready! helper . set…" at bounding box center [636, 274] width 244 height 332
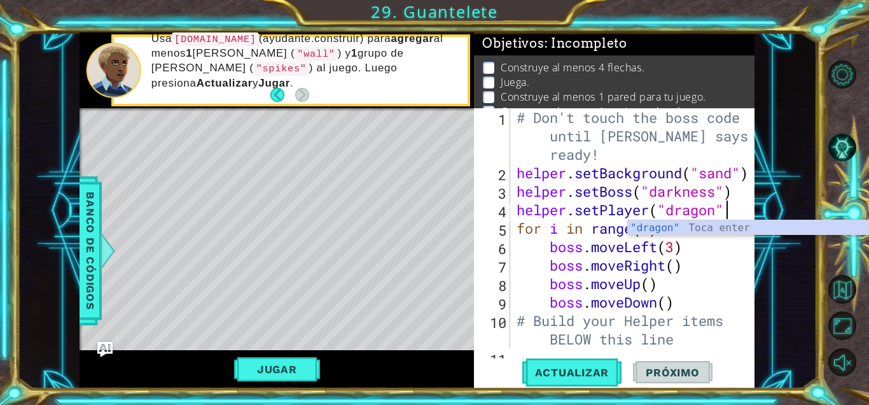
scroll to position [0, 10]
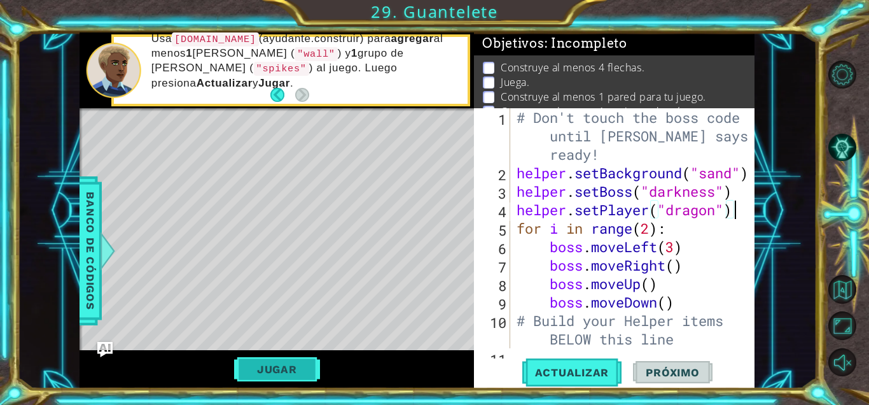
click at [256, 380] on button "Jugar" at bounding box center [277, 369] width 86 height 24
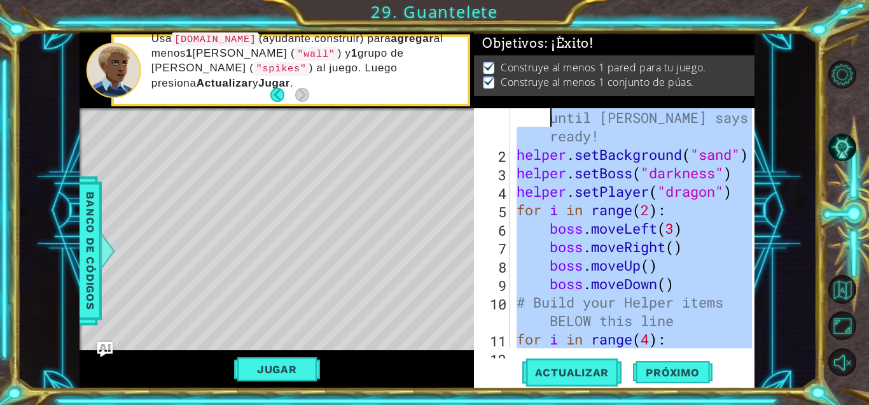
scroll to position [0, 0]
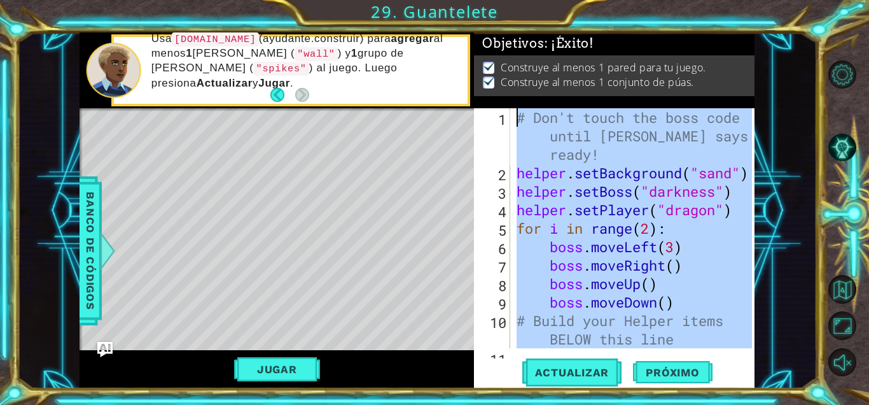
drag, startPoint x: 704, startPoint y: 323, endPoint x: 498, endPoint y: 98, distance: 305.3
click at [498, 98] on div "Objetivos : ¡Éxito! Construye al menos 1 pared para tu juego. Construye al meno…" at bounding box center [614, 210] width 281 height 356
click at [508, 368] on span "Próximo" at bounding box center [672, 374] width 79 height 13
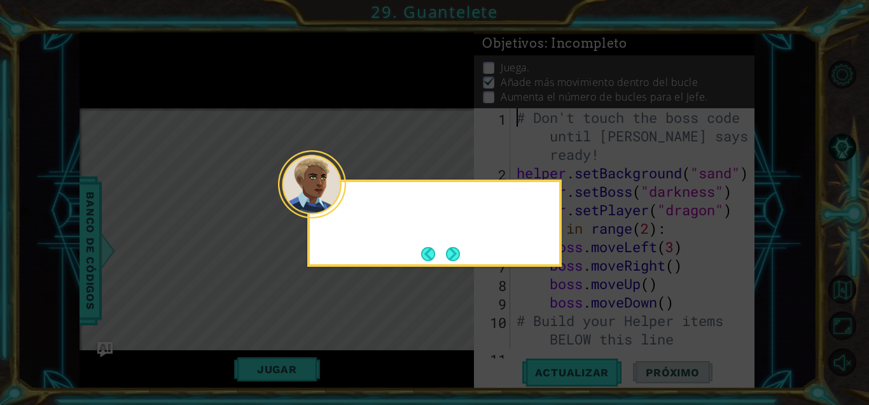
scroll to position [3, 0]
click at [454, 250] on button "Next" at bounding box center [453, 254] width 16 height 16
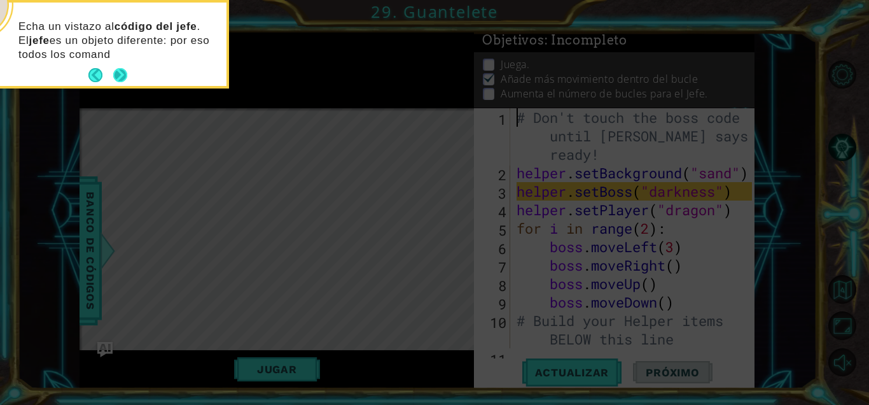
click at [121, 68] on button "Next" at bounding box center [120, 75] width 14 height 14
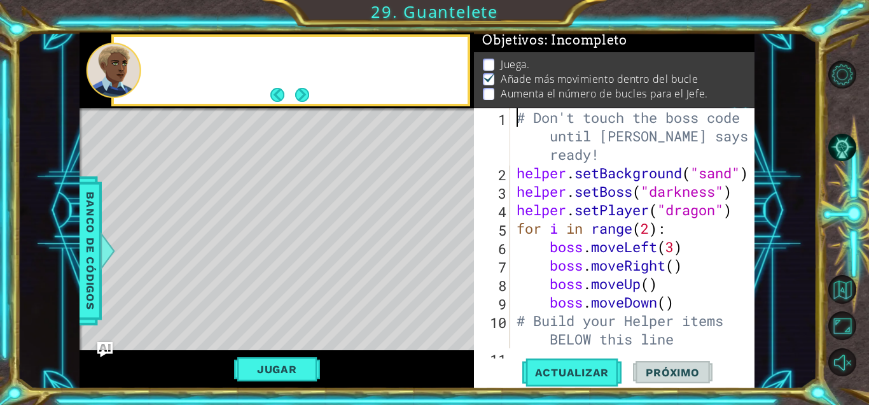
click at [128, 78] on div at bounding box center [114, 70] width 55 height 55
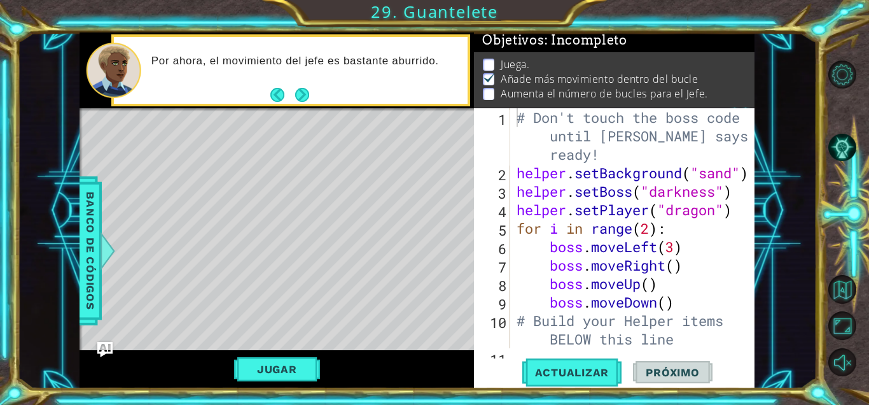
click at [508, 225] on div "# Don't touch the boss code until [PERSON_NAME] says you're ready! helper . set…" at bounding box center [636, 265] width 244 height 314
click at [508, 256] on div "# Don't touch the boss code until [PERSON_NAME] says you're ready! helper . set…" at bounding box center [636, 265] width 244 height 314
click at [253, 376] on button "Jugar" at bounding box center [277, 369] width 86 height 24
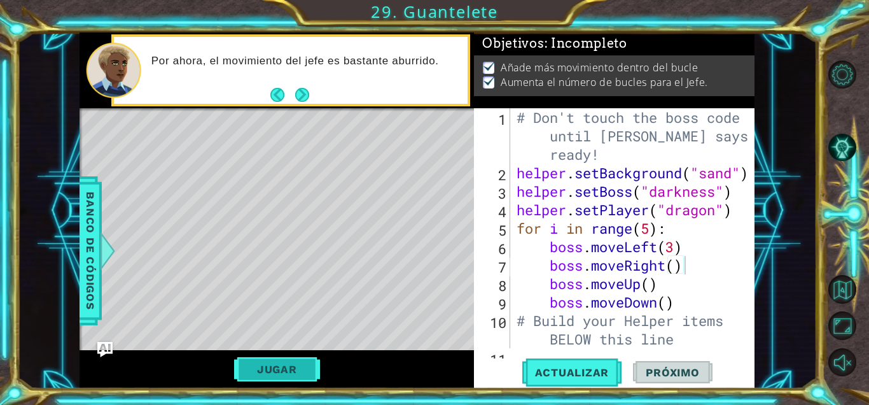
scroll to position [0, 0]
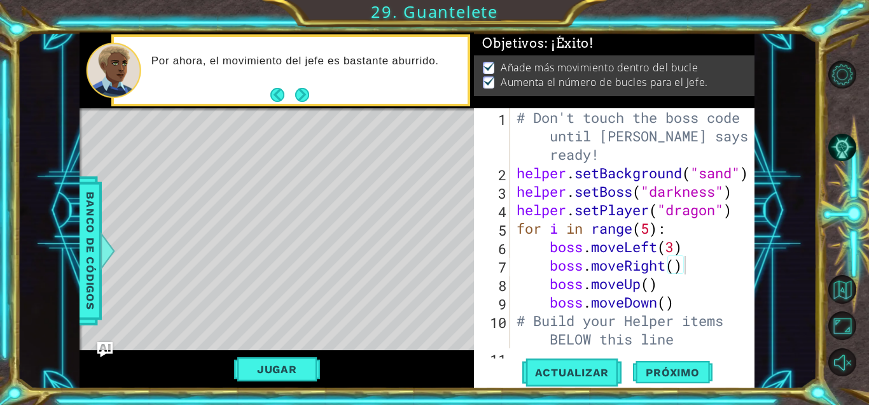
click at [508, 285] on div "# Don't touch the boss code until [PERSON_NAME] says you're ready! helper . set…" at bounding box center [636, 265] width 244 height 314
click at [508, 270] on div "# Don't touch the boss code until [PERSON_NAME] says you're ready! helper . set…" at bounding box center [636, 265] width 244 height 314
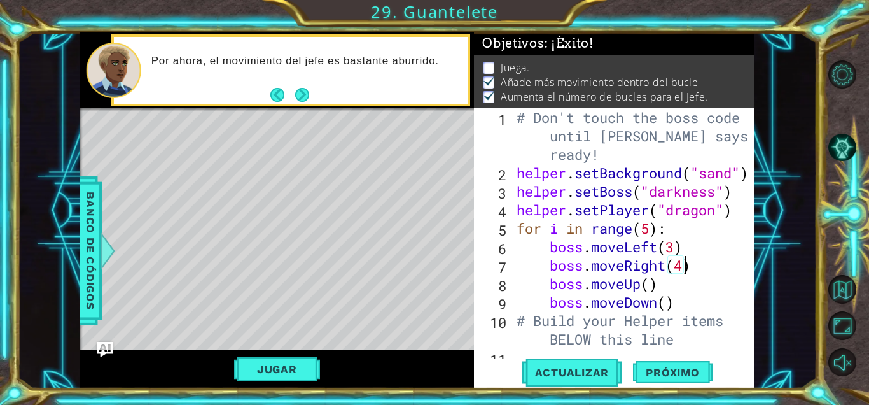
scroll to position [0, 8]
click at [508, 306] on div "# Don't touch the boss code until [PERSON_NAME] says you're ready! helper . set…" at bounding box center [636, 265] width 244 height 314
click at [508, 304] on div "# Don't touch the boss code until [PERSON_NAME] says you're ready! helper . set…" at bounding box center [636, 265] width 244 height 314
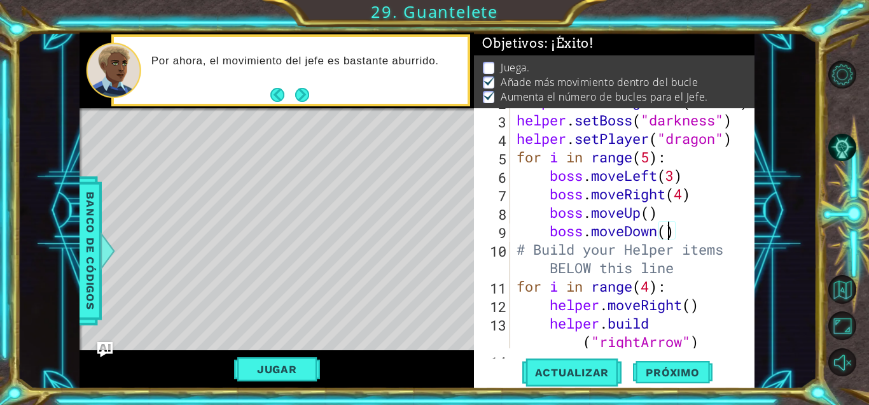
scroll to position [166, 0]
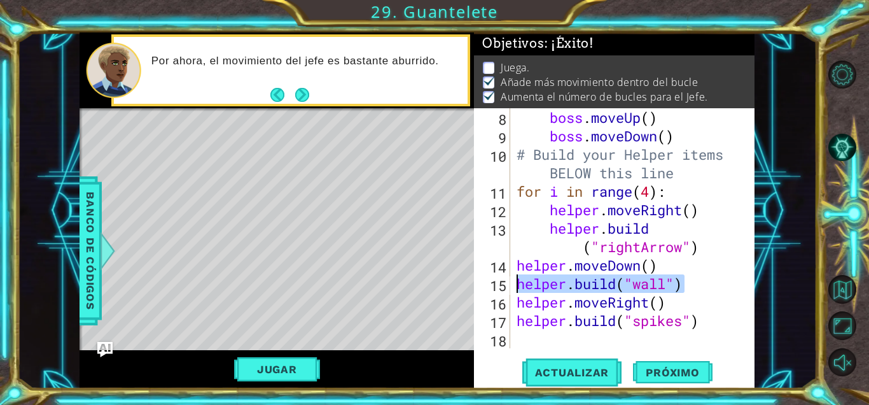
drag, startPoint x: 689, startPoint y: 286, endPoint x: 513, endPoint y: 285, distance: 175.6
click at [508, 285] on div "boss . moveUp ( ) boss . moveDown ( ) # Build your Helper items BELOW this line…" at bounding box center [636, 246] width 244 height 277
type textarea "[DOMAIN_NAME]("wall")"
click at [508, 290] on div "boss . moveUp ( ) boss . moveDown ( ) # Build your Helper items BELOW this line…" at bounding box center [632, 228] width 237 height 240
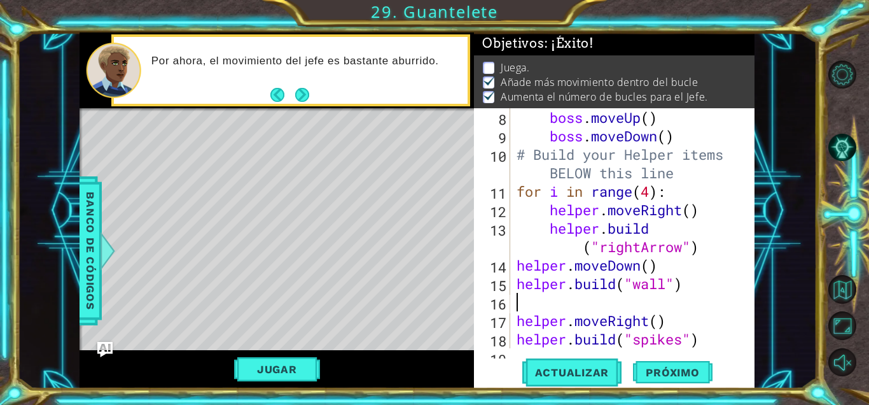
paste textarea "[DOMAIN_NAME]("wall")"
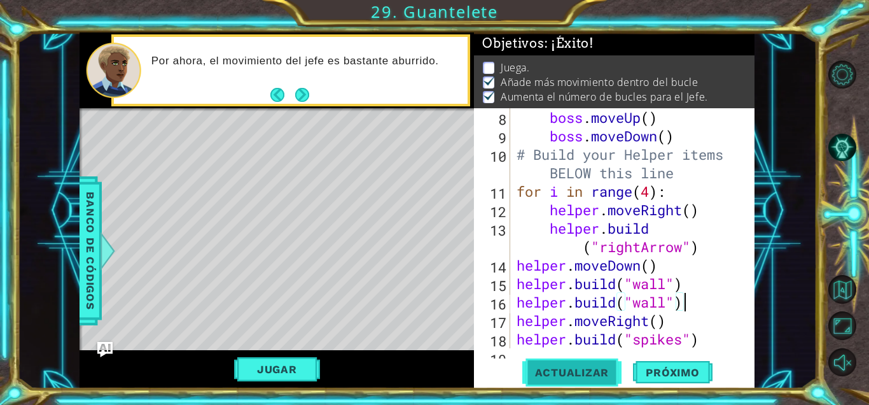
click at [508, 372] on span "Actualizar" at bounding box center [572, 372] width 100 height 13
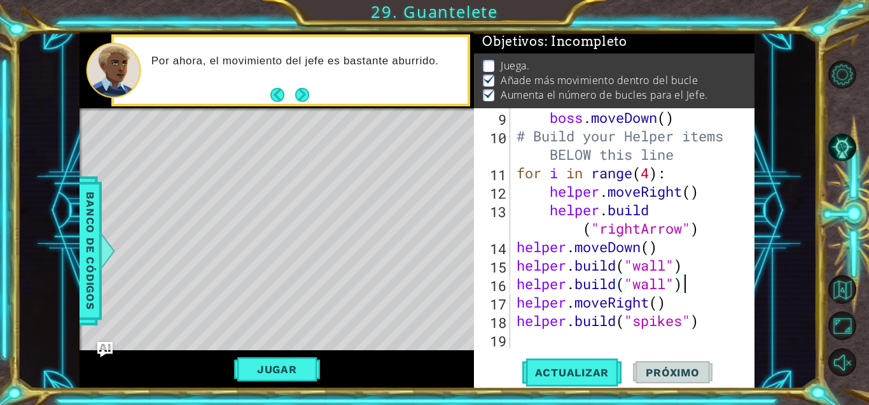
scroll to position [185, 0]
click at [508, 316] on div "boss . moveDown ( ) # Build your Helper items BELOW this line for i in range ( …" at bounding box center [636, 246] width 244 height 277
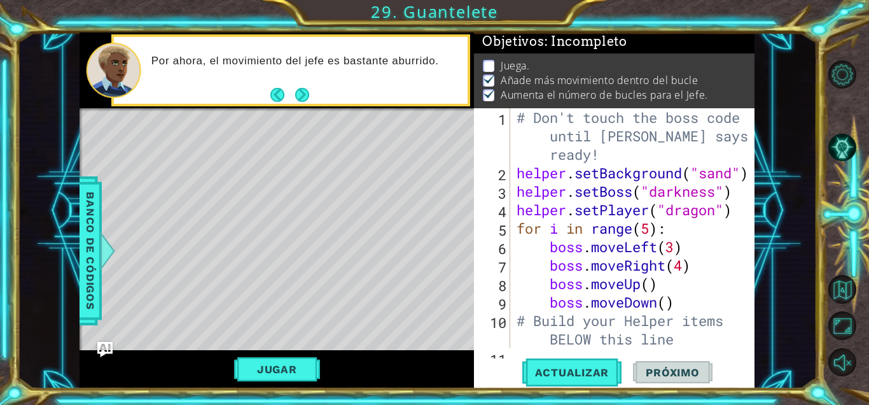
scroll to position [0, 0]
drag, startPoint x: 512, startPoint y: 118, endPoint x: 538, endPoint y: 158, distance: 48.7
click at [508, 158] on div "[DOMAIN_NAME]("spikes") 1 2 3 4 5 6 7 8 9 10 11 # Don't touch the boss code unt…" at bounding box center [612, 228] width 277 height 240
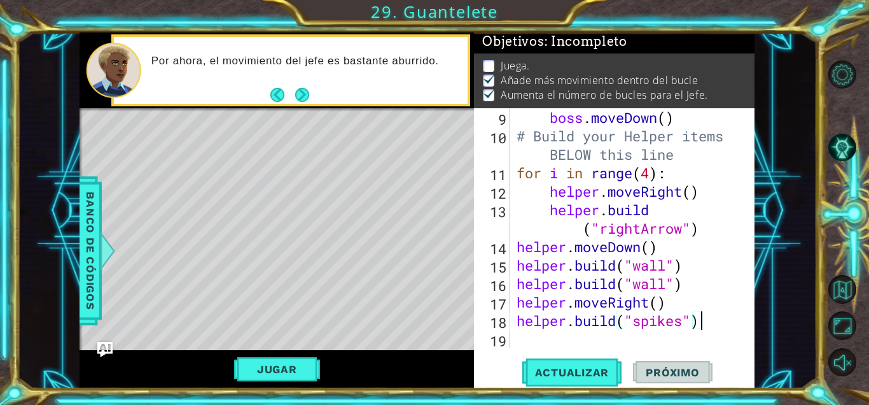
scroll to position [185, 0]
click at [508, 286] on div "boss . moveDown ( ) # Build your Helper items BELOW this line for i in range ( …" at bounding box center [636, 246] width 244 height 277
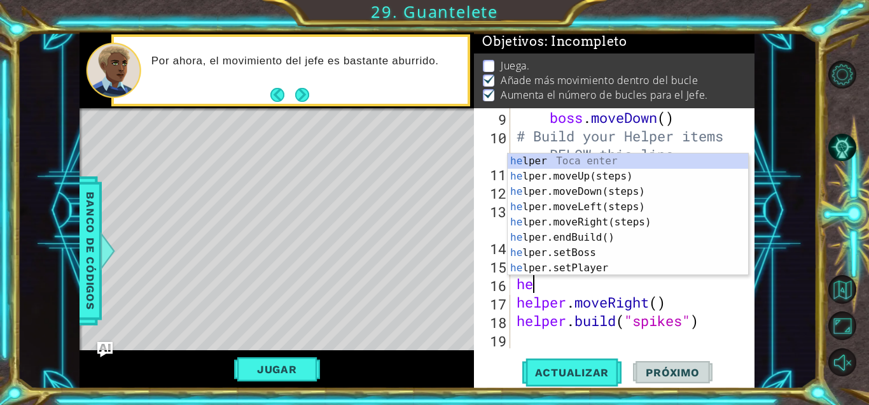
type textarea "h"
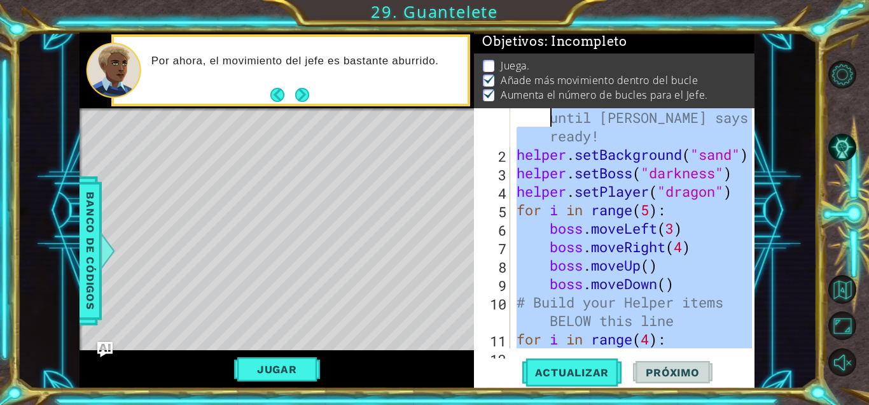
scroll to position [0, 0]
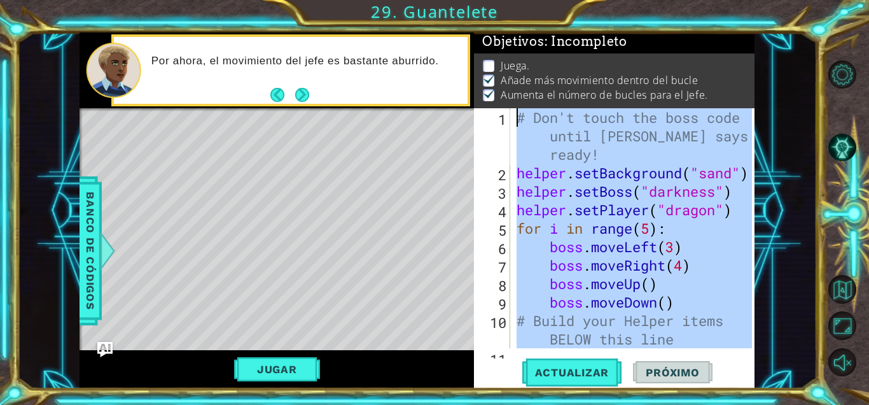
drag, startPoint x: 713, startPoint y: 331, endPoint x: 501, endPoint y: 93, distance: 318.2
click at [501, 93] on div "Objetivos : Incompleto Juega. Añade más movimiento dentro del bucle Aumenta el …" at bounding box center [614, 210] width 281 height 356
click at [290, 373] on button "Jugar" at bounding box center [277, 369] width 86 height 24
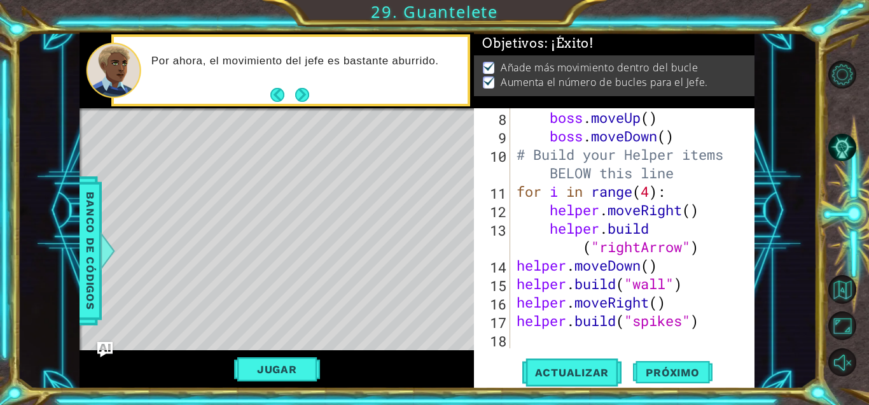
scroll to position [166, 0]
drag, startPoint x: 516, startPoint y: 287, endPoint x: 718, endPoint y: 286, distance: 202.3
click at [508, 286] on div "boss . moveUp ( ) boss . moveDown ( ) # Build your Helper items BELOW this line…" at bounding box center [636, 246] width 244 height 277
click at [508, 246] on div "boss . moveUp ( ) boss . moveDown ( ) # Build your Helper items BELOW this line…" at bounding box center [636, 246] width 244 height 277
type textarea "[DOMAIN_NAME]("rightArrow")"
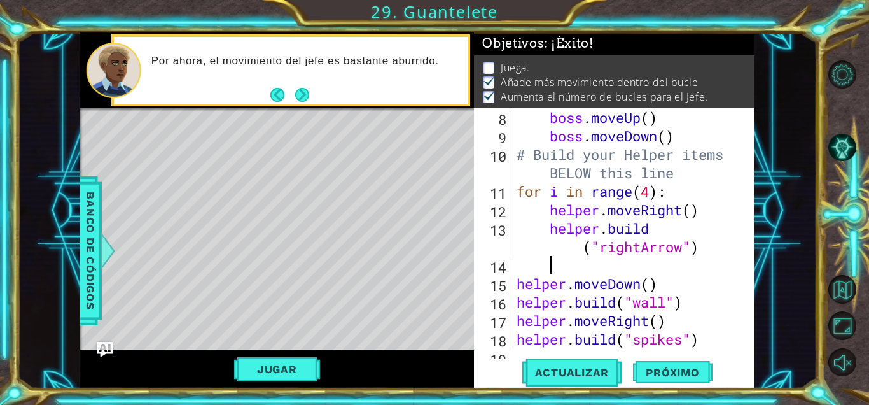
paste textarea "[DOMAIN_NAME]("wall")"
type textarea "[DOMAIN_NAME]("wall")"
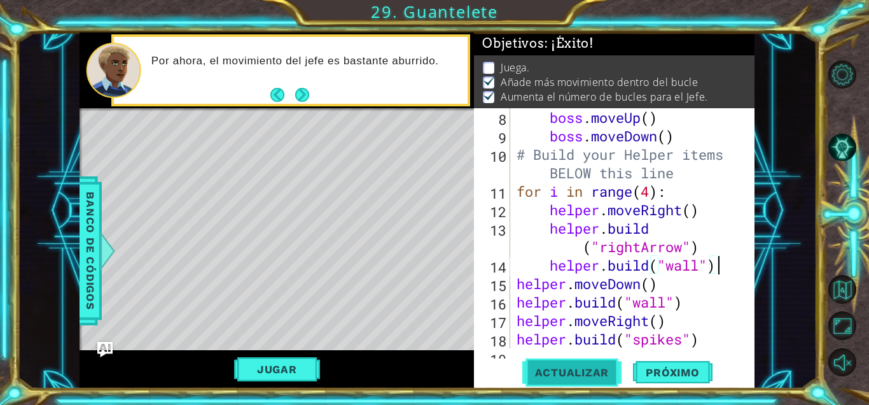
click at [508, 374] on span "Actualizar" at bounding box center [572, 372] width 100 height 13
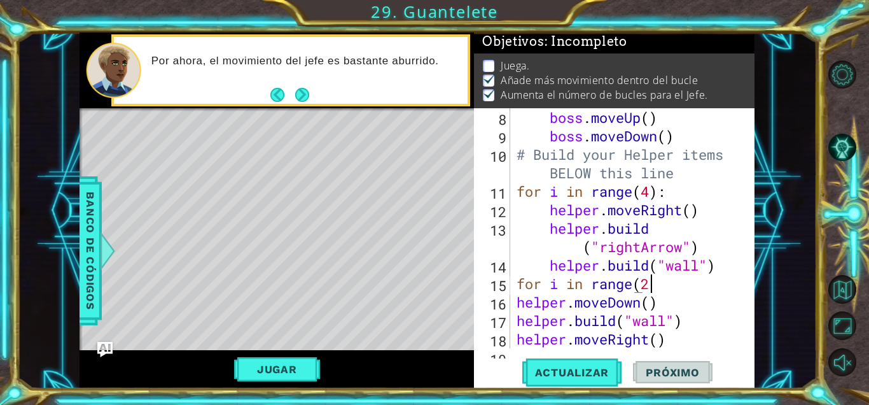
scroll to position [0, 6]
type textarea "for i in range(2)"
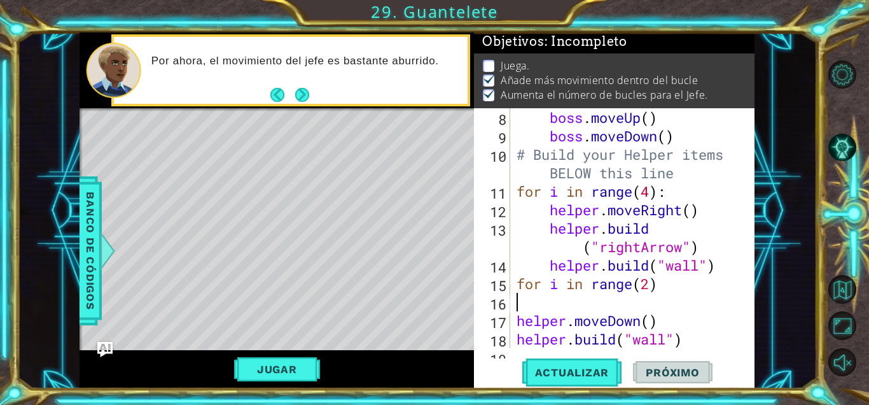
scroll to position [0, 0]
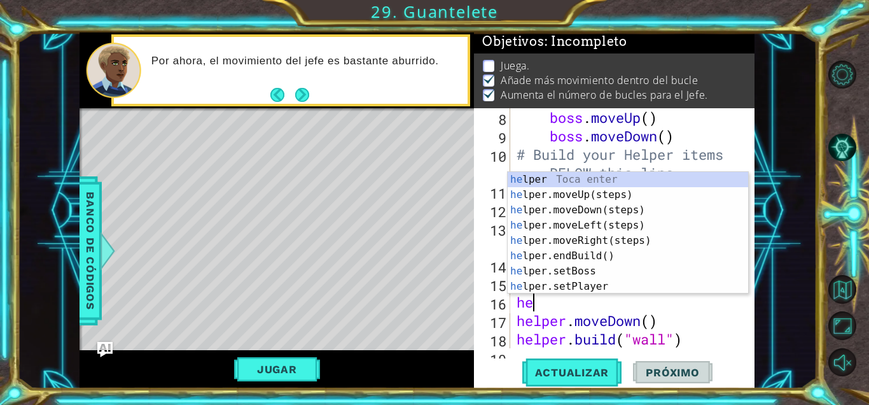
type textarea "hel"
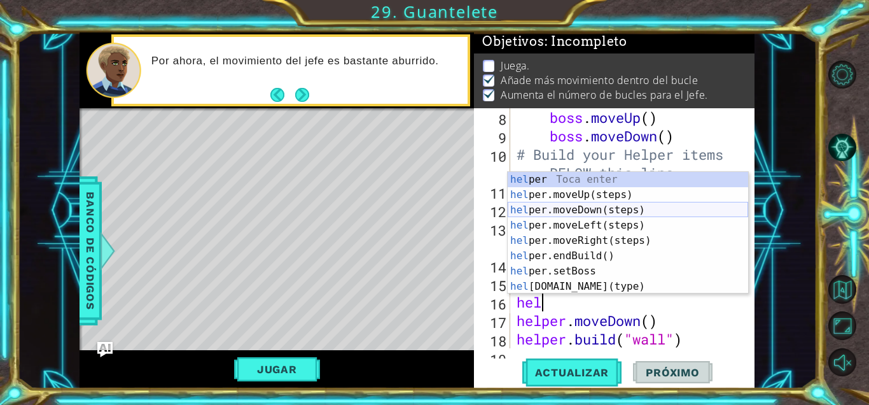
click at [508, 211] on div "hel per Toca enter hel per.moveUp(steps) Toca enter hel per.moveDown(steps) Toc…" at bounding box center [628, 248] width 241 height 153
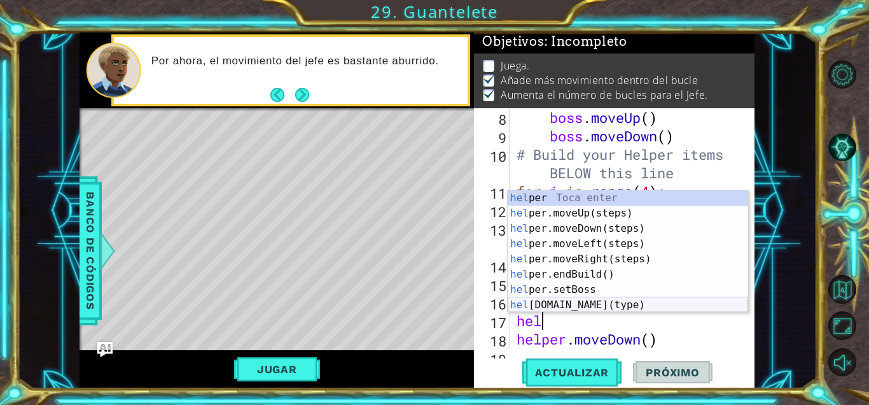
click at [508, 303] on div "hel per Toca enter hel per.moveUp(steps) Toca enter hel per.moveDown(steps) Toc…" at bounding box center [628, 266] width 241 height 153
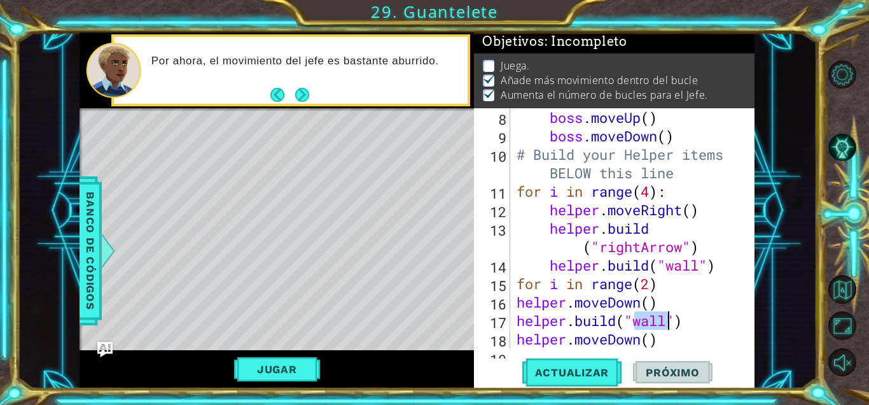
click at [508, 321] on div "boss . moveUp ( ) boss . moveDown ( ) # Build your Helper items BELOW this line…" at bounding box center [636, 246] width 244 height 277
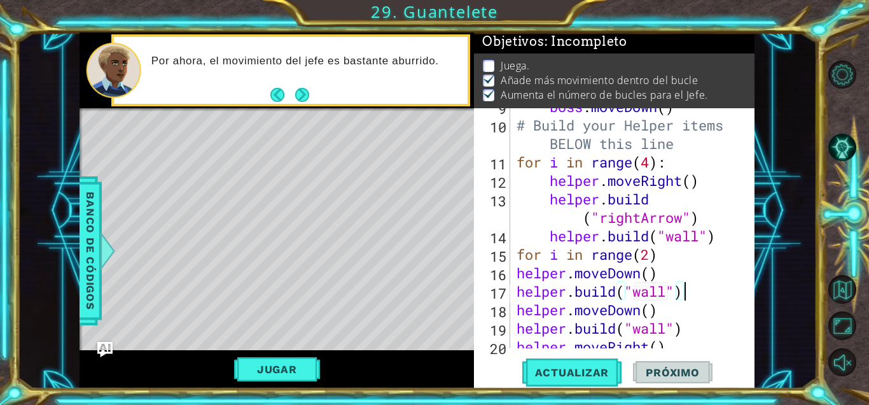
scroll to position [219, 0]
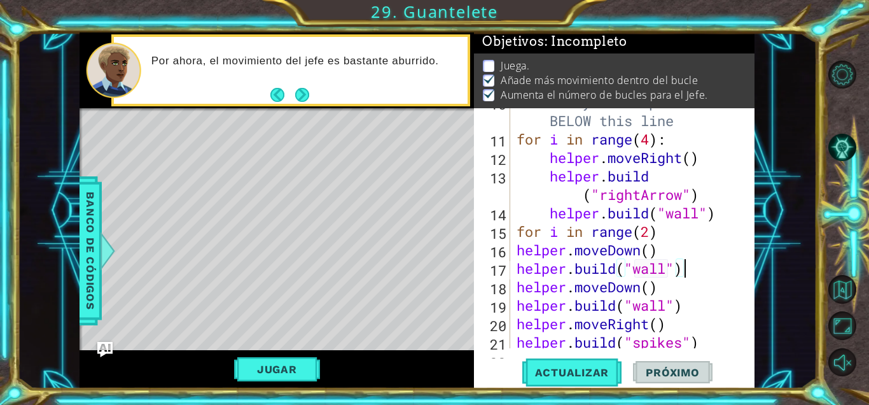
click at [508, 258] on div "# Build your Helper items BELOW this line for i in range ( 4 ) : helper . moveR…" at bounding box center [636, 240] width 244 height 295
click at [508, 294] on div "# Build your Helper items BELOW this line for i in range ( 4 ) : helper . moveR…" at bounding box center [636, 240] width 244 height 295
click at [508, 381] on button "Actualizar" at bounding box center [572, 372] width 100 height 28
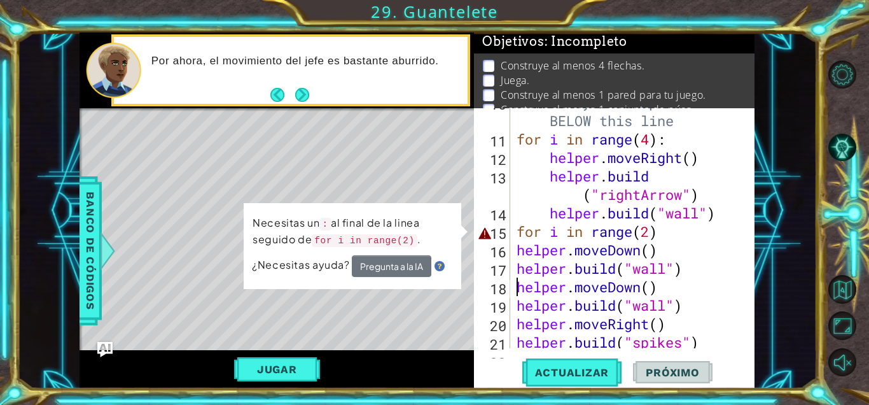
click at [508, 236] on div "# Build your Helper items BELOW this line for i in range ( 4 ) : helper . moveR…" at bounding box center [636, 240] width 244 height 295
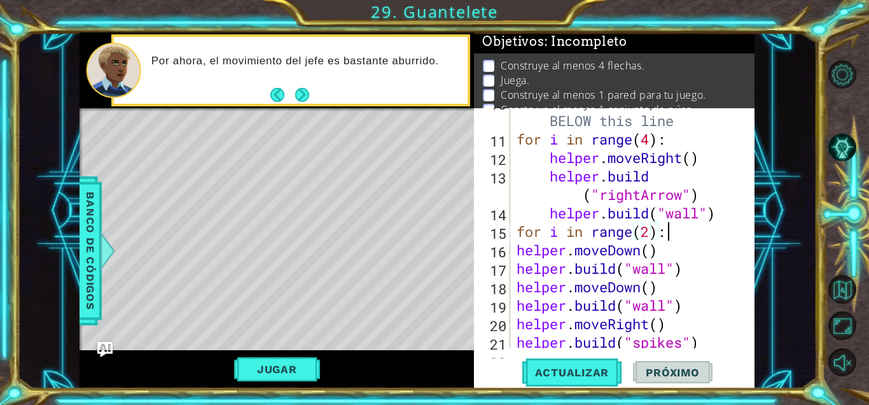
scroll to position [0, 6]
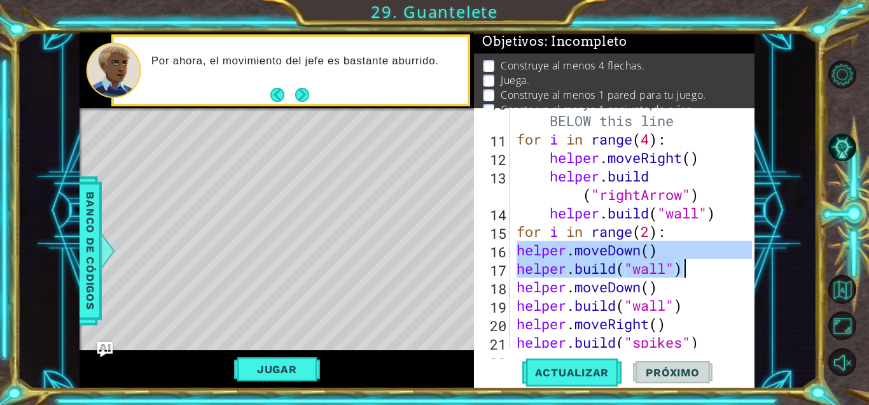
drag, startPoint x: 516, startPoint y: 248, endPoint x: 715, endPoint y: 274, distance: 200.2
click at [508, 274] on div "# Build your Helper items BELOW this line for i in range ( 4 ) : helper . moveR…" at bounding box center [636, 240] width 244 height 295
type textarea "helper.moveDown() [DOMAIN_NAME]("wall")"
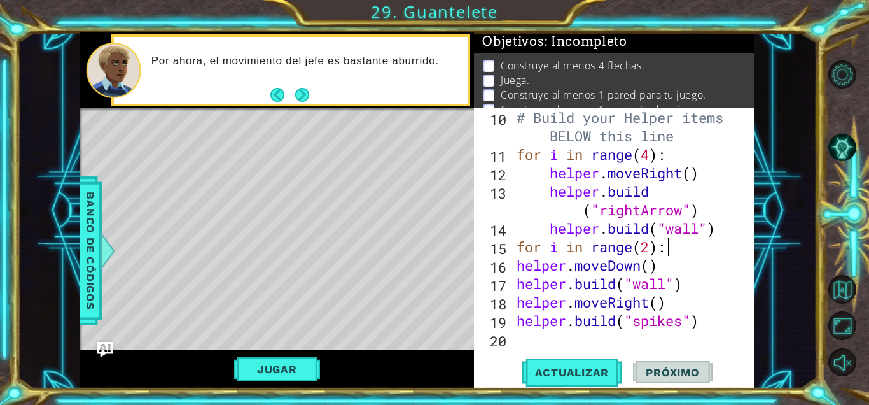
scroll to position [203, 0]
paste textarea "[DOMAIN_NAME]("wall")"
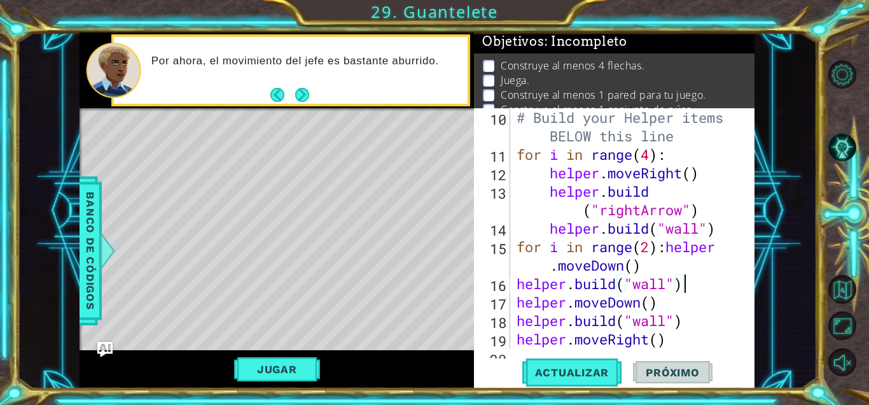
click at [508, 290] on div "# Build your Helper items BELOW this line for i in range ( 4 ) : helper . moveR…" at bounding box center [636, 255] width 244 height 295
click at [508, 366] on span "Actualizar" at bounding box center [572, 372] width 100 height 13
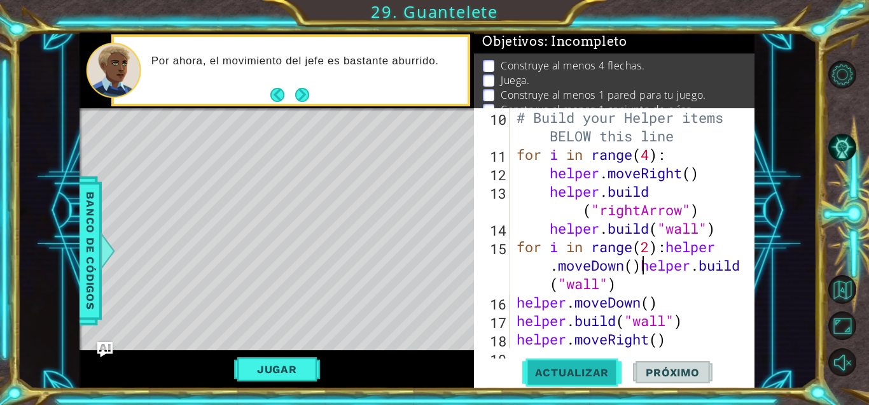
scroll to position [24, 0]
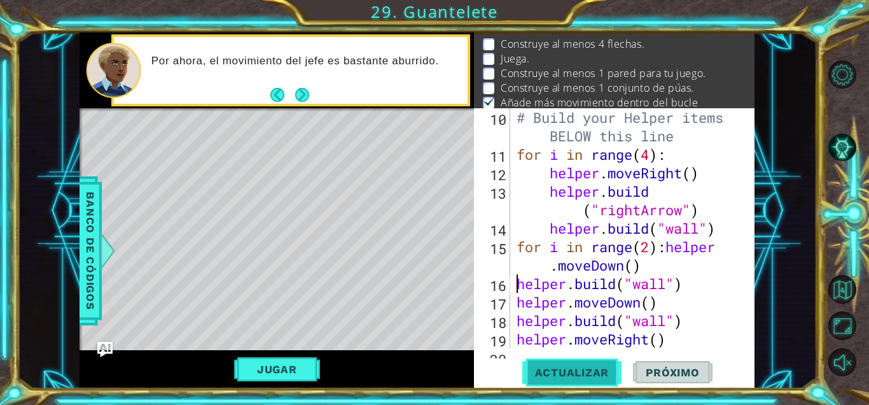
click at [508, 370] on span "Actualizar" at bounding box center [572, 372] width 100 height 13
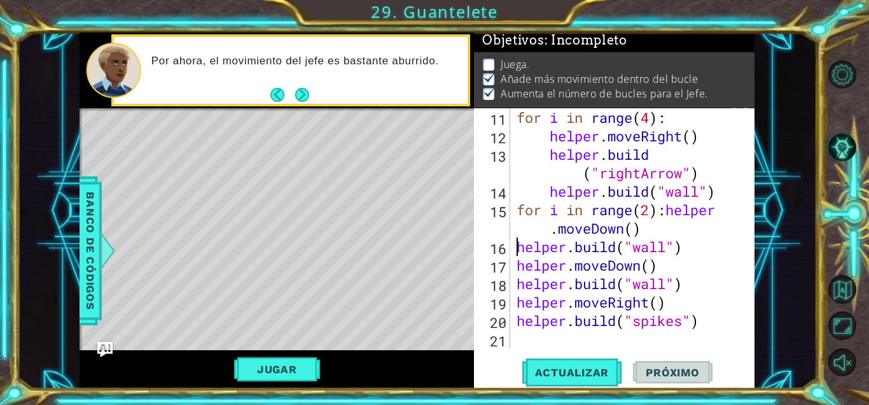
scroll to position [240, 0]
drag, startPoint x: 704, startPoint y: 330, endPoint x: 580, endPoint y: 298, distance: 128.1
click at [508, 298] on div "for i in range ( 4 ) : helper . moveRight ( ) helper . build ( "rightArrow" ) h…" at bounding box center [636, 246] width 244 height 277
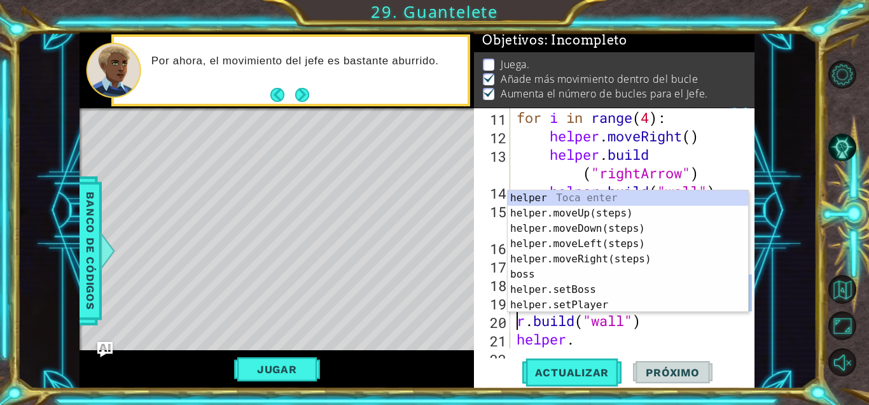
click at [508, 181] on div "for i in range ( 4 ) : helper . moveRight ( ) helper . build ( "rightArrow" ) h…" at bounding box center [636, 246] width 244 height 277
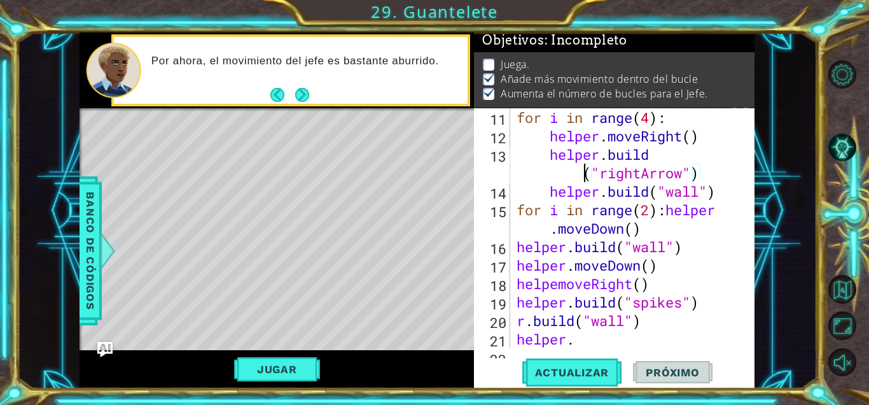
type textarea "helper."
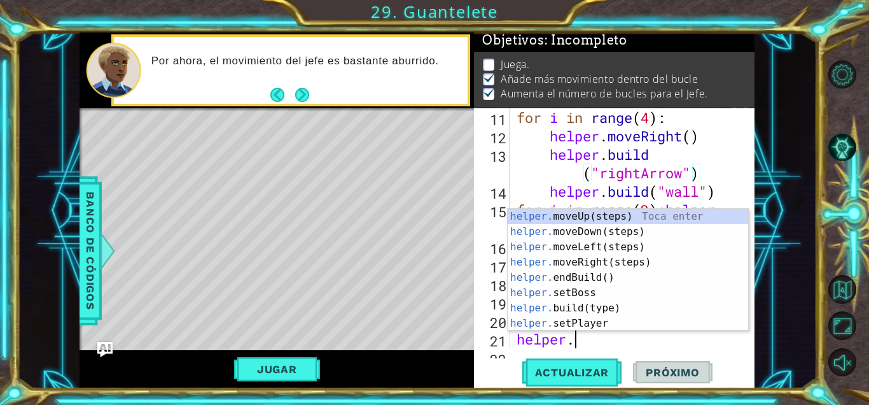
scroll to position [258, 0]
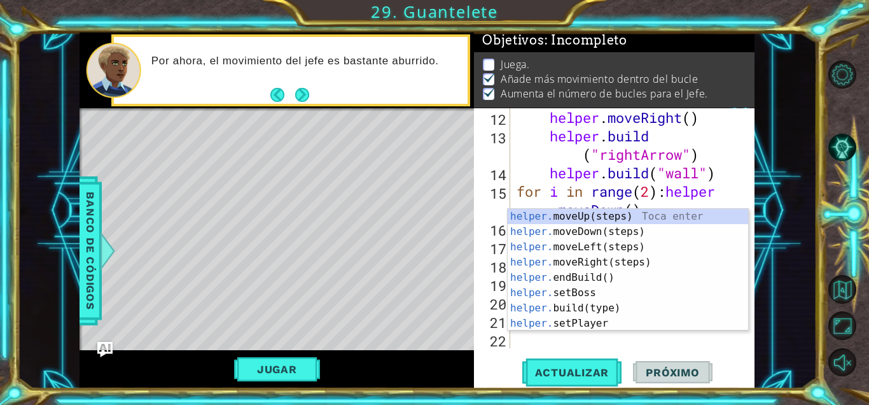
click at [508, 337] on div "helper . moveRight ( ) helper . build ( "rightArrow" ) helper . build ( "wall" …" at bounding box center [636, 246] width 244 height 277
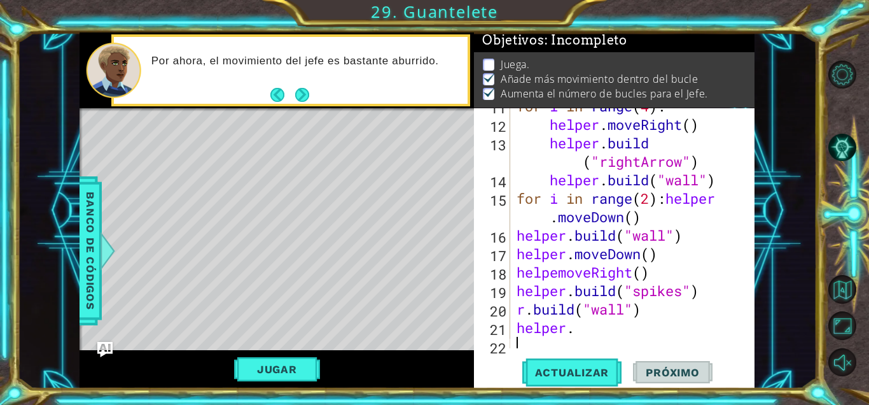
scroll to position [249, 0]
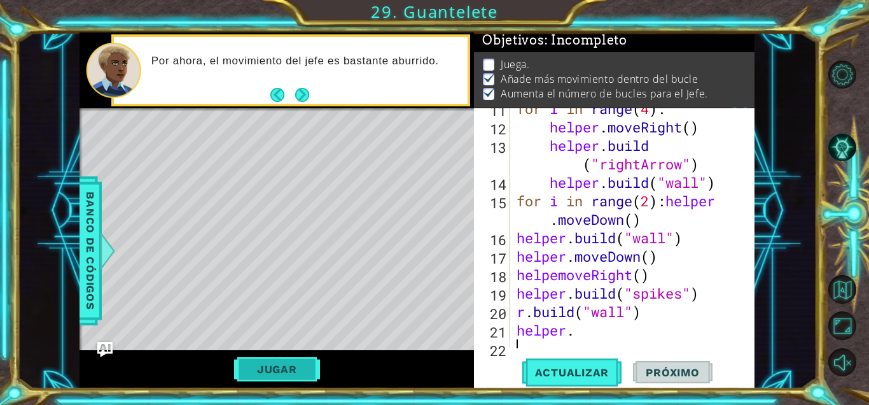
click at [287, 367] on button "Jugar" at bounding box center [277, 369] width 86 height 24
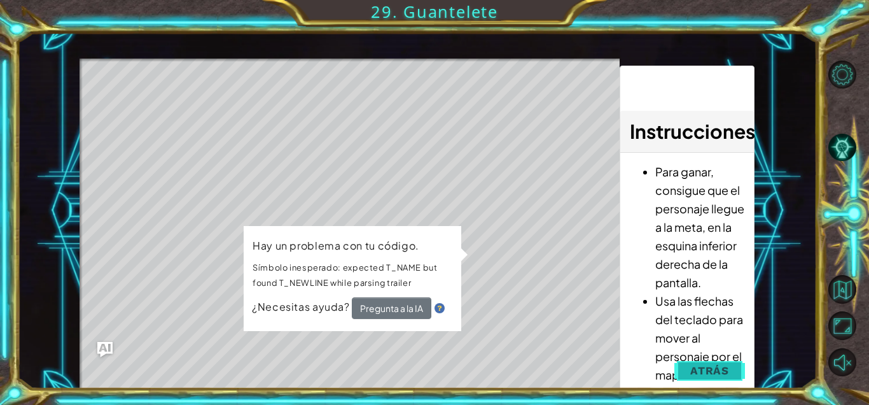
click at [508, 375] on button "Atrás" at bounding box center [709, 370] width 71 height 25
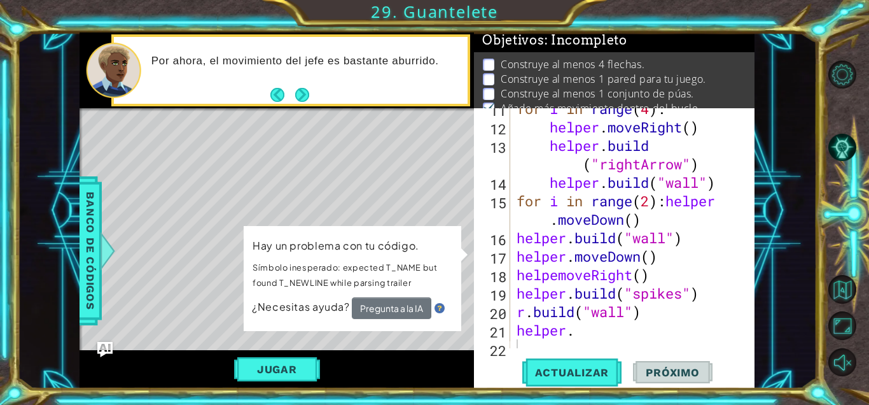
scroll to position [24, 0]
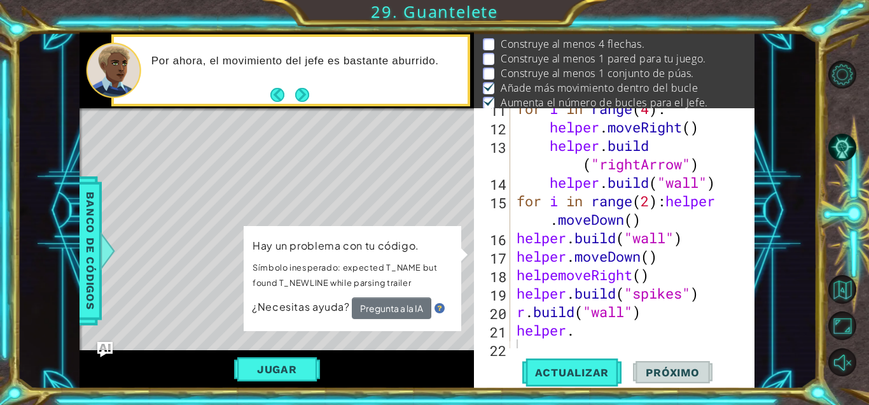
click at [508, 328] on div "for i in range ( 4 ) : helper . moveRight ( ) helper . build ( "rightArrow" ) h…" at bounding box center [636, 237] width 244 height 277
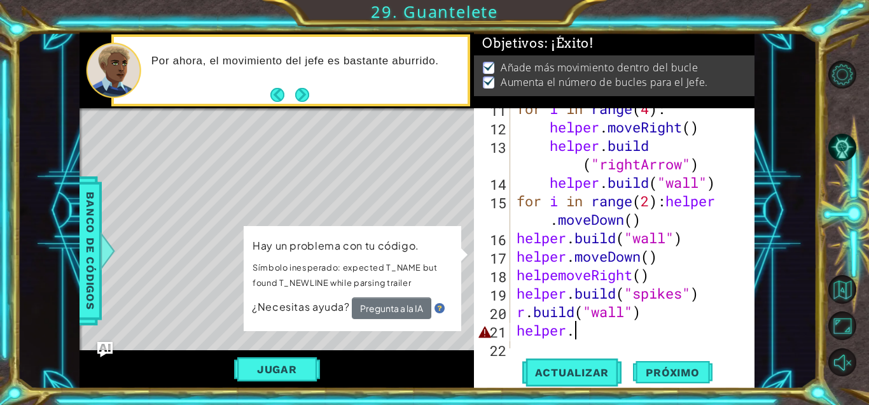
scroll to position [0, 0]
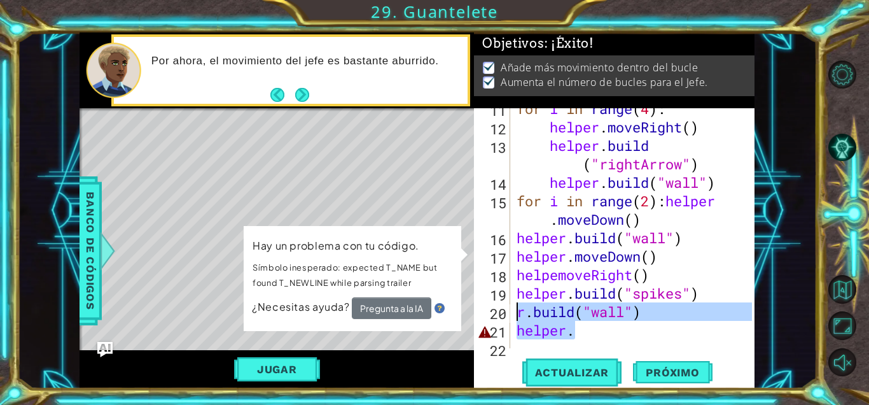
drag, startPoint x: 588, startPoint y: 328, endPoint x: 513, endPoint y: 314, distance: 76.4
click at [508, 314] on div "helper. 11 12 13 14 15 16 17 18 19 20 21 22 for i in range ( 4 ) : helper . mov…" at bounding box center [612, 228] width 277 height 240
type textarea "[DOMAIN_NAME]("wall") helper."
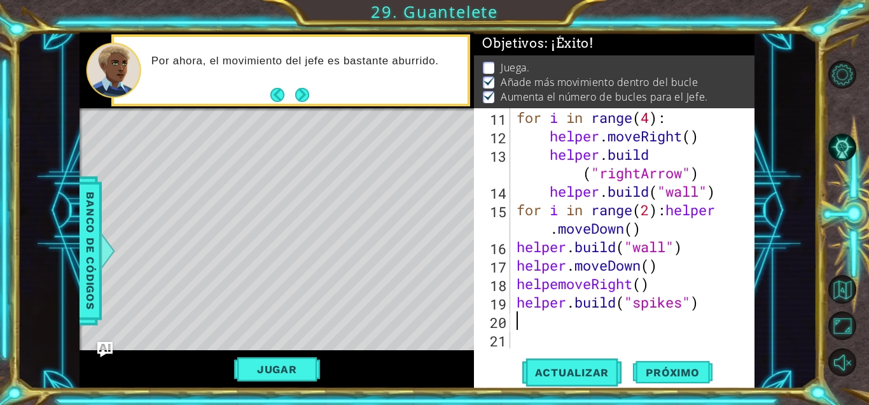
scroll to position [240, 0]
click at [267, 366] on button "Jugar" at bounding box center [277, 369] width 86 height 24
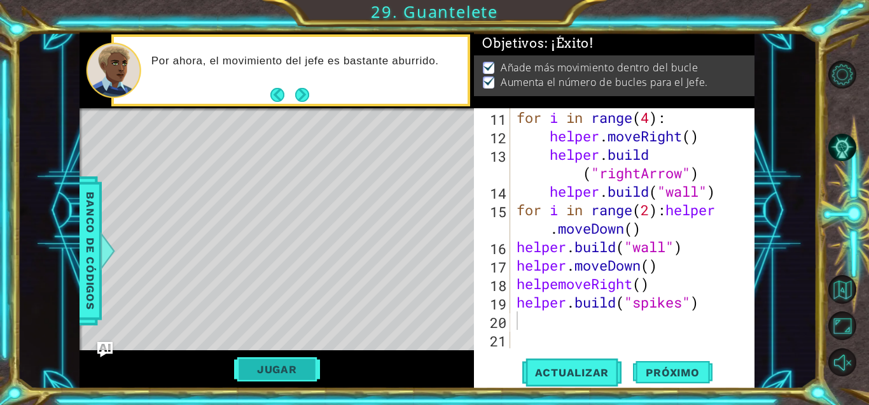
click at [283, 365] on button "Jugar" at bounding box center [277, 369] width 86 height 24
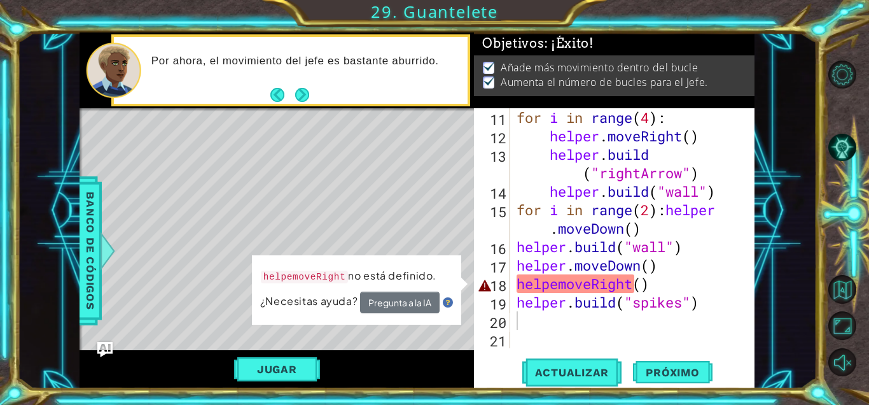
click at [508, 288] on div "for i in range ( 4 ) : helper . moveRight ( ) helper . build ( "rightArrow" ) h…" at bounding box center [636, 246] width 244 height 277
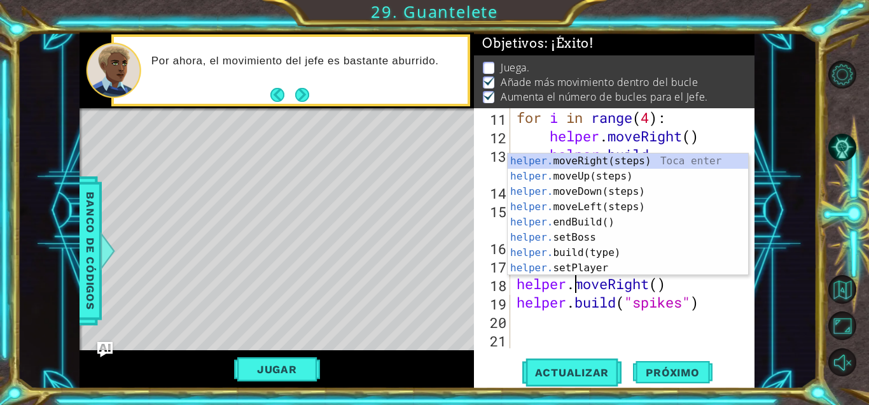
scroll to position [0, 3]
click at [309, 373] on button "Jugar" at bounding box center [277, 369] width 86 height 24
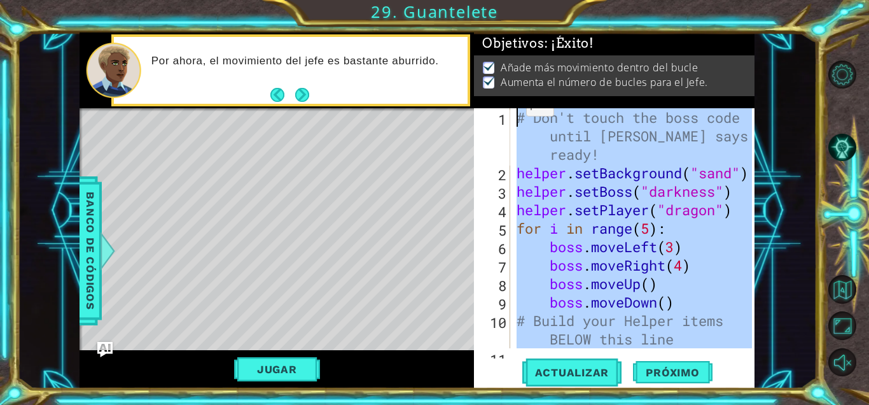
scroll to position [0, 0]
drag, startPoint x: 712, startPoint y: 296, endPoint x: 512, endPoint y: 90, distance: 286.6
click at [508, 90] on div "Objetivos : ¡Éxito! Añade más movimiento dentro del bucle Aumenta el número de …" at bounding box center [614, 210] width 281 height 356
type textarea "# Don't touch the boss code until [PERSON_NAME] says you're ready! helper.setBa…"
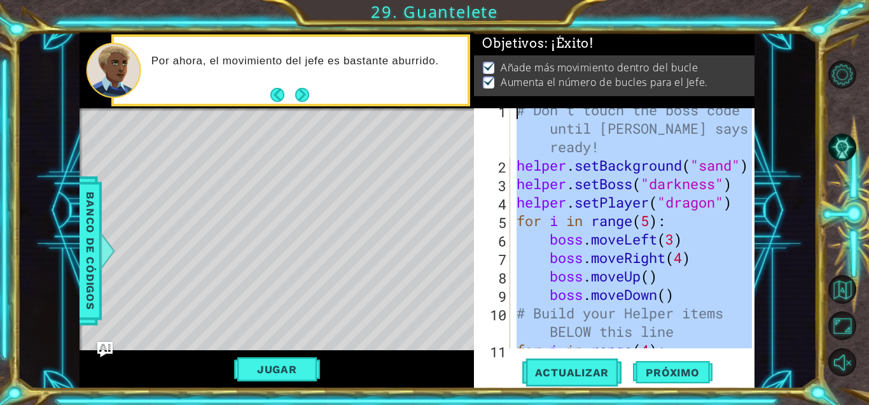
scroll to position [8, 0]
